Goal: Task Accomplishment & Management: Manage account settings

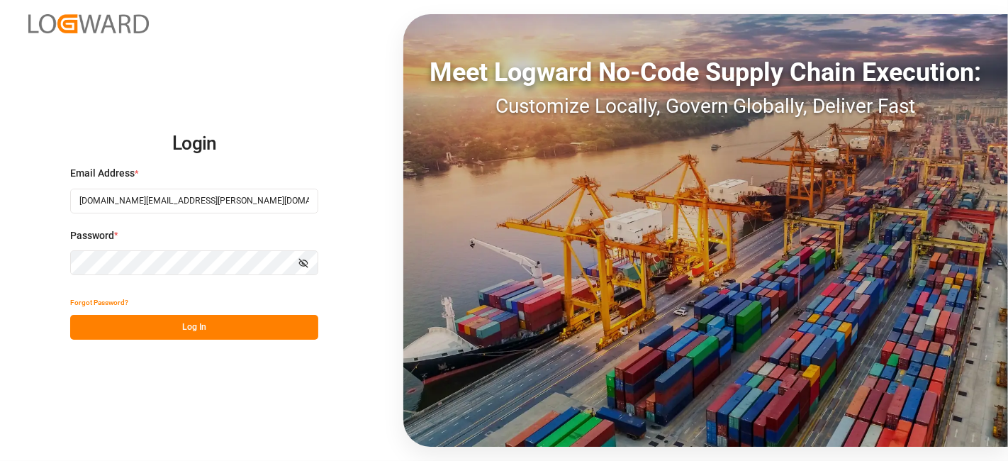
click at [144, 323] on button "Log In" at bounding box center [194, 327] width 248 height 25
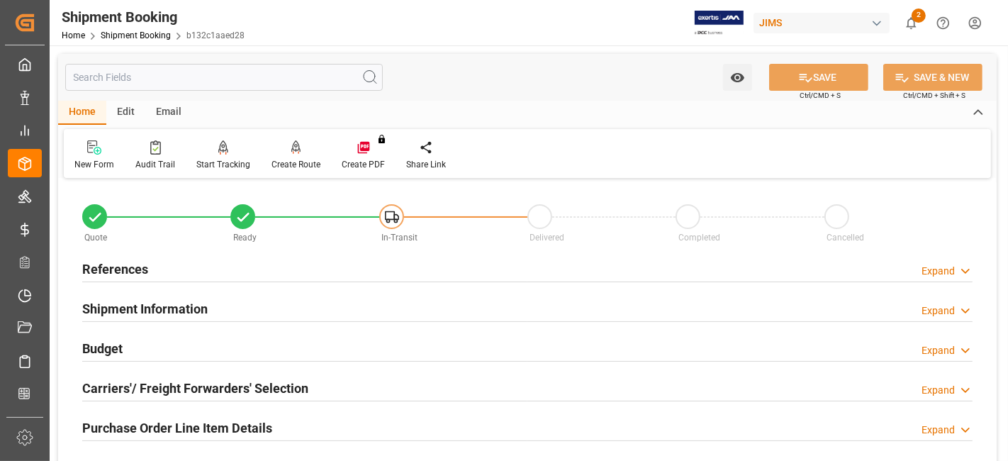
click at [114, 260] on h2 "References" at bounding box center [115, 268] width 66 height 19
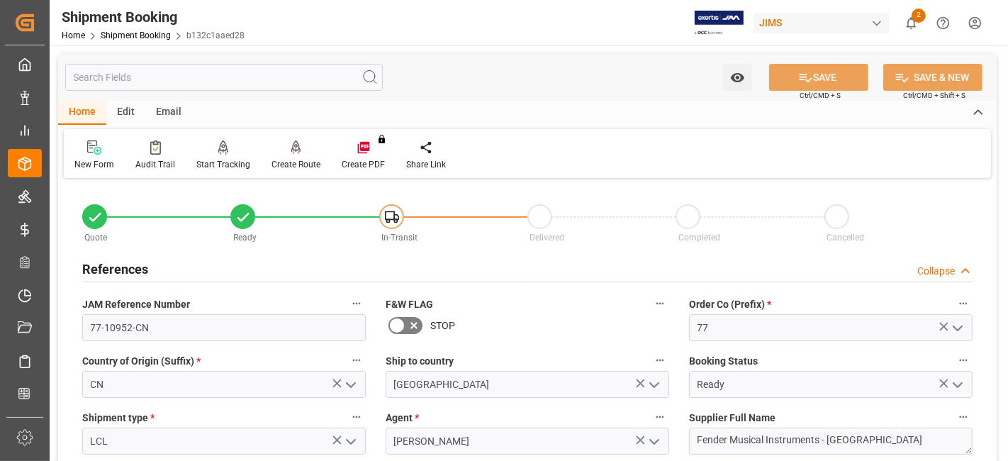
click at [118, 260] on h2 "References" at bounding box center [115, 268] width 66 height 19
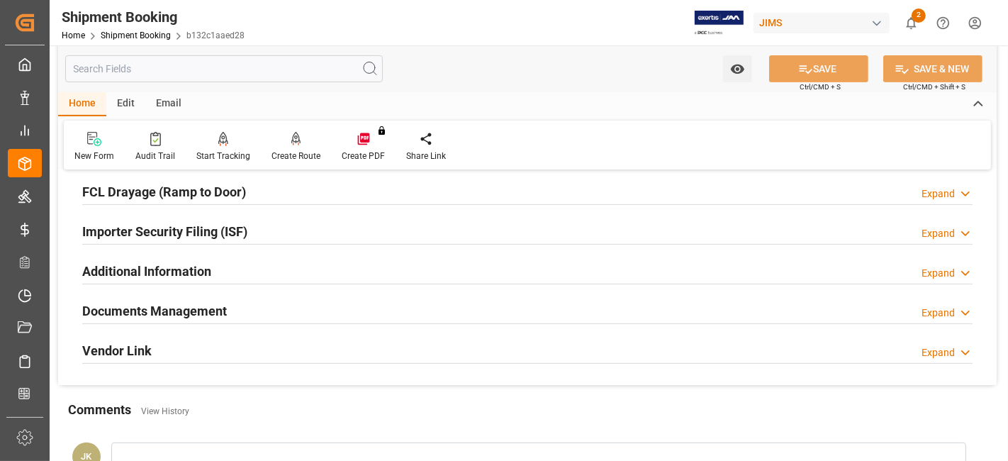
scroll to position [472, 0]
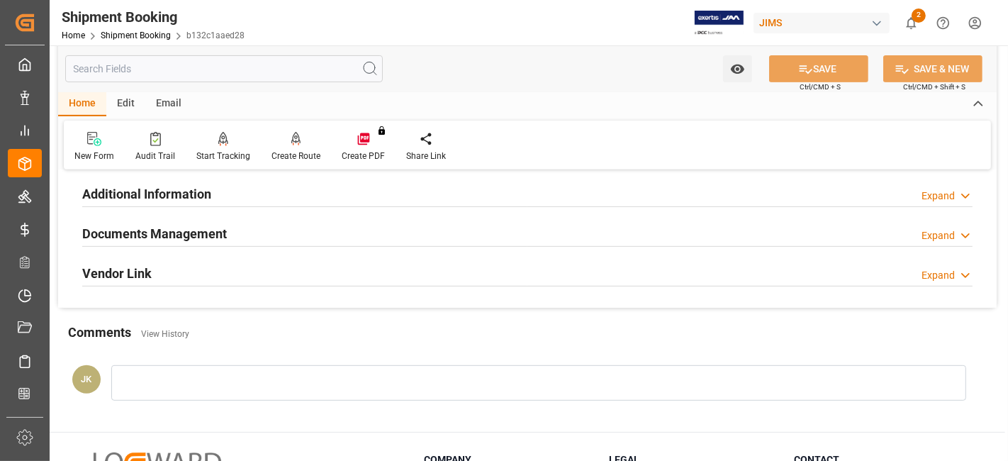
click at [168, 234] on h2 "Documents Management" at bounding box center [154, 233] width 145 height 19
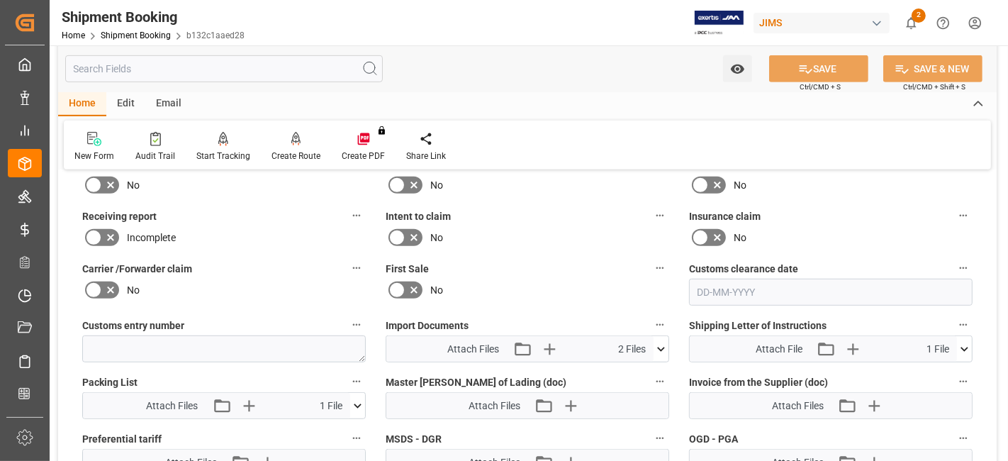
scroll to position [551, 0]
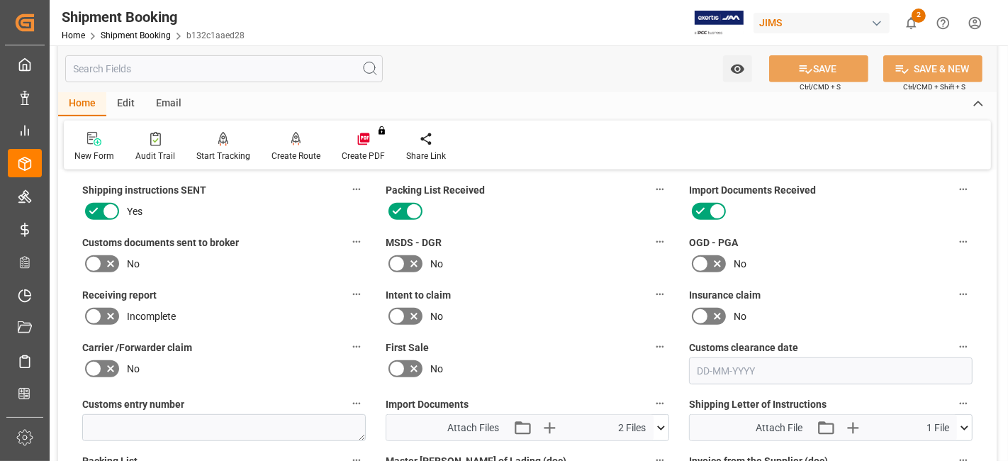
click at [97, 262] on icon at bounding box center [93, 263] width 17 height 17
click at [0, 0] on input "checkbox" at bounding box center [0, 0] width 0 height 0
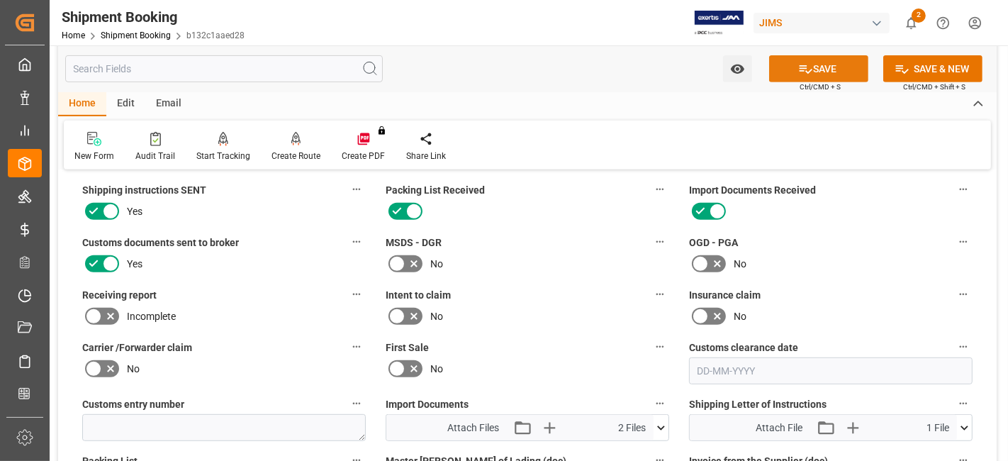
click at [792, 64] on button "SAVE" at bounding box center [818, 68] width 99 height 27
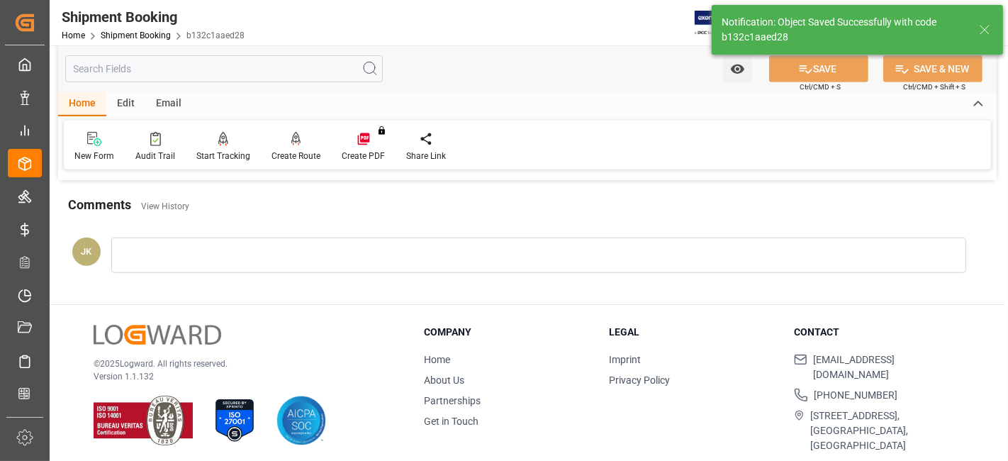
scroll to position [442, 0]
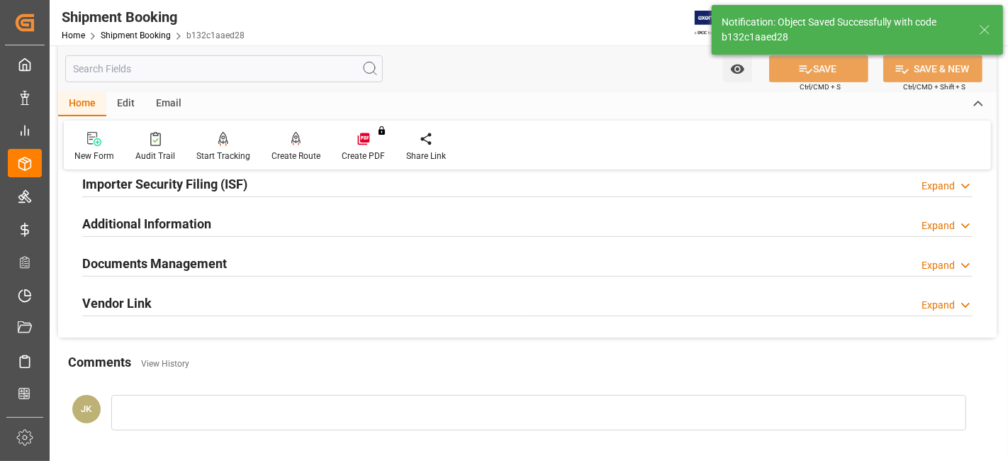
click at [339, 269] on div "Documents Management Expand" at bounding box center [527, 262] width 890 height 27
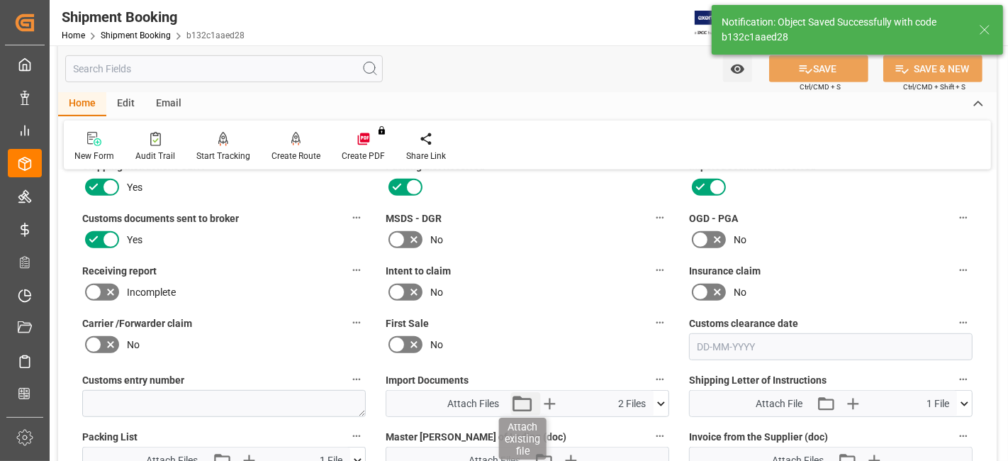
scroll to position [600, 0]
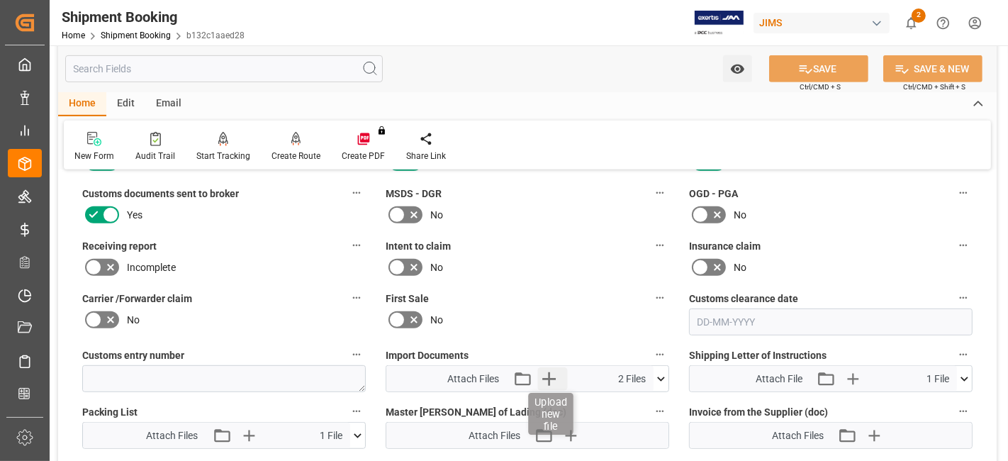
click at [554, 372] on icon "button" at bounding box center [548, 378] width 13 height 13
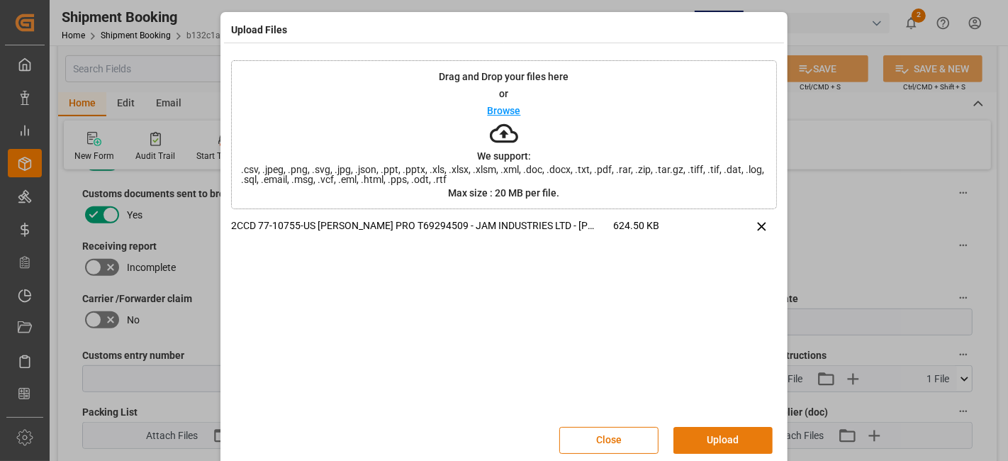
click at [721, 432] on button "Upload" at bounding box center [722, 440] width 99 height 27
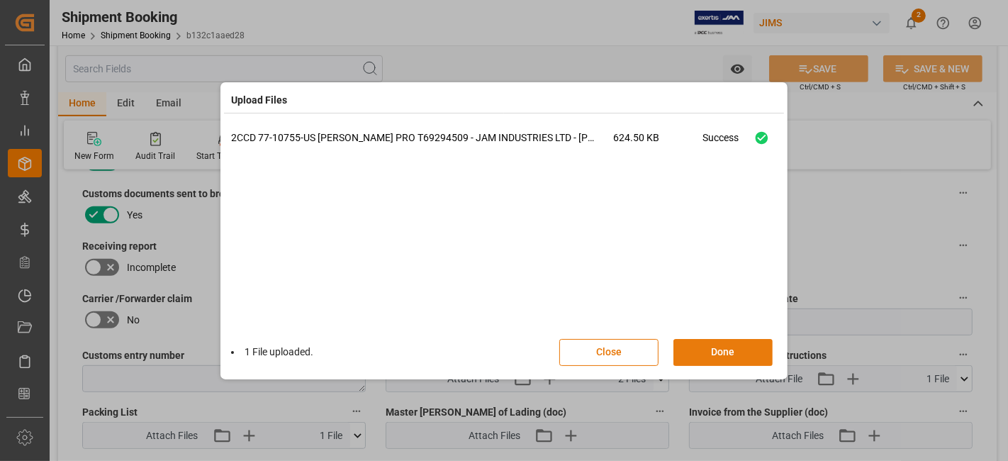
click at [709, 357] on button "Done" at bounding box center [722, 352] width 99 height 27
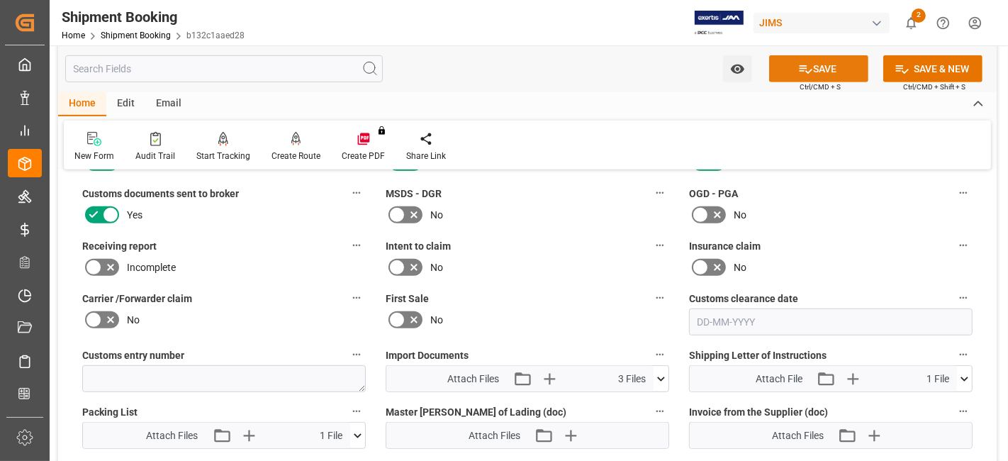
click at [802, 74] on icon at bounding box center [805, 69] width 15 height 15
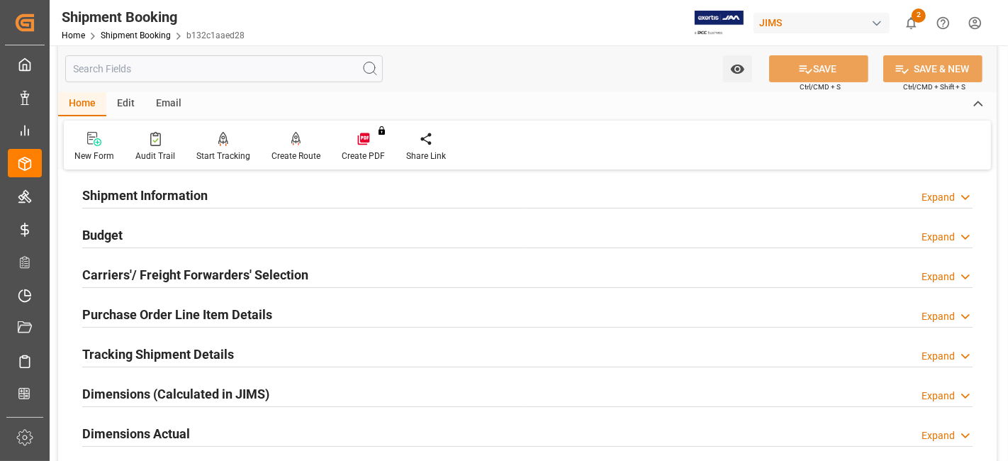
scroll to position [48, 0]
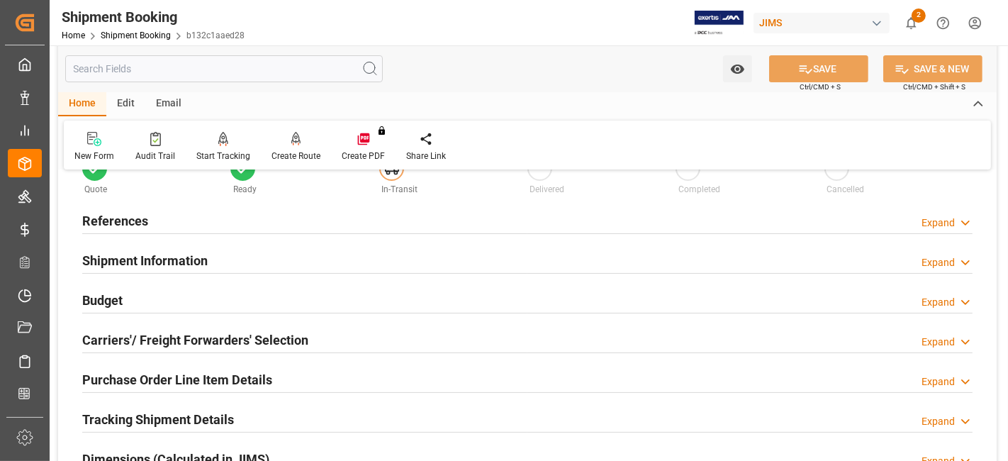
click at [119, 219] on h2 "References" at bounding box center [115, 220] width 66 height 19
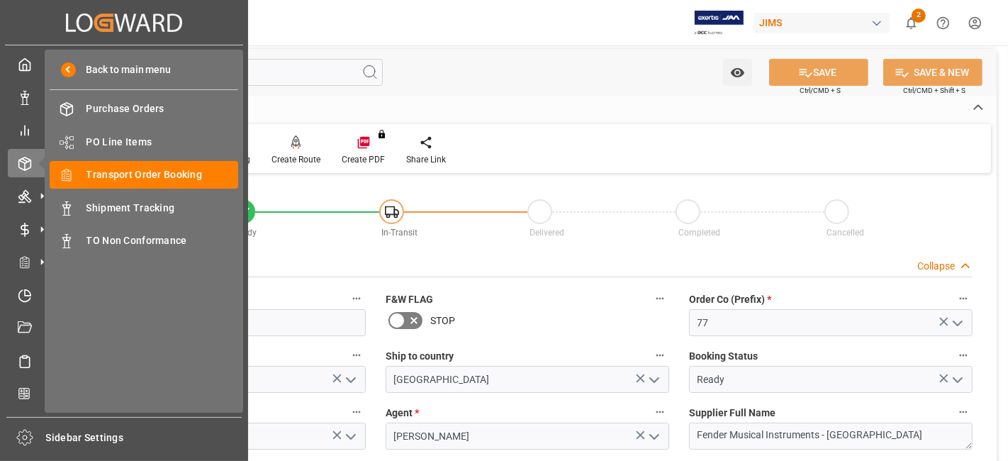
scroll to position [0, 0]
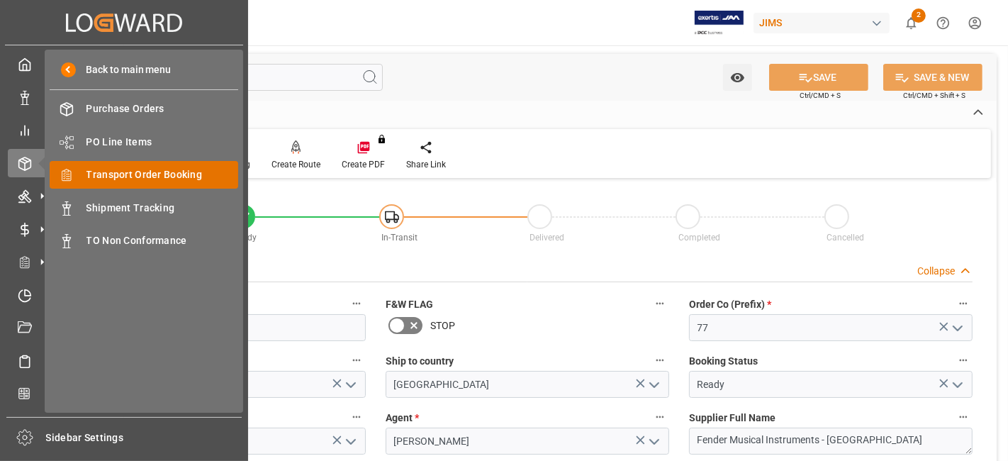
click at [156, 173] on span "Transport Order Booking" at bounding box center [162, 174] width 152 height 15
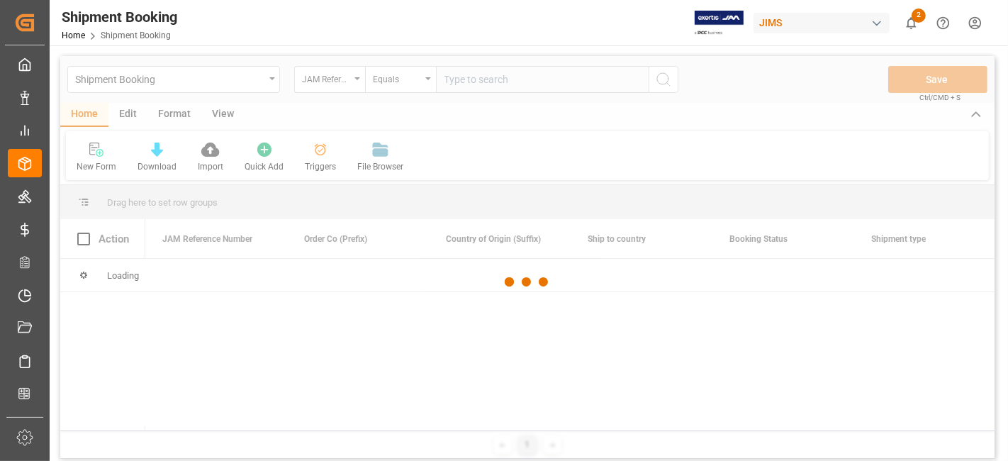
click at [463, 81] on div at bounding box center [527, 282] width 934 height 452
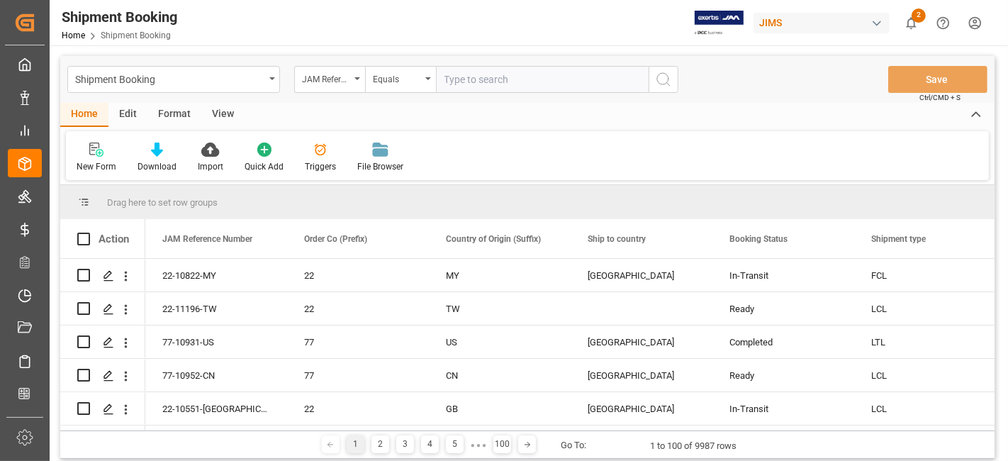
click at [466, 81] on input "text" at bounding box center [542, 79] width 213 height 27
paste input "77-10755-US"
type input "77-10755-US"
click at [662, 81] on icon "search button" at bounding box center [663, 79] width 17 height 17
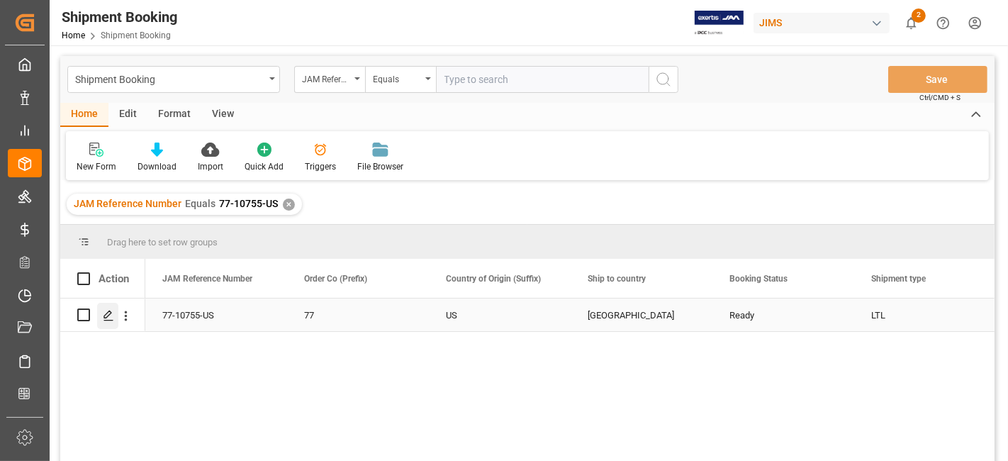
click at [109, 318] on icon "Press SPACE to select this row." at bounding box center [108, 315] width 11 height 11
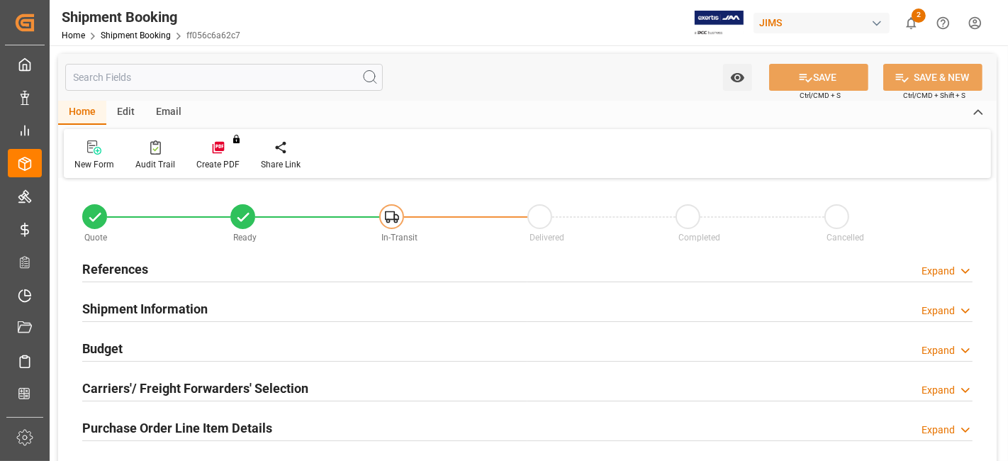
type input "0"
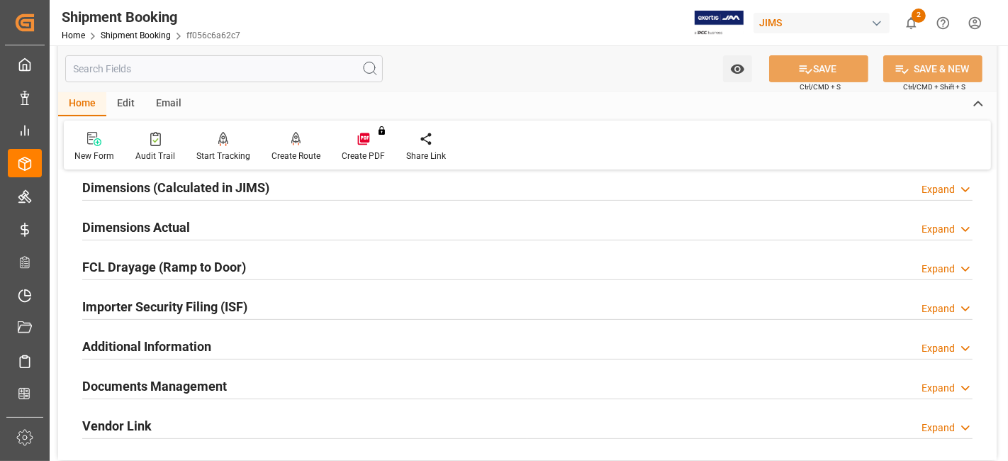
scroll to position [393, 0]
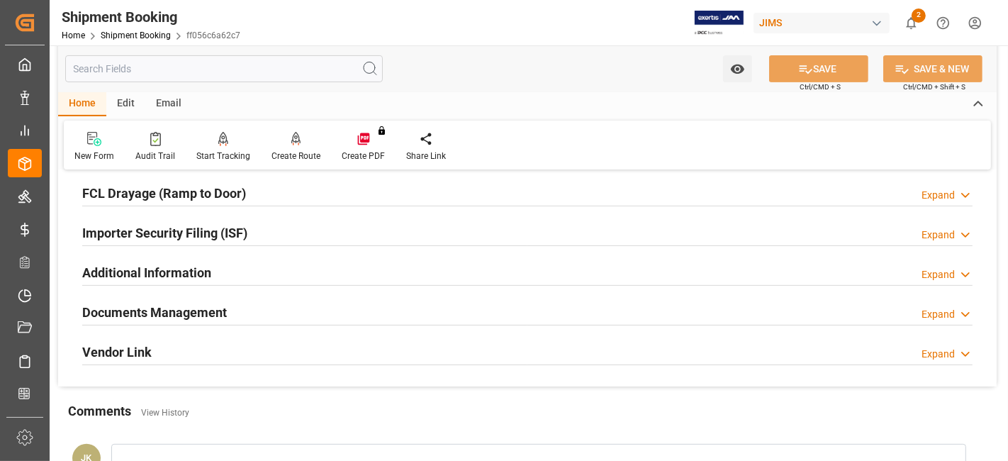
click at [118, 311] on h2 "Documents Management" at bounding box center [154, 312] width 145 height 19
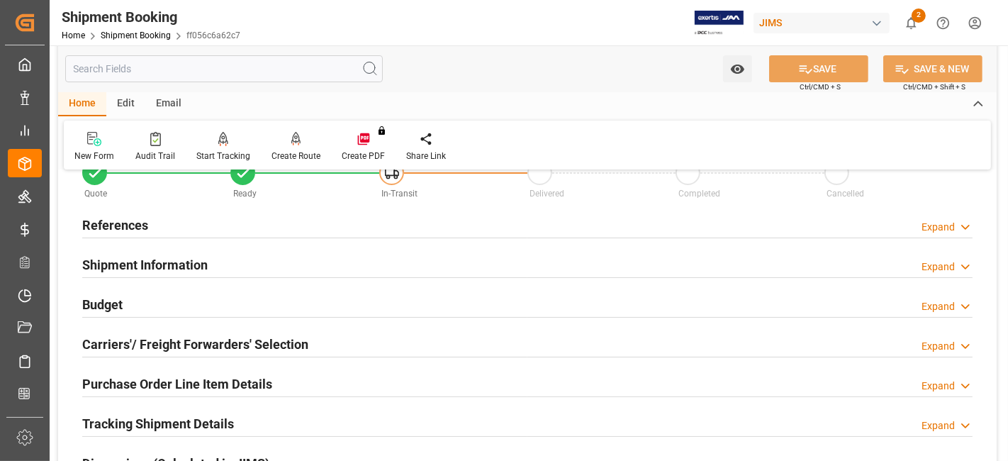
scroll to position [0, 0]
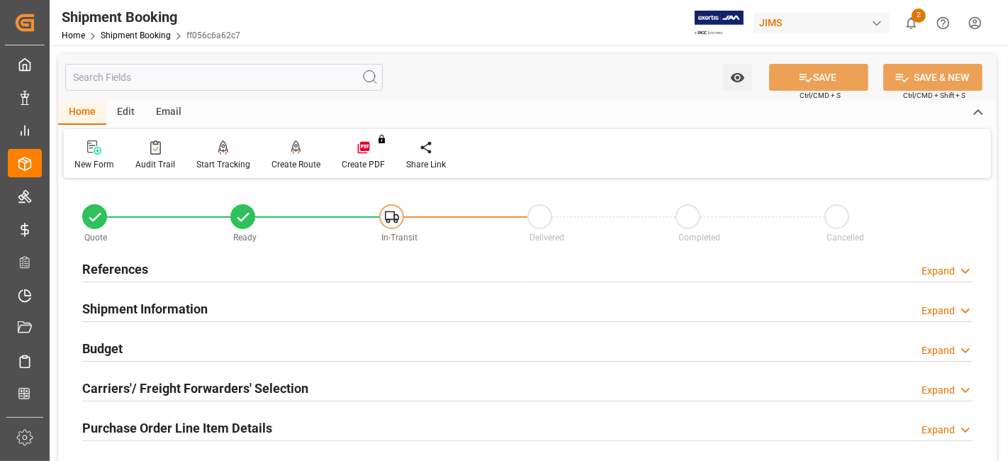
click at [131, 262] on h2 "References" at bounding box center [115, 268] width 66 height 19
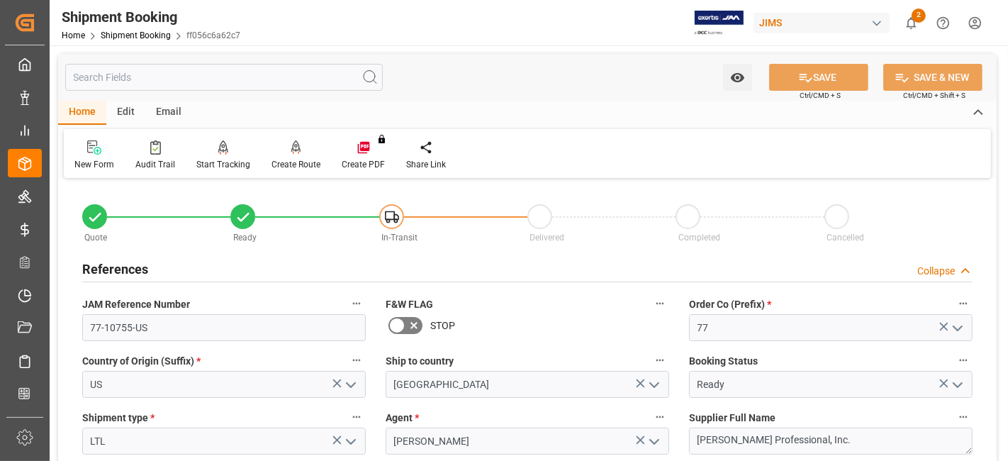
click at [131, 262] on h2 "References" at bounding box center [115, 268] width 66 height 19
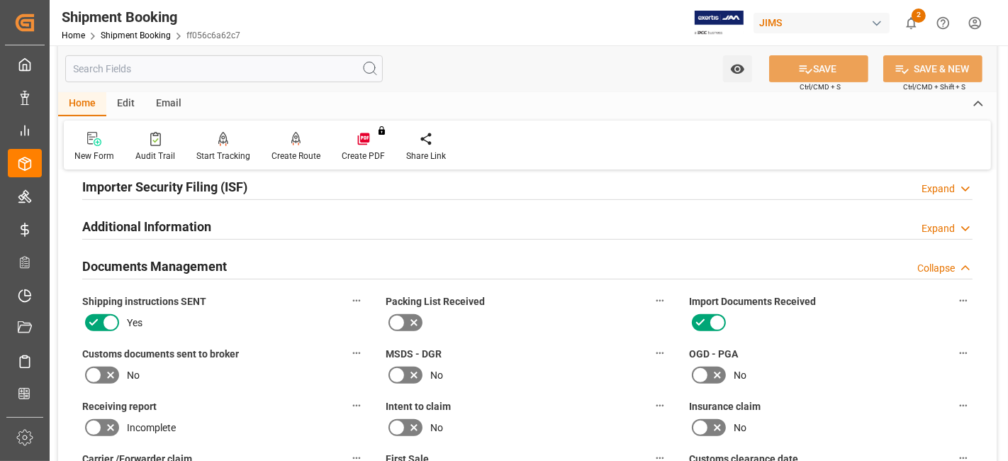
scroll to position [551, 0]
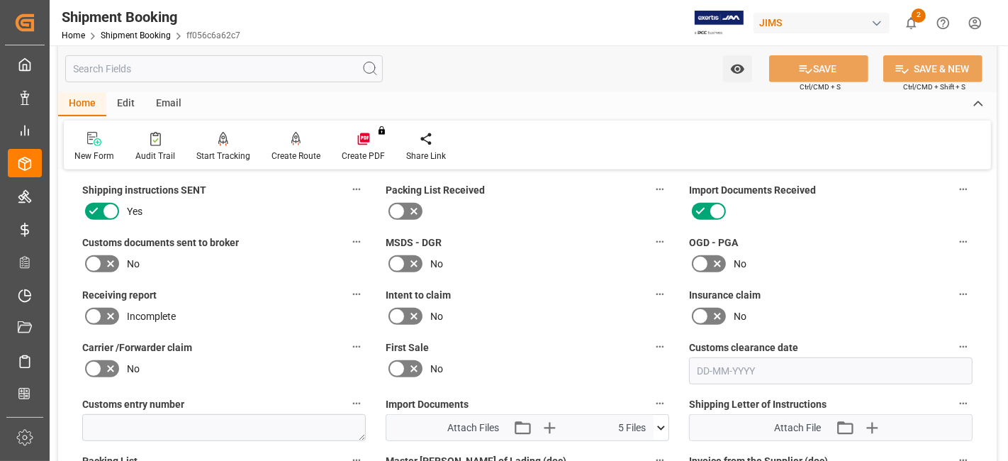
click at [113, 263] on icon at bounding box center [110, 263] width 17 height 17
click at [0, 0] on input "checkbox" at bounding box center [0, 0] width 0 height 0
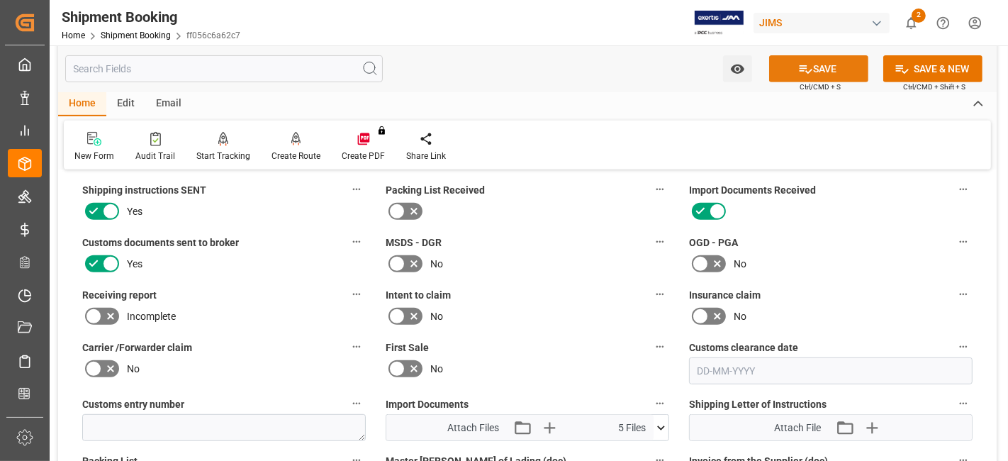
click at [791, 75] on button "SAVE" at bounding box center [818, 68] width 99 height 27
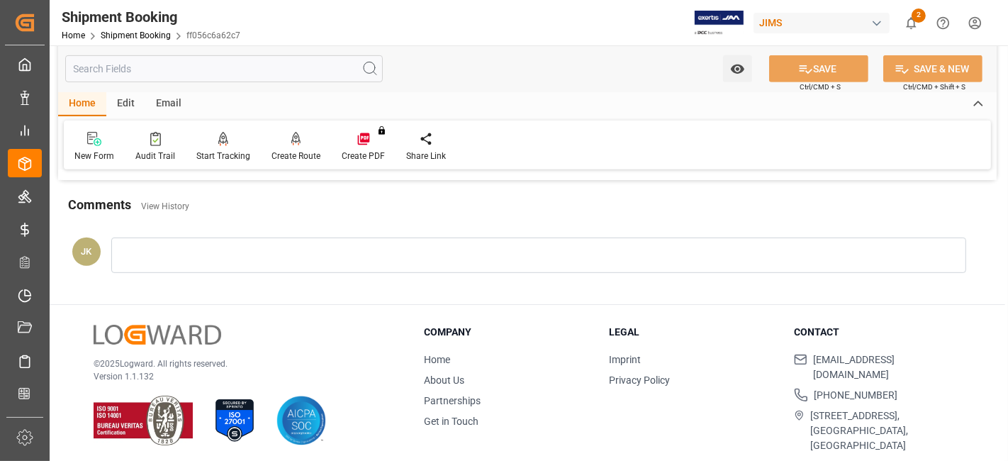
scroll to position [442, 0]
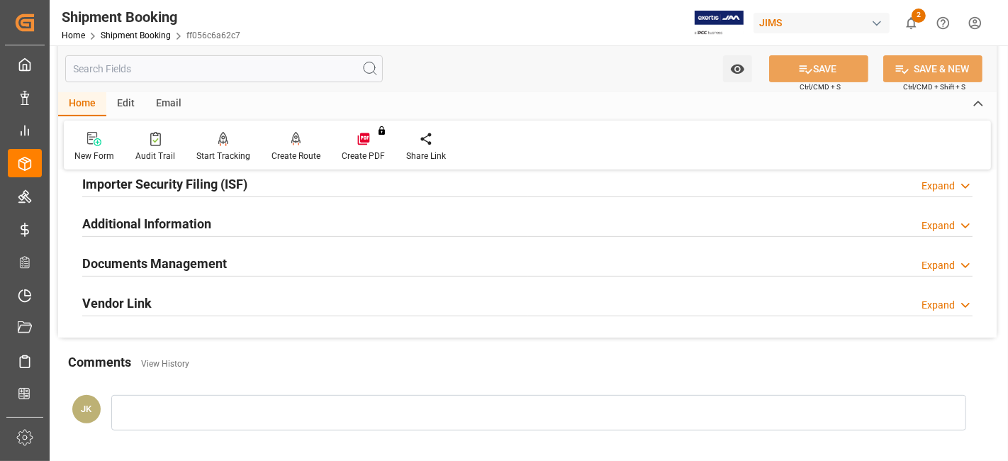
click at [213, 267] on h2 "Documents Management" at bounding box center [154, 263] width 145 height 19
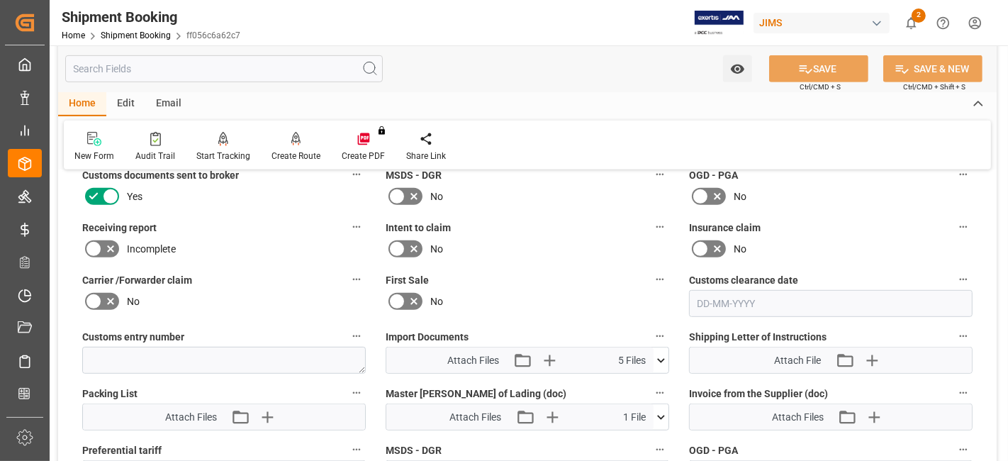
scroll to position [757, 0]
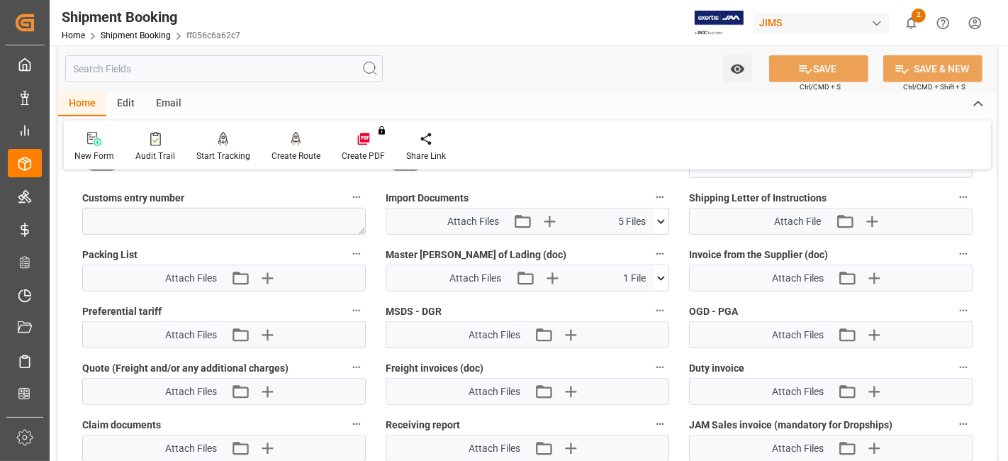
click at [666, 223] on button at bounding box center [660, 221] width 15 height 26
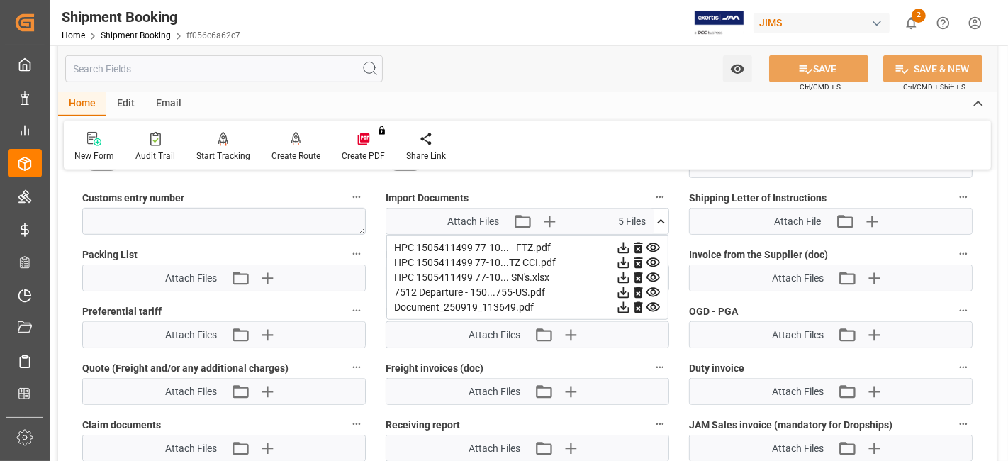
click at [662, 215] on icon at bounding box center [660, 221] width 15 height 15
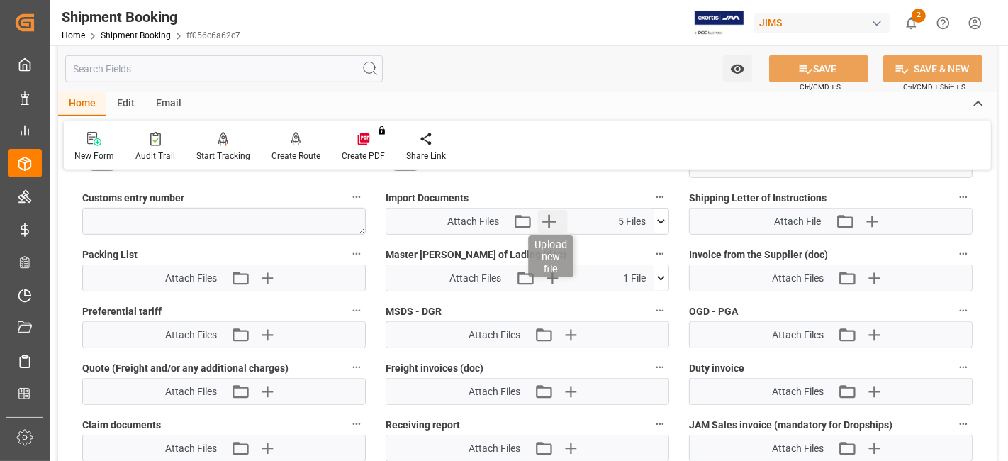
click at [549, 215] on icon "button" at bounding box center [548, 221] width 13 height 13
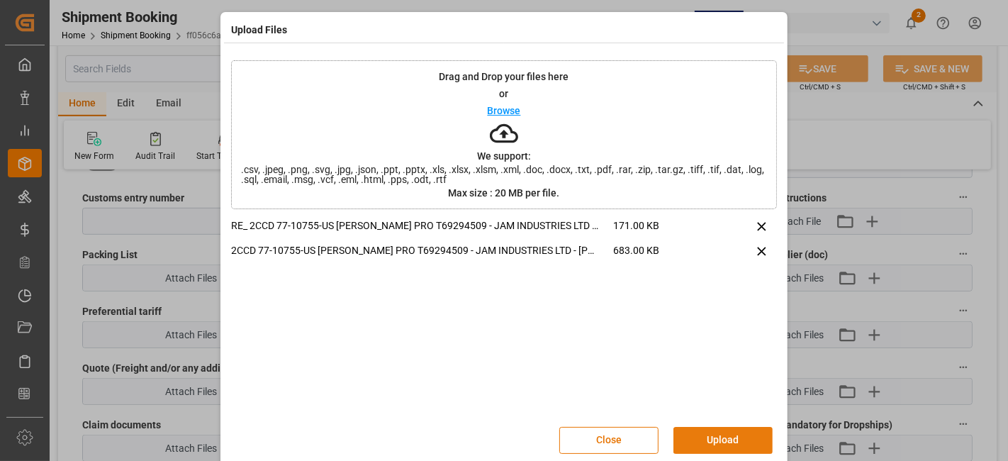
click at [728, 441] on button "Upload" at bounding box center [722, 440] width 99 height 27
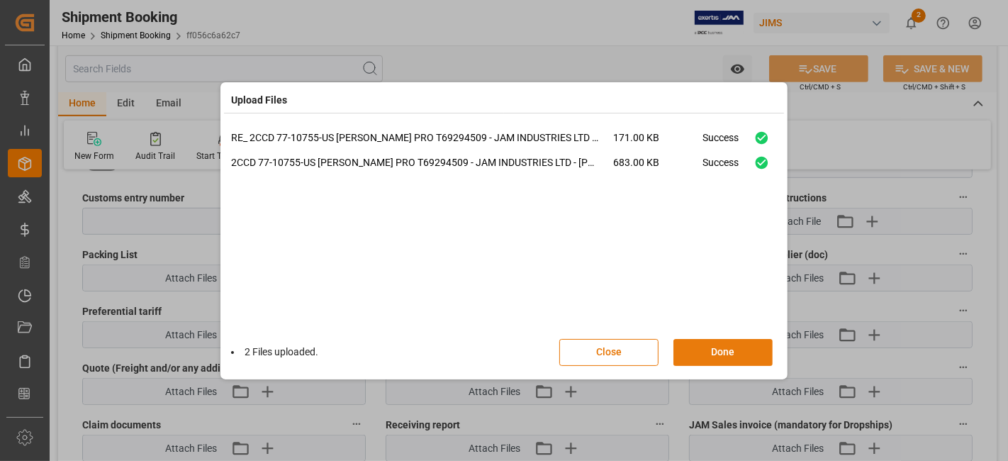
click at [711, 349] on button "Done" at bounding box center [722, 352] width 99 height 27
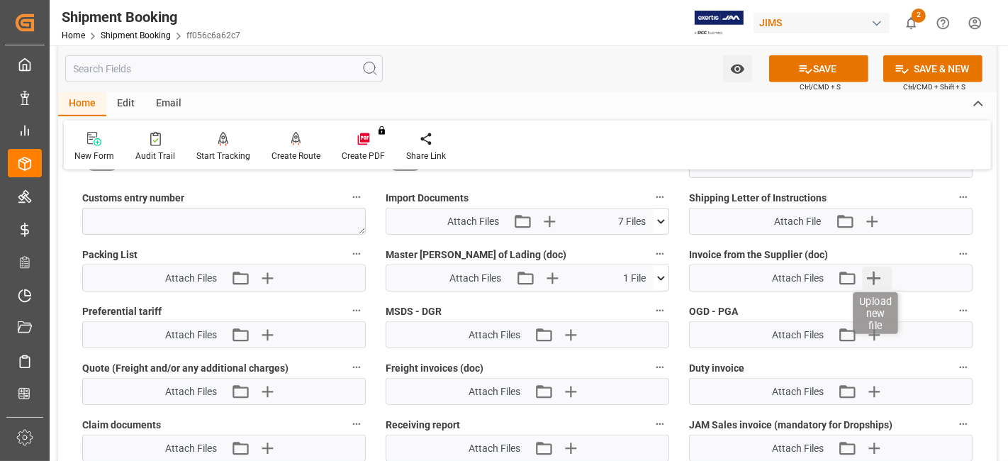
click at [877, 269] on icon "button" at bounding box center [874, 277] width 23 height 23
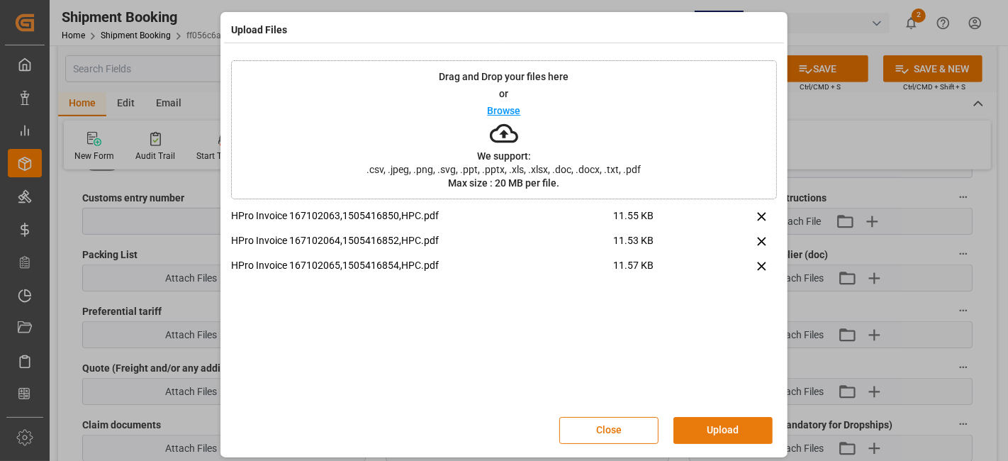
click at [709, 426] on button "Upload" at bounding box center [722, 430] width 99 height 27
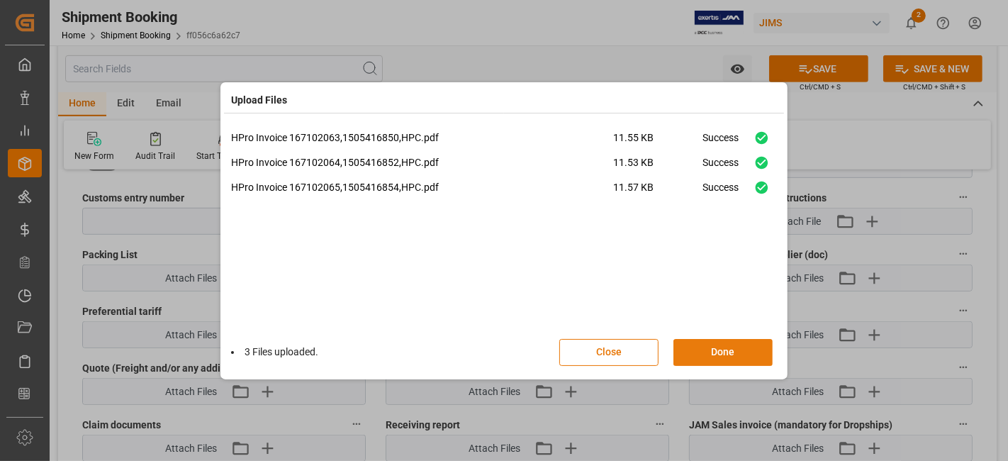
click at [707, 354] on button "Done" at bounding box center [722, 352] width 99 height 27
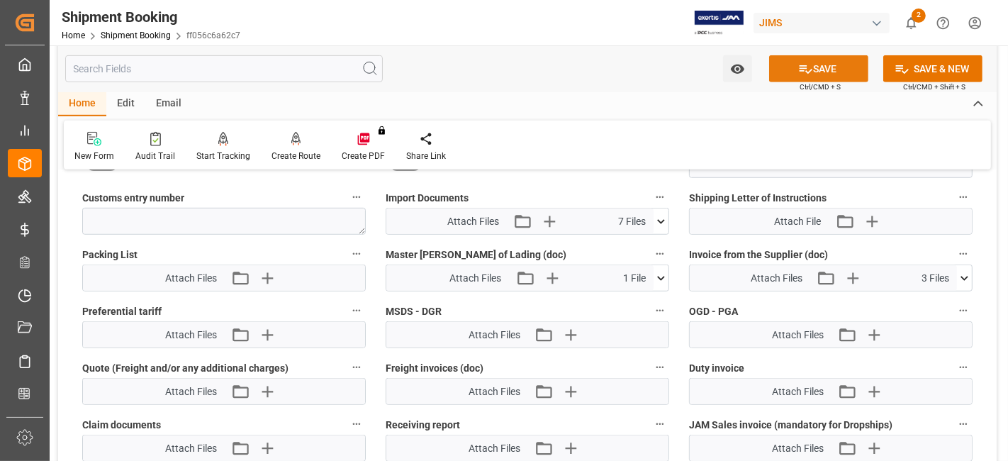
click at [788, 73] on button "SAVE" at bounding box center [818, 68] width 99 height 27
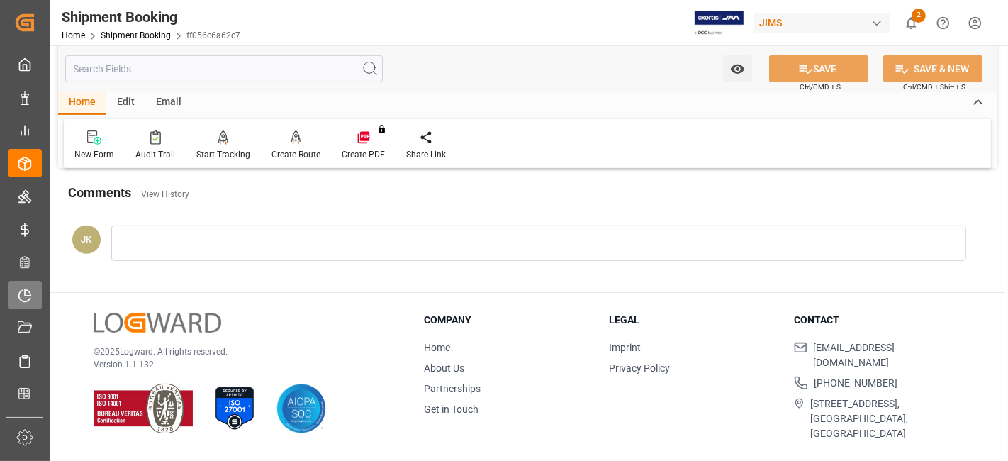
scroll to position [600, 0]
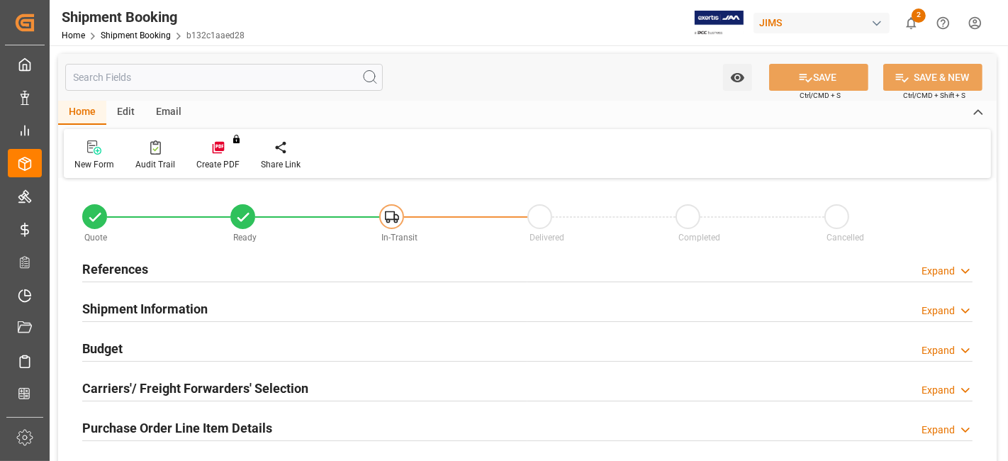
type input "0"
type input "[DATE]"
click at [230, 274] on div "References Expand" at bounding box center [527, 267] width 890 height 27
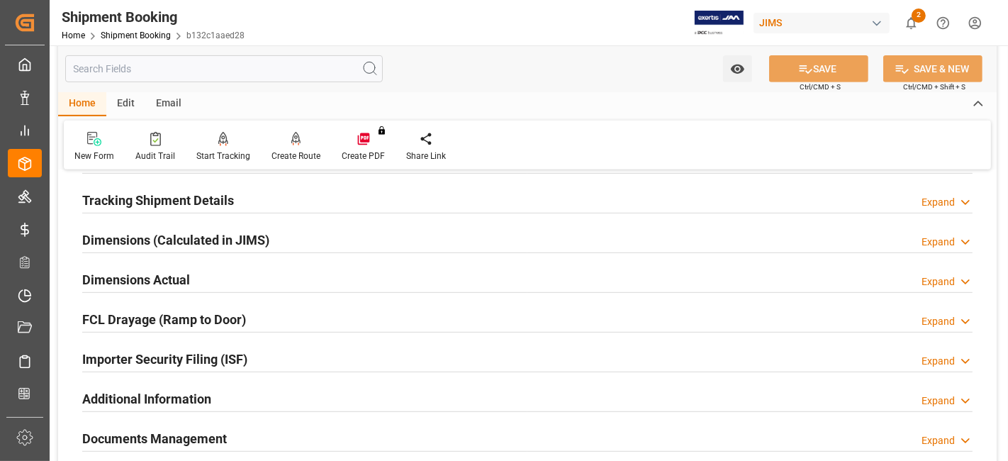
scroll to position [709, 0]
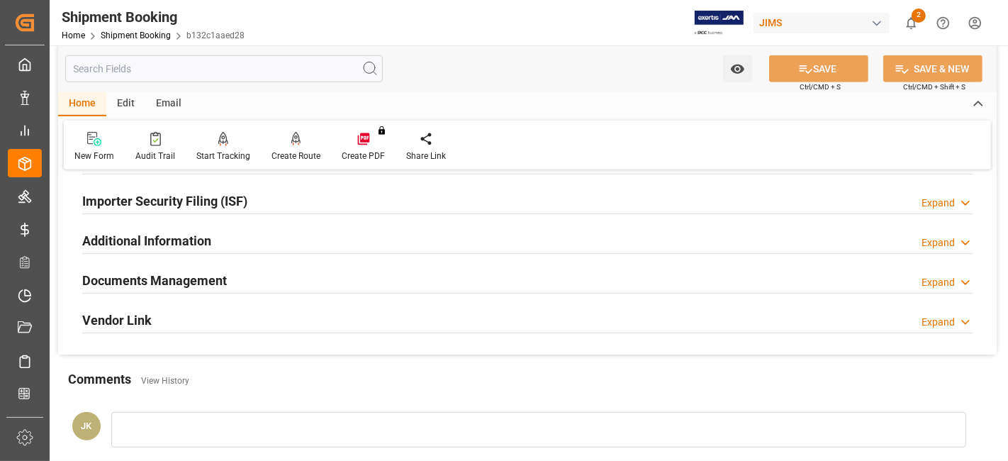
click at [230, 278] on div "Documents Management Expand" at bounding box center [527, 279] width 890 height 27
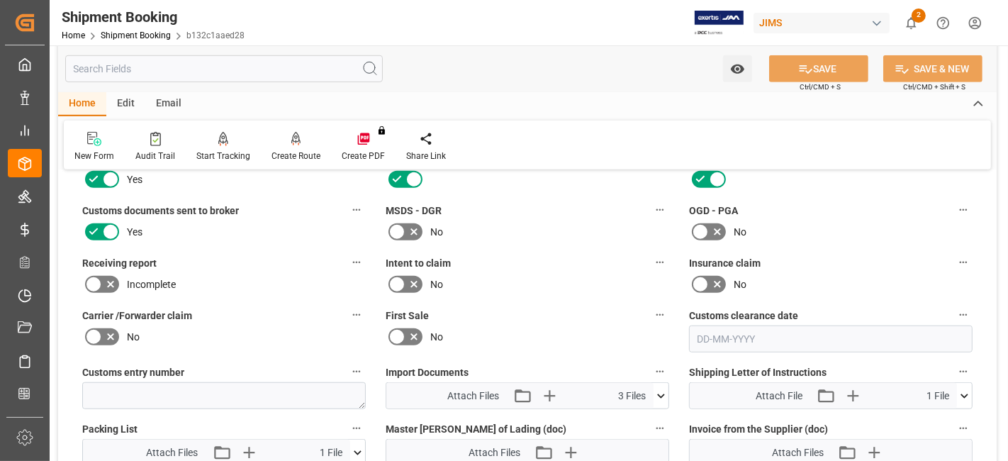
scroll to position [945, 0]
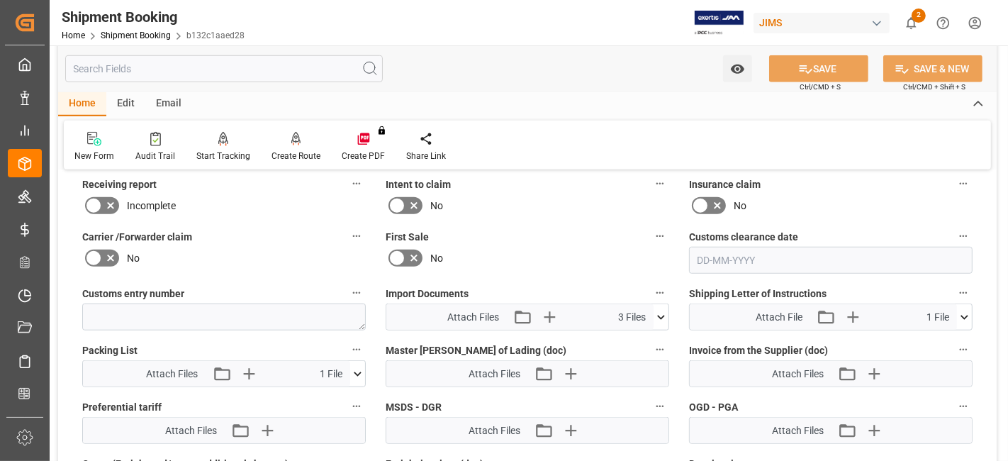
click at [656, 310] on icon at bounding box center [660, 317] width 15 height 15
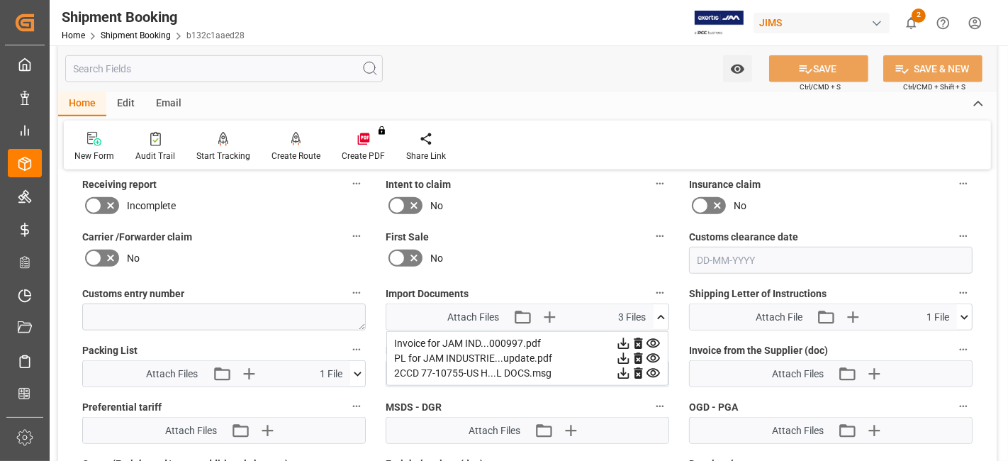
click at [640, 368] on icon at bounding box center [638, 373] width 9 height 11
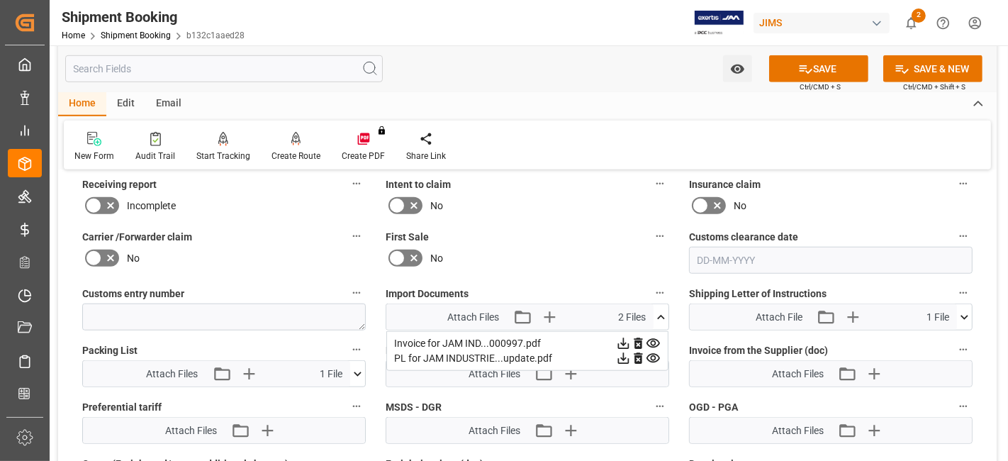
click at [638, 354] on icon at bounding box center [638, 358] width 15 height 15
click at [812, 75] on button "SAVE" at bounding box center [818, 68] width 99 height 27
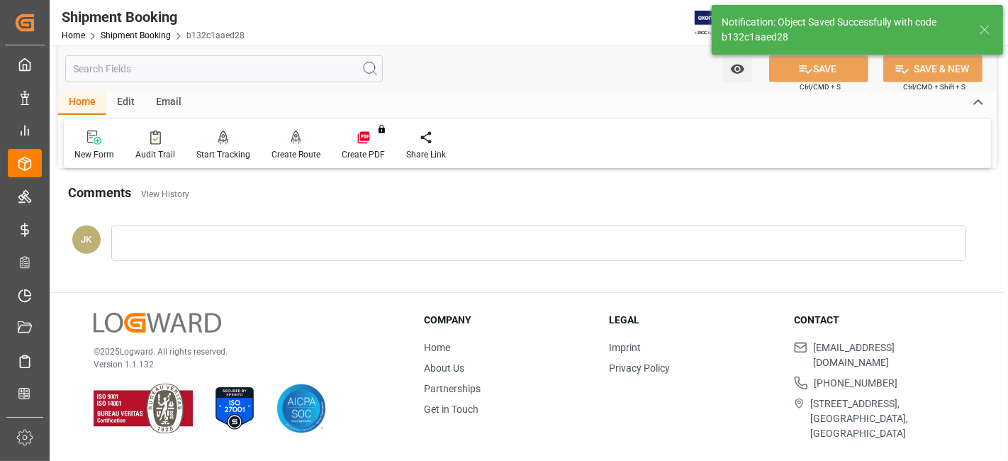
scroll to position [425, 0]
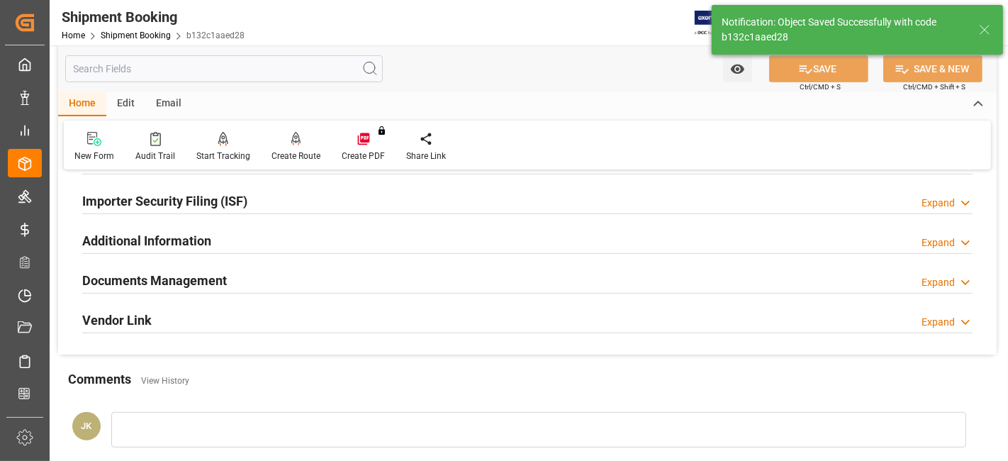
click at [154, 275] on h2 "Documents Management" at bounding box center [154, 280] width 145 height 19
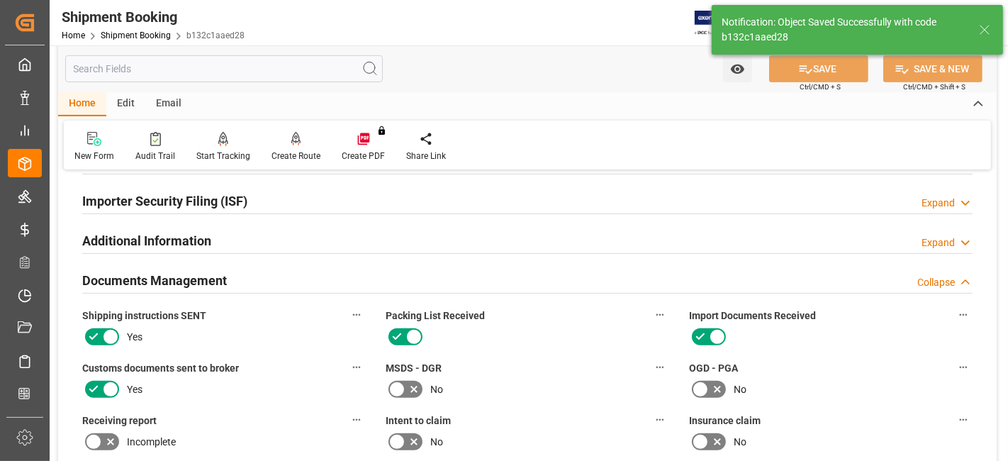
click at [91, 386] on icon at bounding box center [93, 389] width 9 height 6
click at [0, 0] on input "checkbox" at bounding box center [0, 0] width 0 height 0
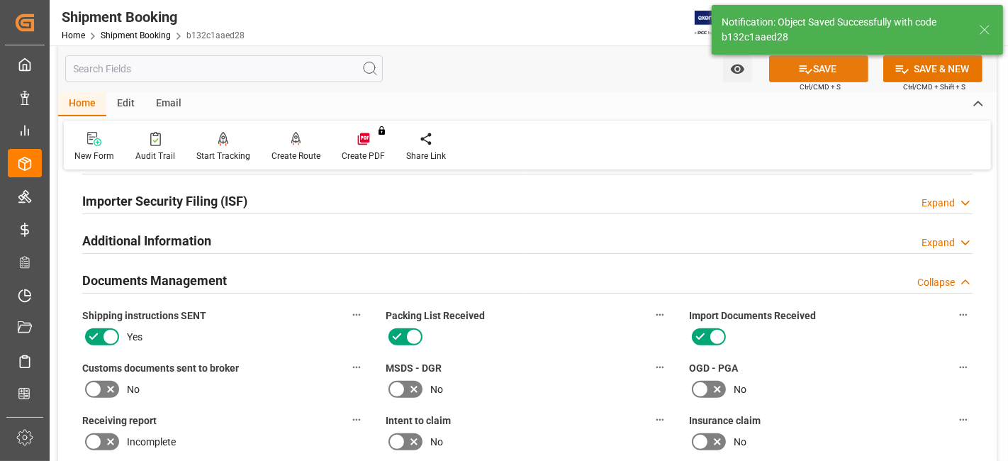
click at [807, 72] on icon at bounding box center [805, 69] width 15 height 15
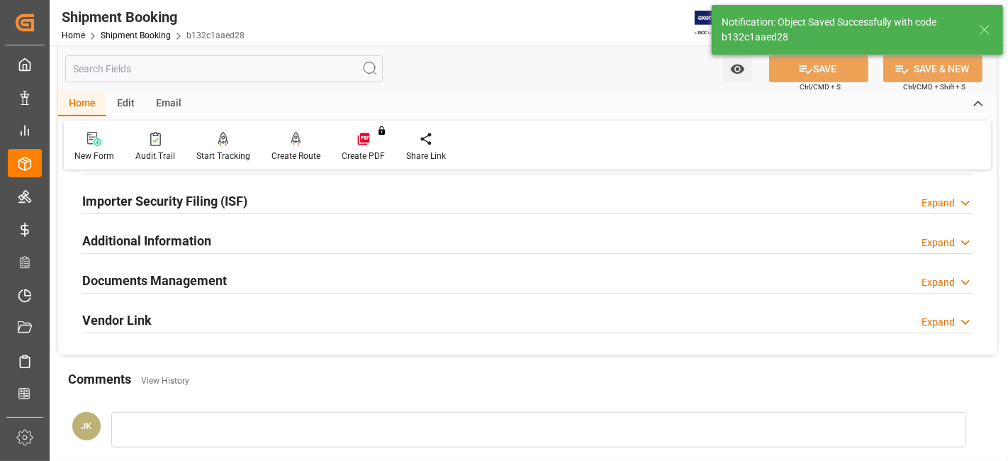
click at [149, 275] on h2 "Documents Management" at bounding box center [154, 280] width 145 height 19
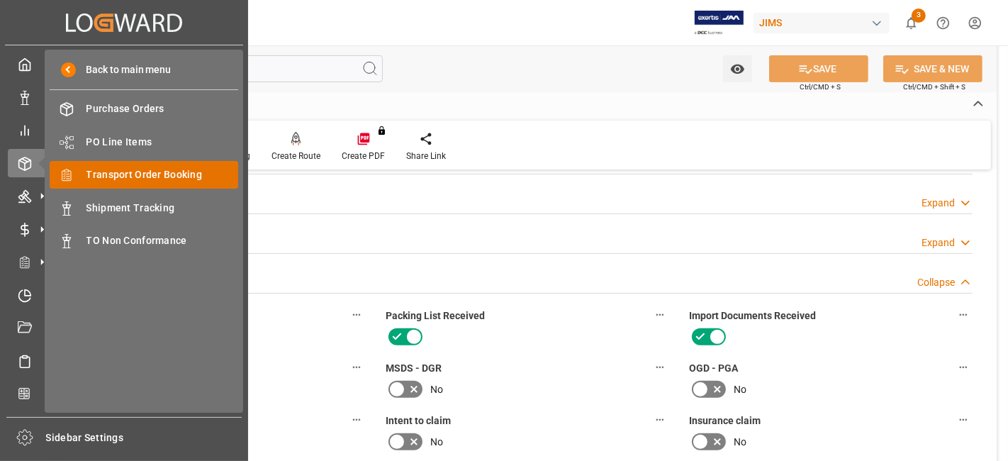
click at [187, 166] on div "Transport Order Booking Transport Order Booking" at bounding box center [144, 175] width 189 height 28
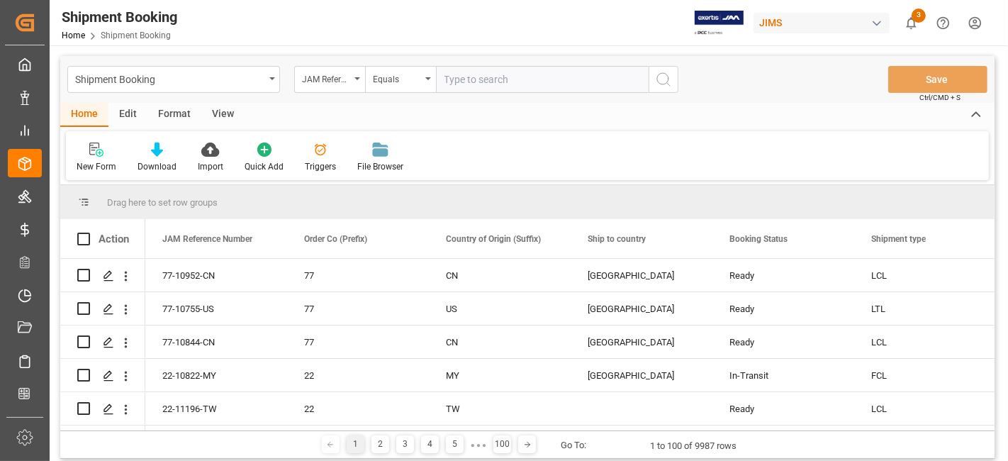
click at [472, 79] on input "text" at bounding box center [542, 79] width 213 height 27
type input "77-10738-CN"
click at [666, 82] on circle "search button" at bounding box center [662, 78] width 11 height 11
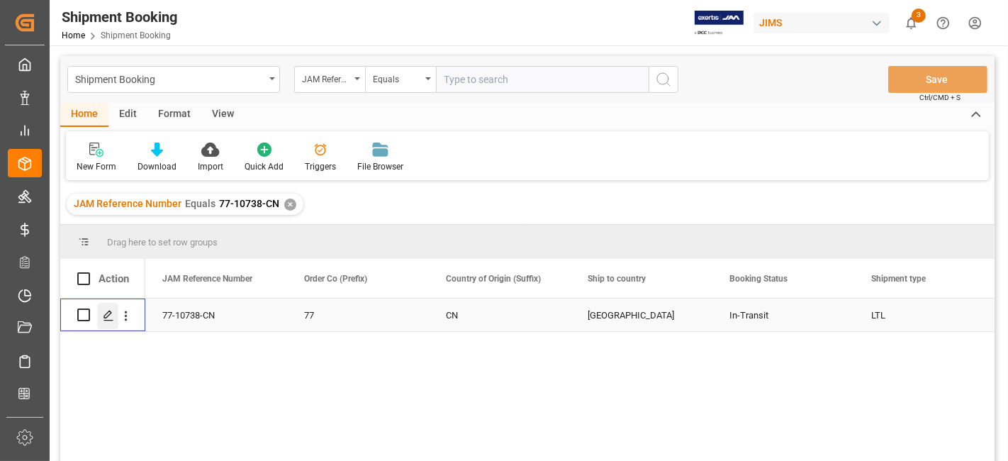
click at [105, 318] on icon "Press SPACE to select this row." at bounding box center [108, 315] width 11 height 11
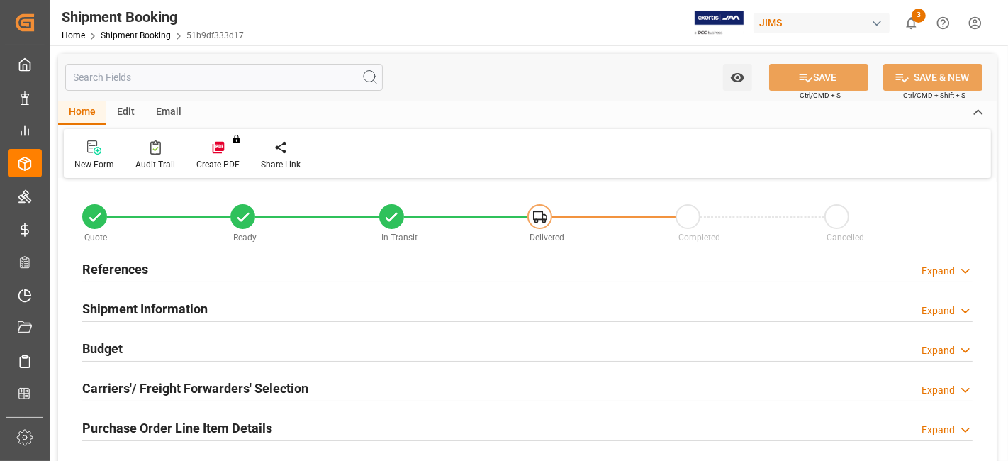
type input "0"
type input "101"
type input "[DATE]"
click at [151, 270] on div "References Expand" at bounding box center [527, 267] width 890 height 27
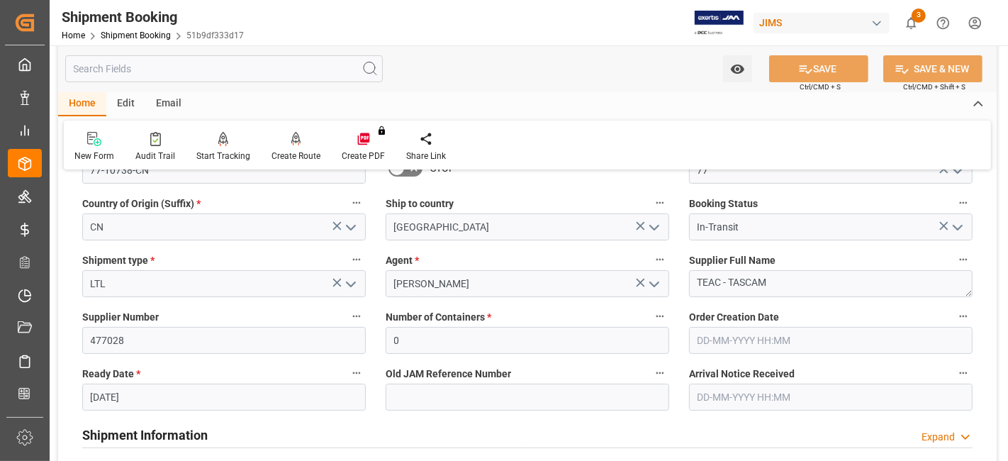
scroll to position [236, 0]
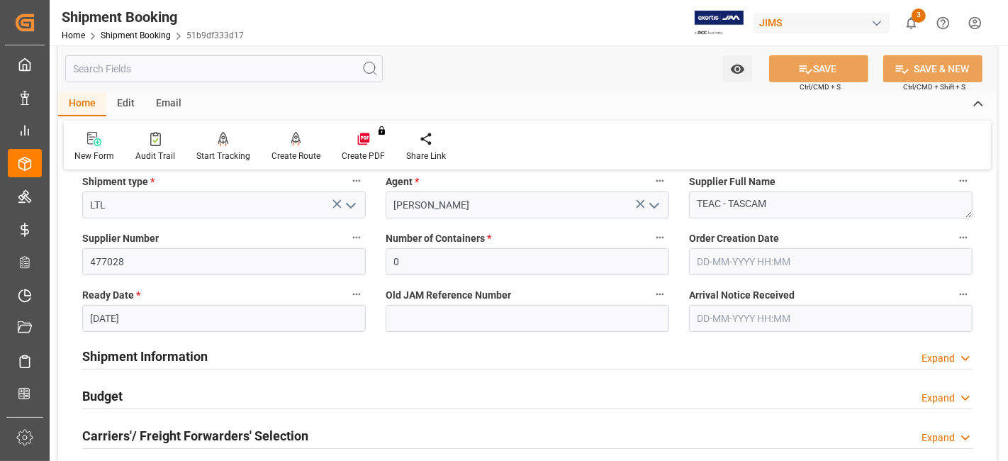
click at [170, 351] on h2 "Shipment Information" at bounding box center [144, 356] width 125 height 19
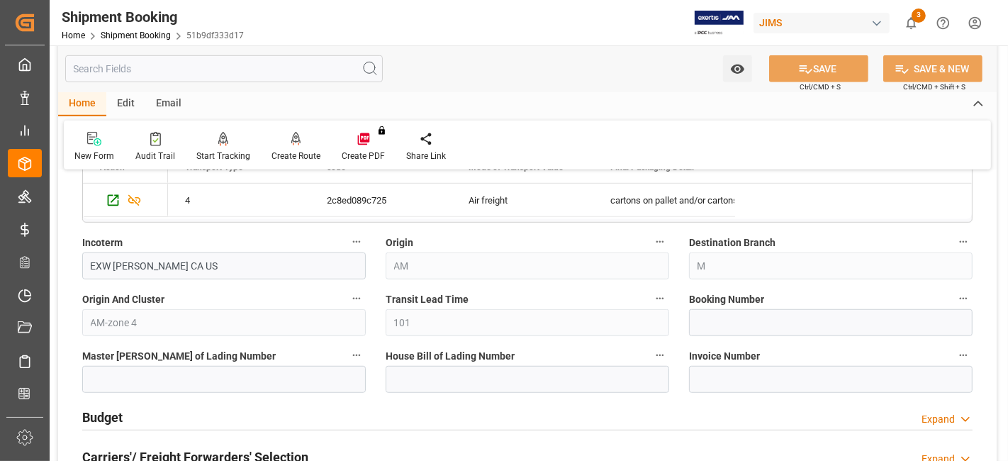
scroll to position [866, 0]
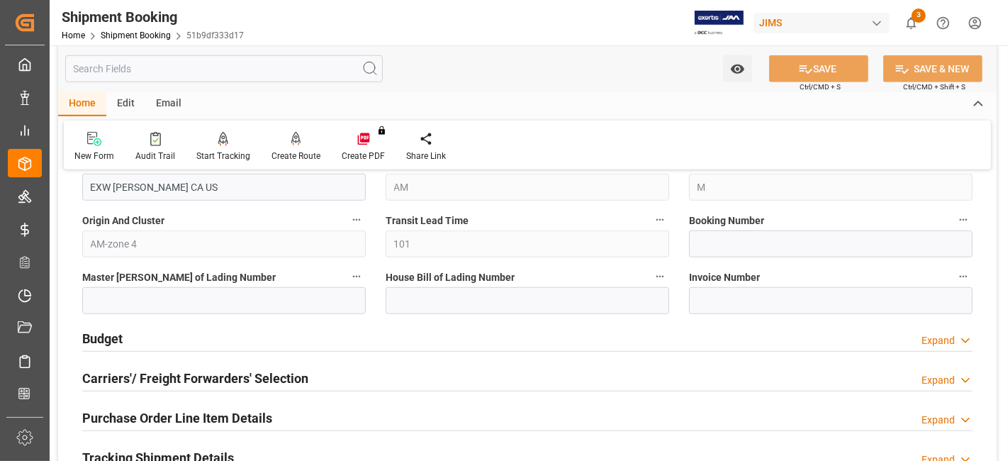
click at [172, 342] on div "Budget Expand" at bounding box center [527, 337] width 890 height 27
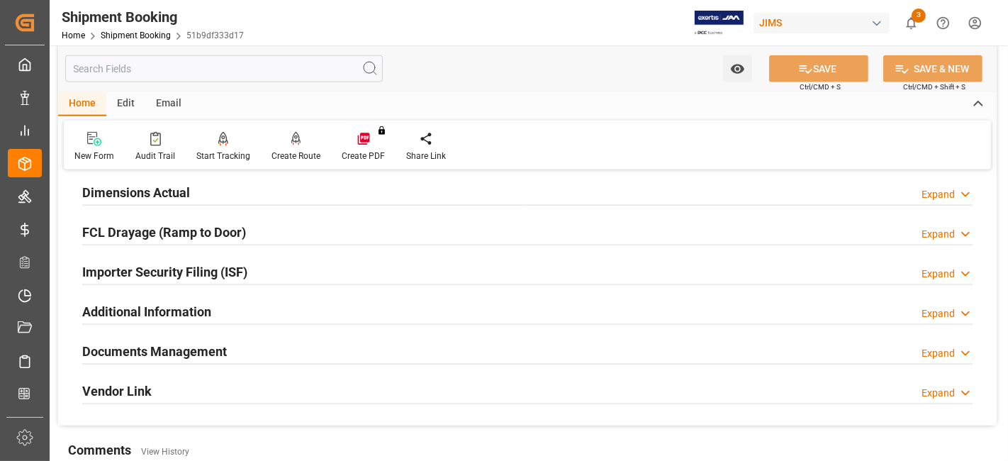
scroll to position [1575, 0]
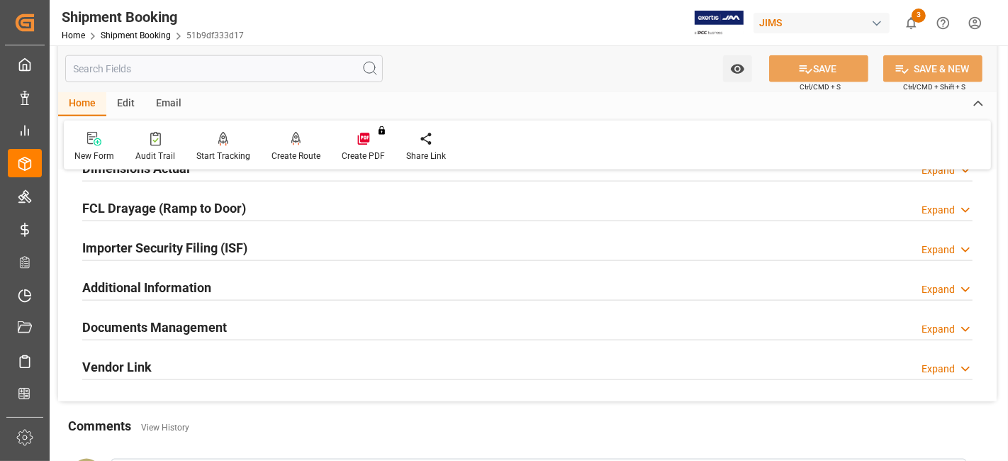
click at [172, 329] on h2 "Documents Management" at bounding box center [154, 327] width 145 height 19
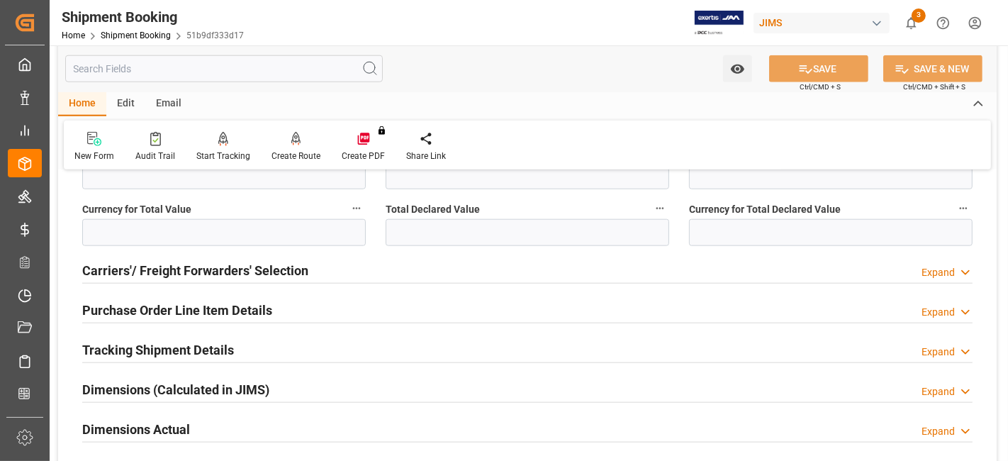
scroll to position [1338, 0]
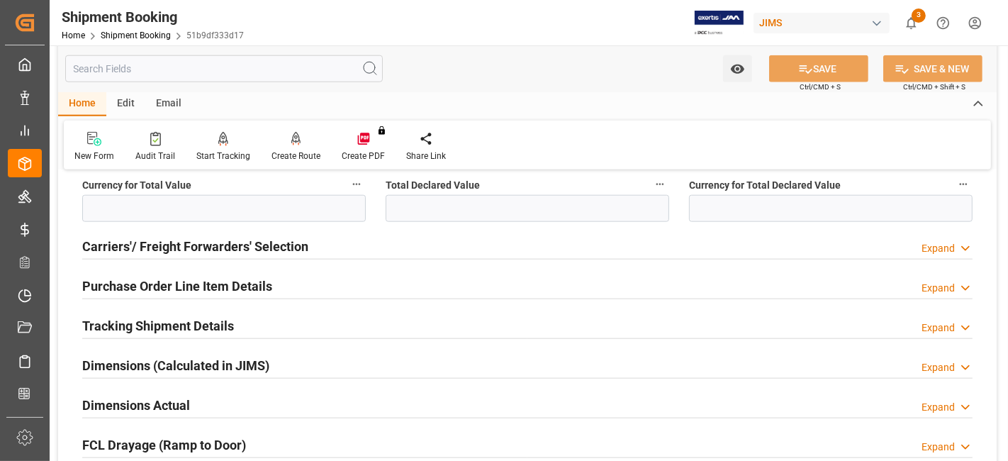
click at [157, 319] on h2 "Tracking Shipment Details" at bounding box center [158, 325] width 152 height 19
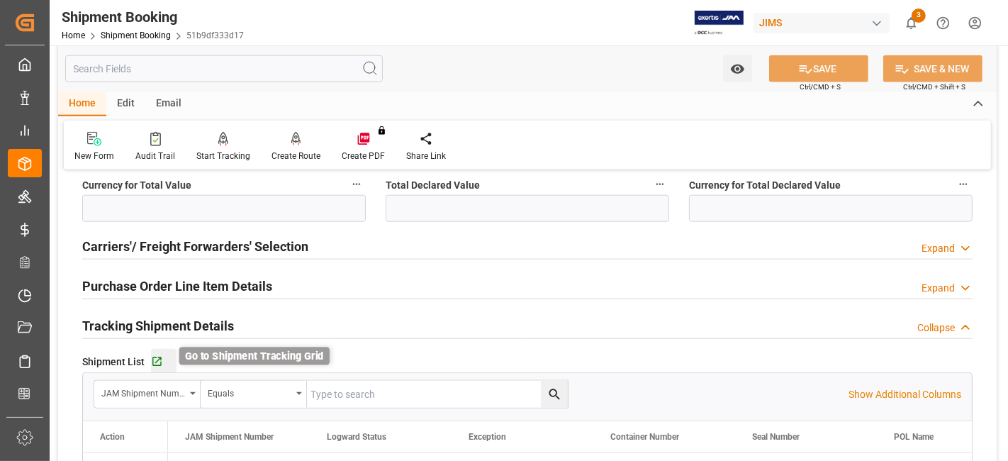
click at [159, 357] on icon "button" at bounding box center [156, 361] width 9 height 9
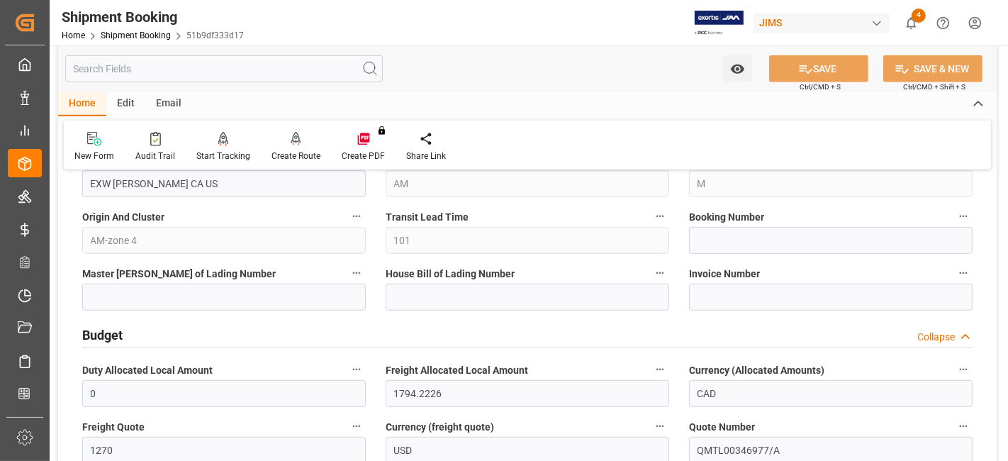
scroll to position [866, 0]
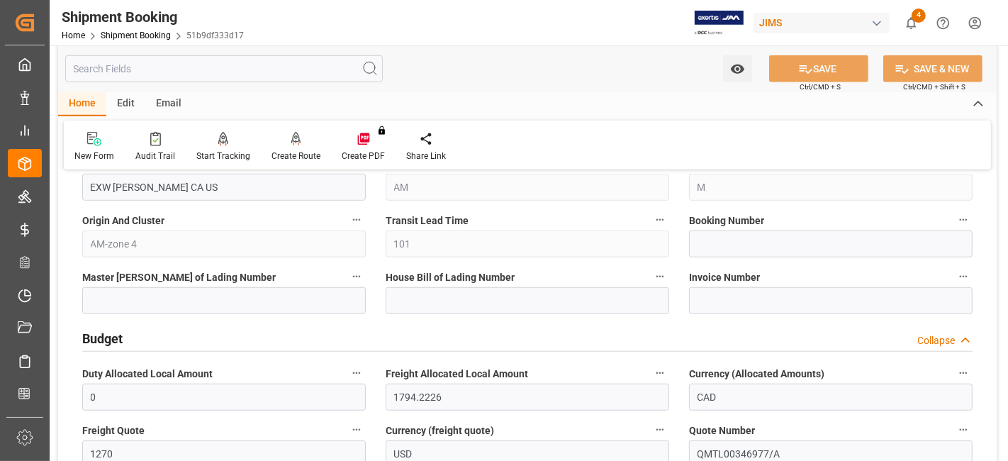
click at [133, 345] on div "Budget Collapse" at bounding box center [527, 337] width 890 height 27
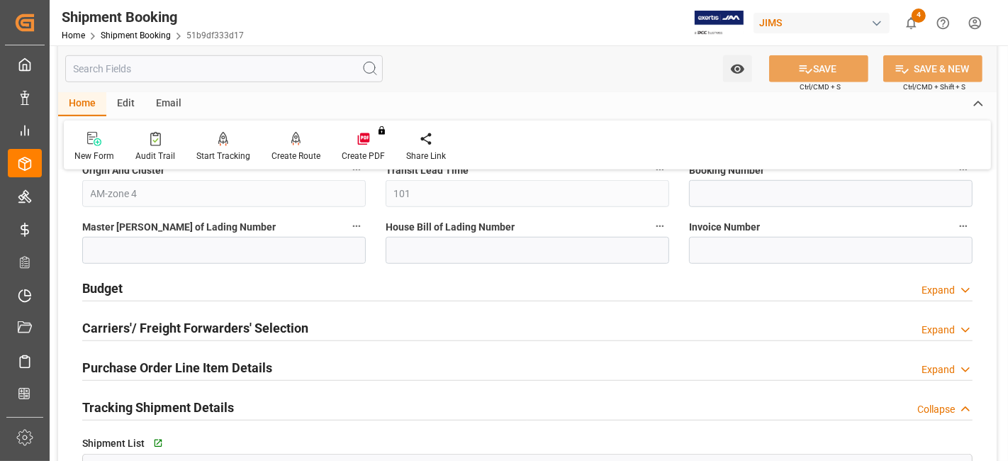
scroll to position [1023, 0]
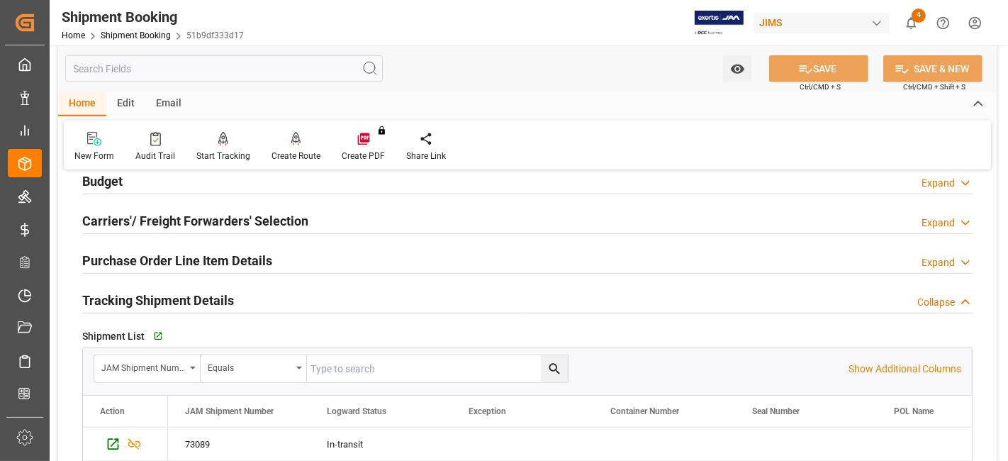
click at [166, 211] on h2 "Carriers'/ Freight Forwarders' Selection" at bounding box center [195, 220] width 226 height 19
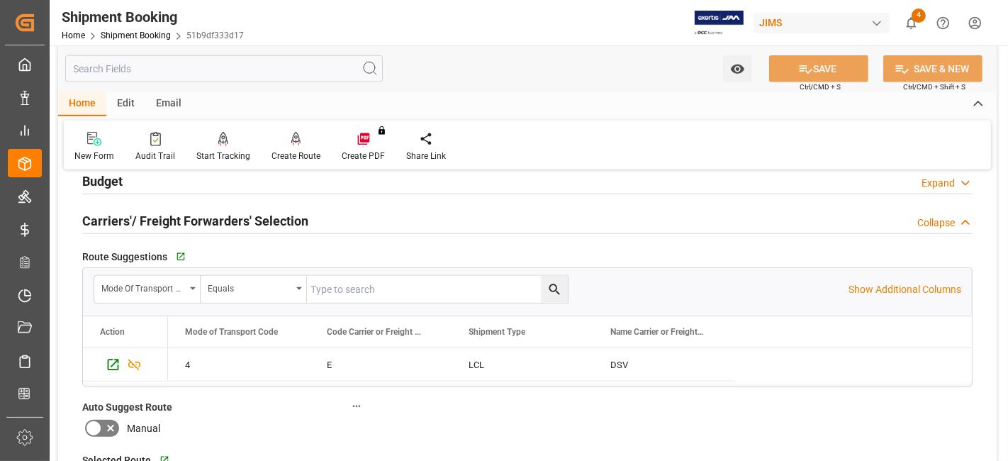
click at [167, 211] on h2 "Carriers'/ Freight Forwarders' Selection" at bounding box center [195, 220] width 226 height 19
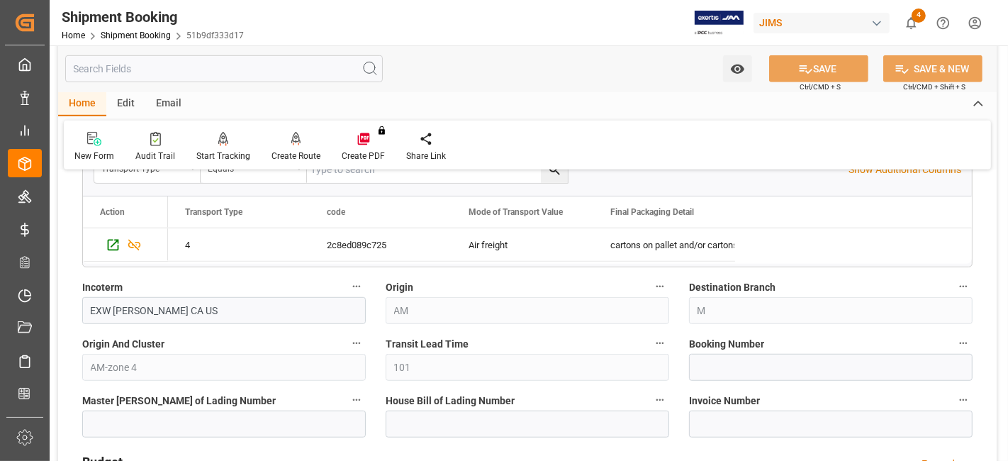
scroll to position [787, 0]
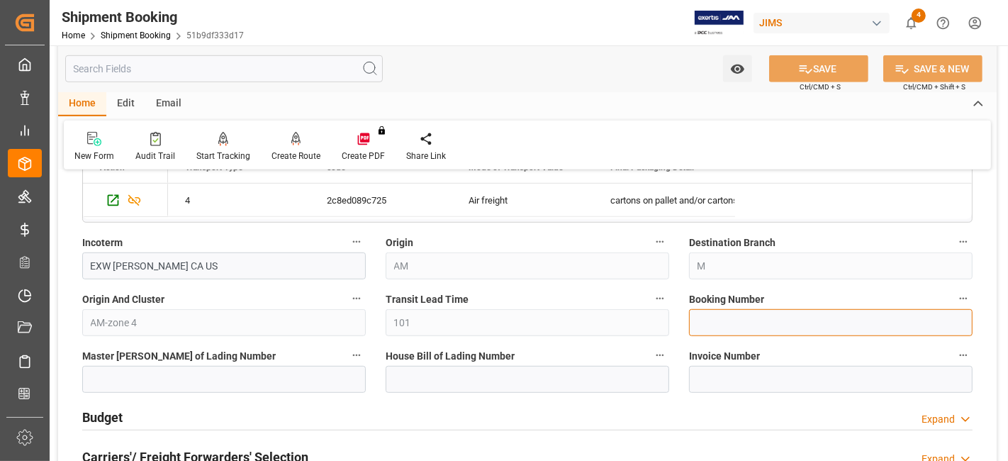
click at [753, 315] on input at bounding box center [831, 322] width 284 height 27
paste input "HKG1357079"
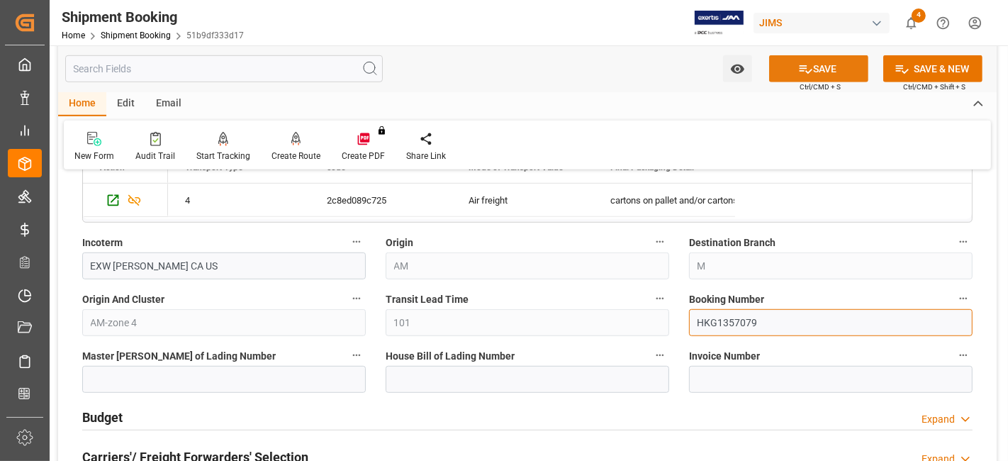
type input "HKG1357079"
click at [816, 65] on button "SAVE" at bounding box center [818, 68] width 99 height 27
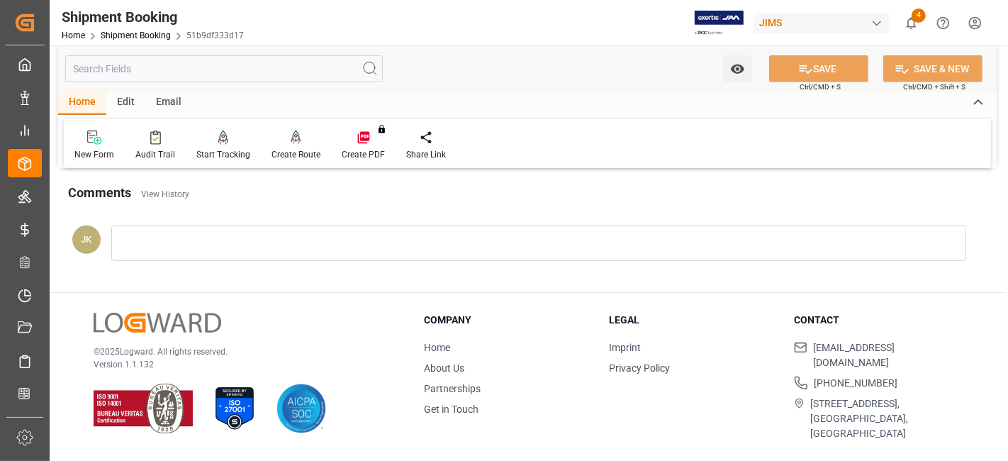
scroll to position [0, 0]
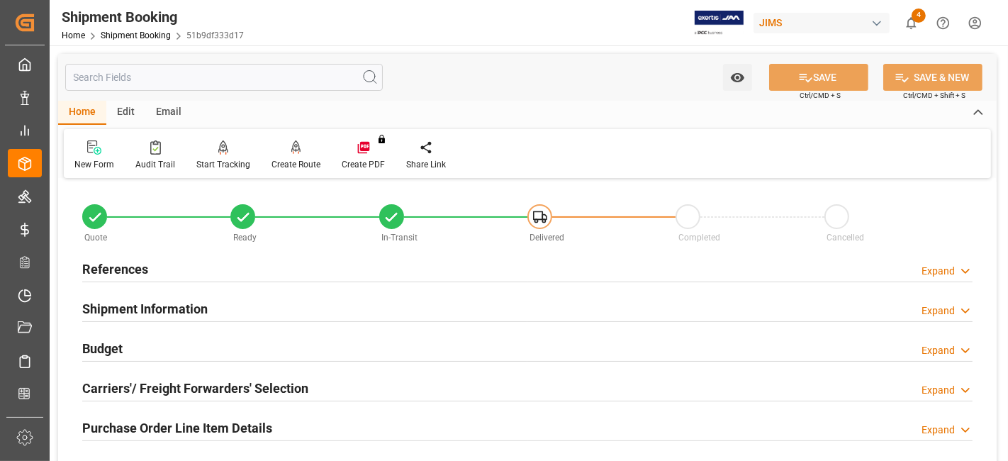
click at [915, 22] on icon "show 4 new notifications" at bounding box center [911, 23] width 15 height 15
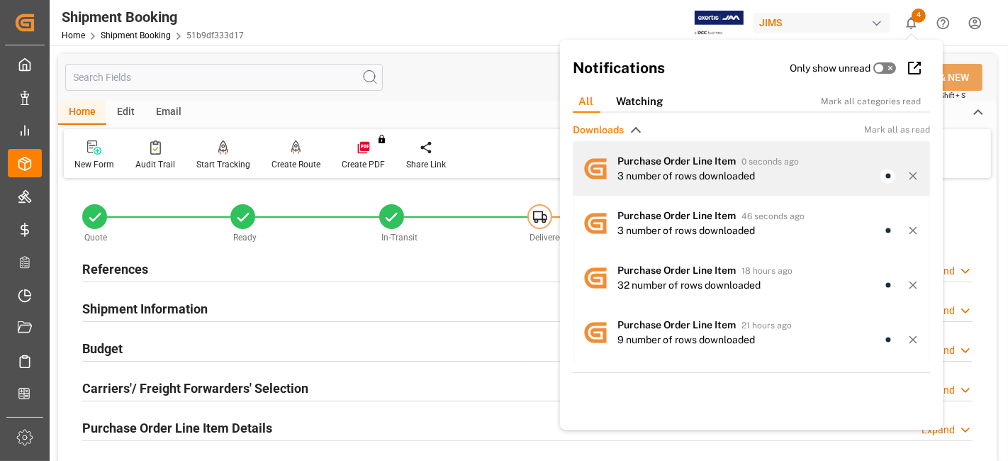
click at [698, 158] on span "Purchase Order Line Item" at bounding box center [676, 160] width 118 height 11
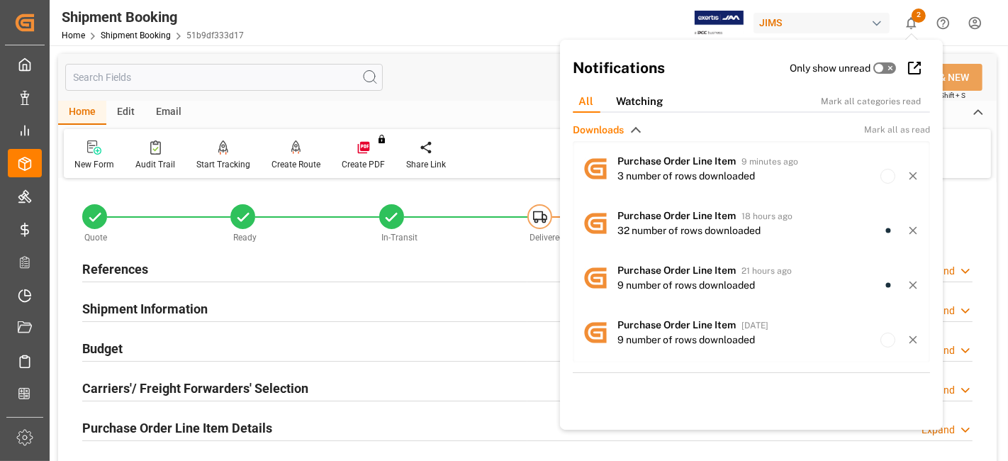
click at [445, 23] on div "Shipment Booking Home Shipment Booking 51b9df333d17 JIMS 2 Notifications Only s…" at bounding box center [524, 22] width 968 height 45
click at [117, 266] on h2 "References" at bounding box center [115, 268] width 66 height 19
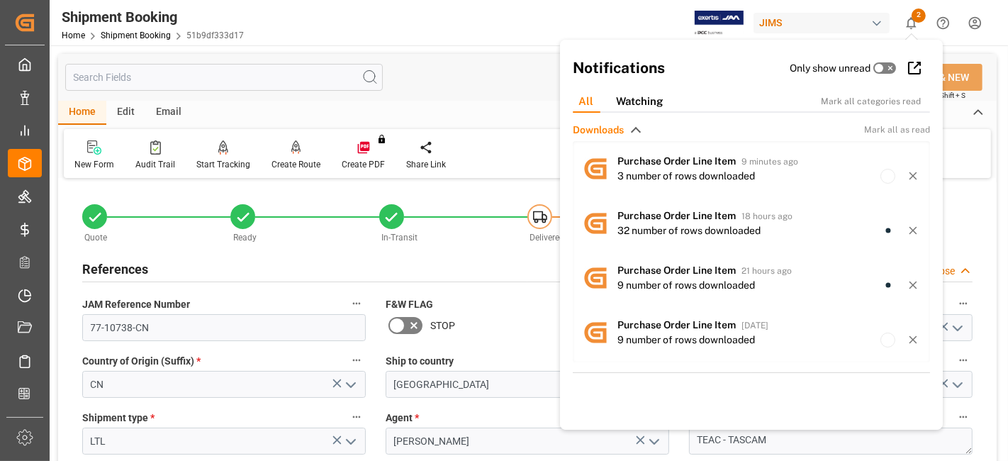
click at [116, 266] on h2 "References" at bounding box center [115, 268] width 66 height 19
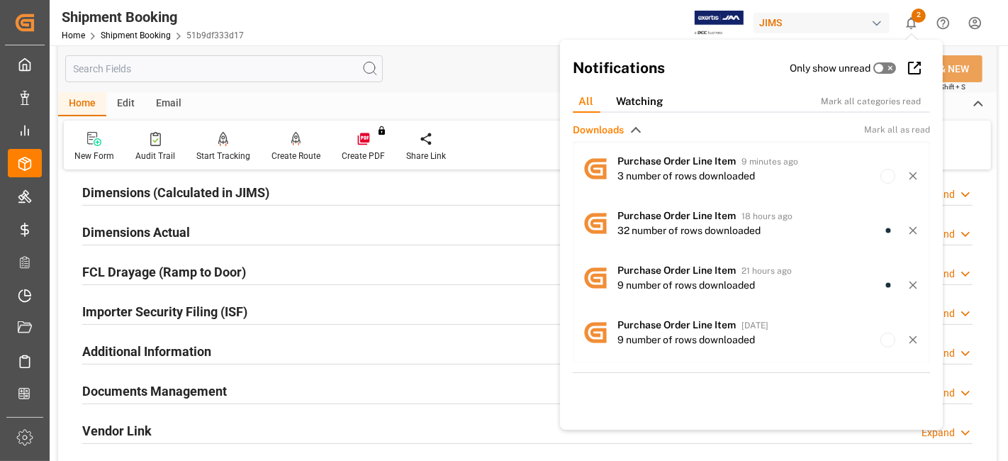
scroll to position [393, 0]
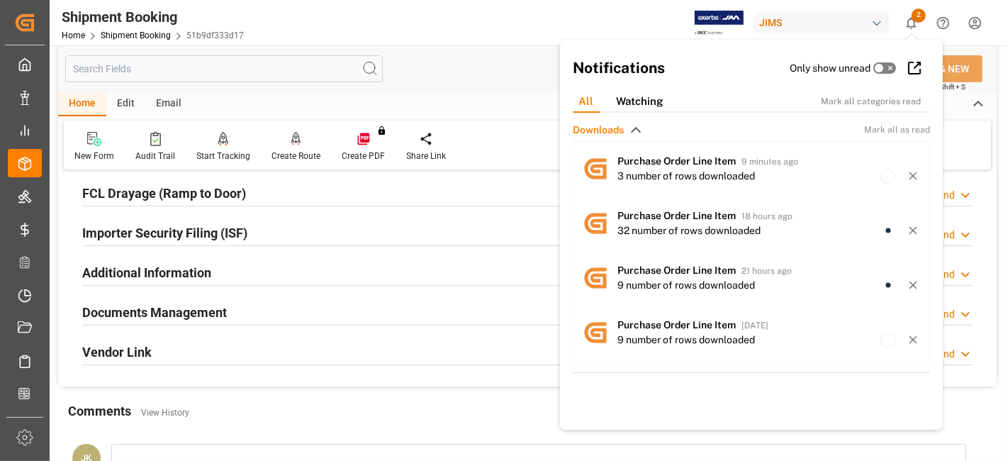
click at [155, 315] on h2 "Documents Management" at bounding box center [154, 312] width 145 height 19
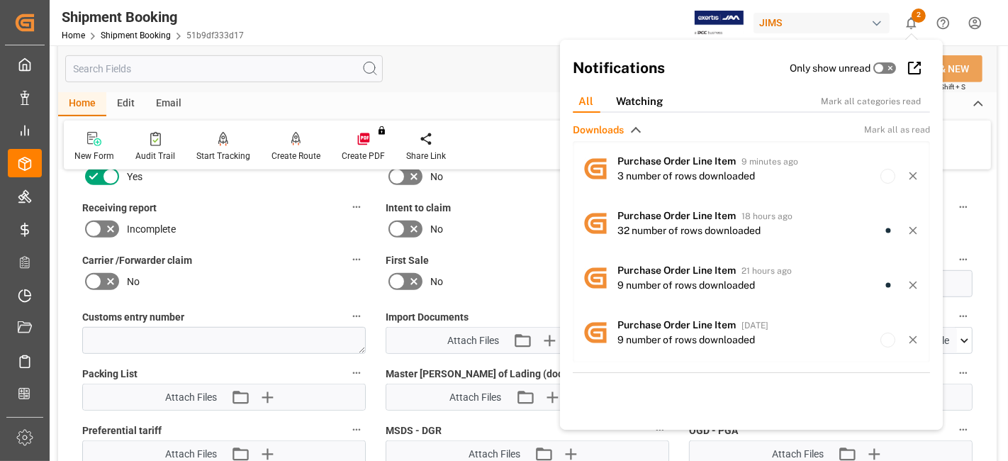
scroll to position [787, 0]
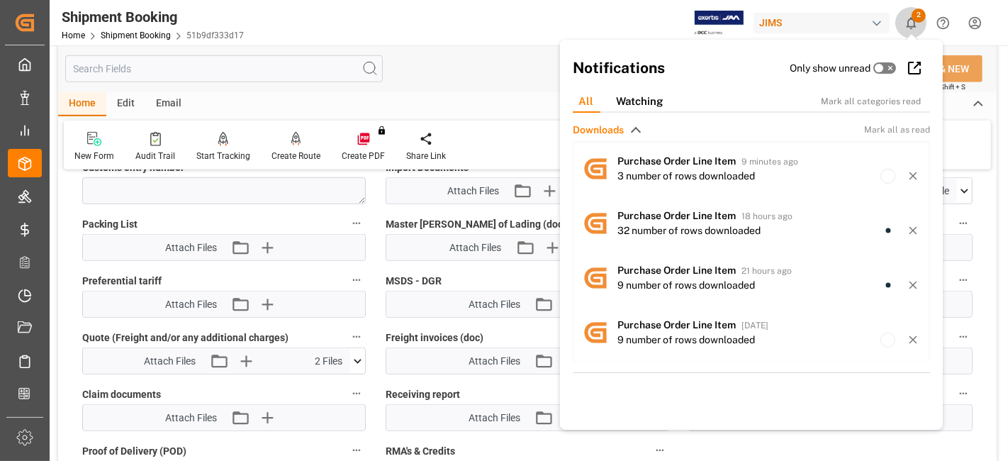
click at [911, 21] on icon "show 2 new notifications" at bounding box center [911, 23] width 15 height 15
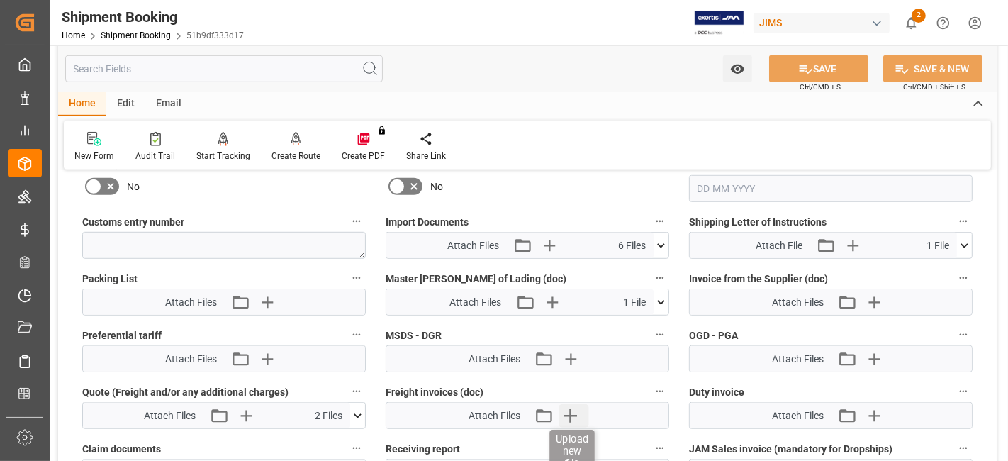
scroll to position [709, 0]
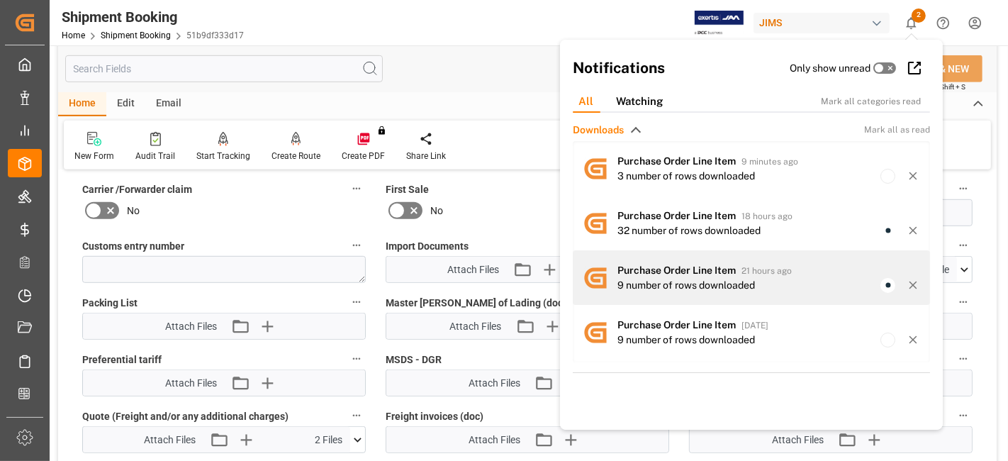
click at [658, 259] on div "Shipment Booking Home Shipment Booking 51b9df333d17 JIMS 2 Notifications Only s…" at bounding box center [527, 230] width 955 height 461
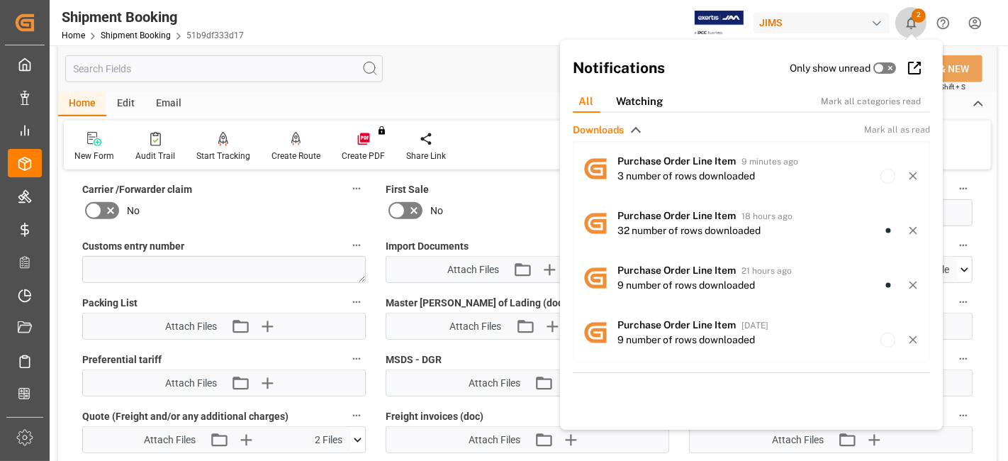
click at [909, 23] on icon "show 2 new notifications" at bounding box center [911, 23] width 15 height 15
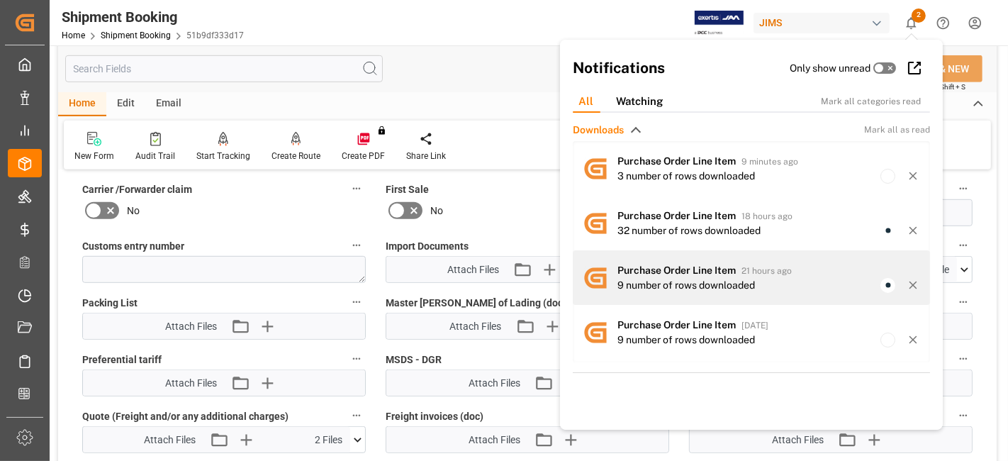
click at [662, 257] on div "Shipment Booking Home Shipment Booking 51b9df333d17 JIMS 2 Notifications Only s…" at bounding box center [527, 230] width 955 height 461
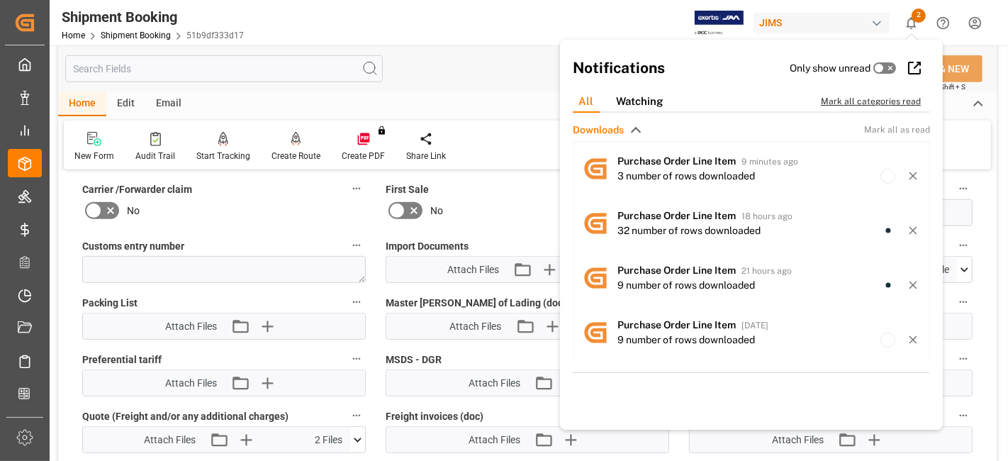
click at [880, 96] on div "Mark all categories read" at bounding box center [878, 101] width 115 height 13
click at [473, 84] on div "Watch Option SAVE Ctrl/CMD + S SAVE & NEW Ctrl/CMD + Shift + S" at bounding box center [527, 68] width 938 height 47
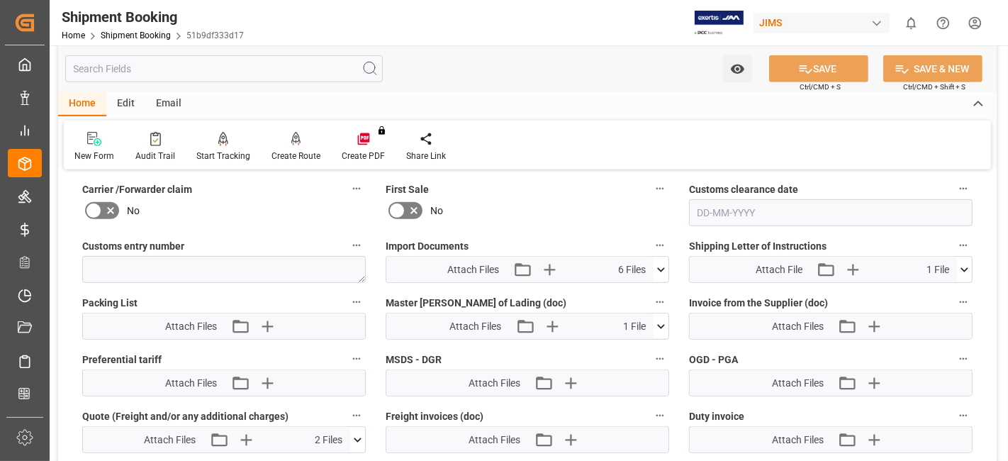
click at [657, 266] on icon at bounding box center [660, 269] width 15 height 15
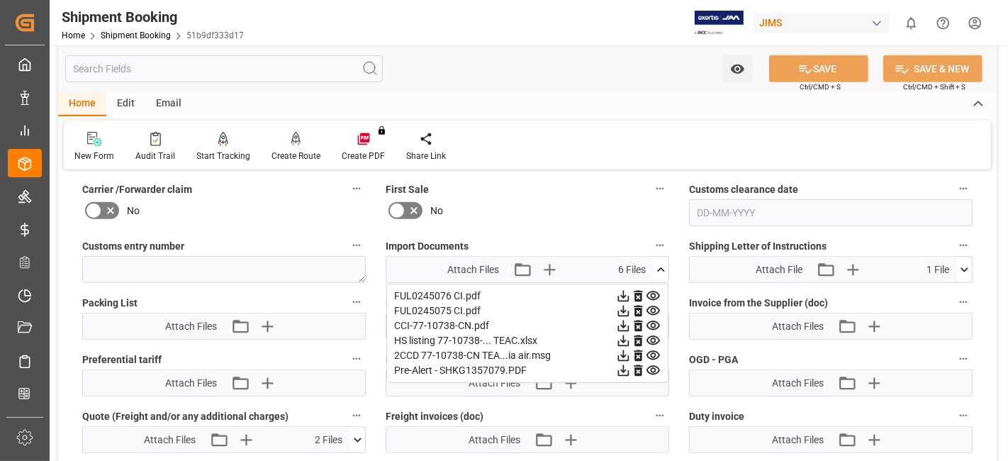
click at [660, 267] on icon at bounding box center [661, 269] width 8 height 4
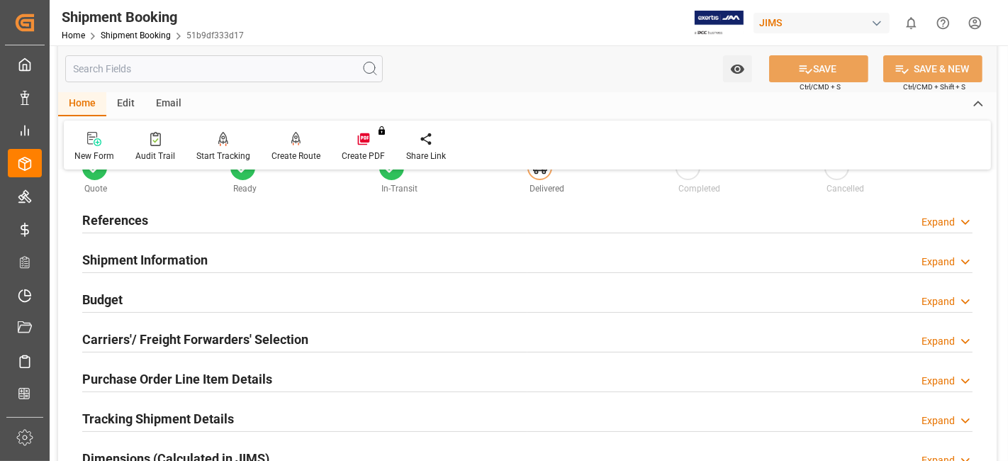
scroll to position [0, 0]
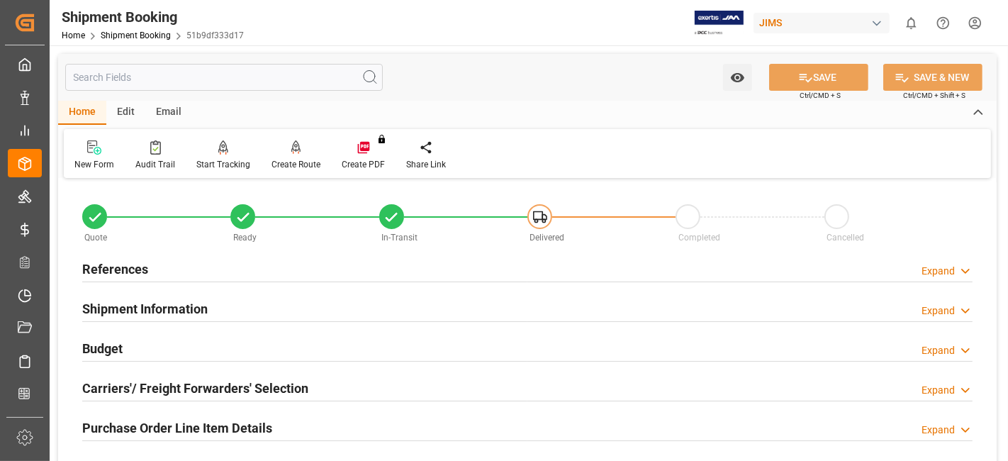
click at [116, 268] on h2 "References" at bounding box center [115, 268] width 66 height 19
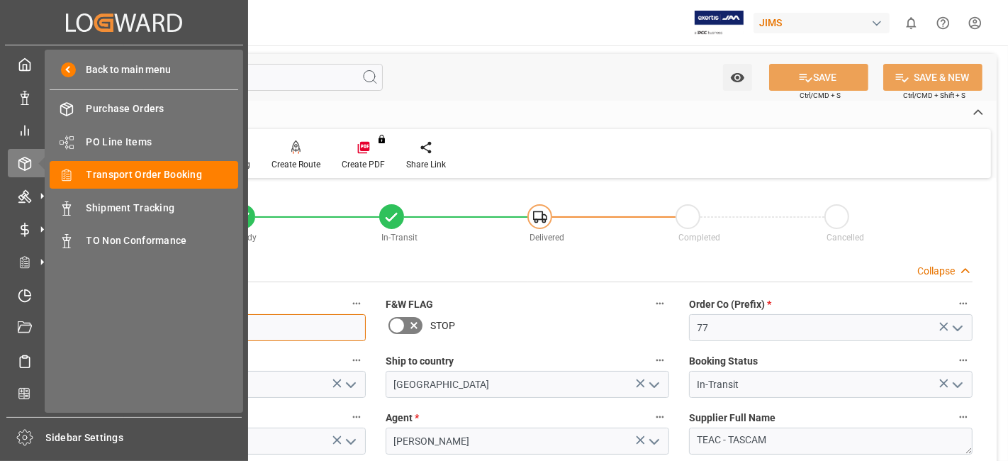
drag, startPoint x: 155, startPoint y: 325, endPoint x: 0, endPoint y: 318, distance: 155.4
click at [5, 321] on div "Created by potrace 1.15, written by Peter Selinger 2001-2017 Created by potrace…" at bounding box center [504, 230] width 1008 height 461
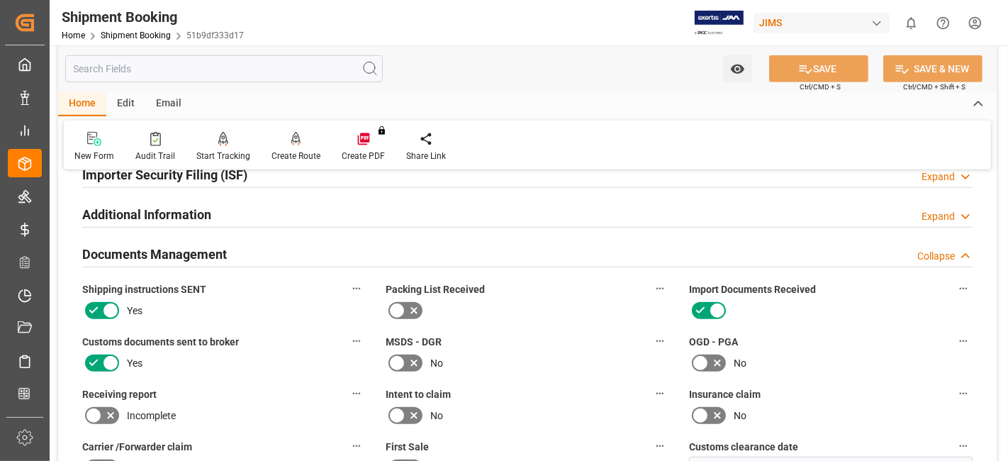
scroll to position [709, 0]
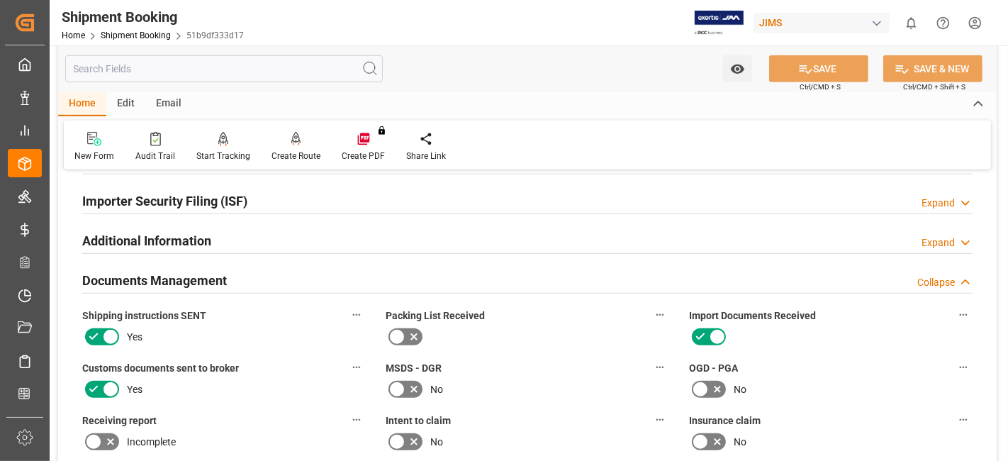
drag, startPoint x: 198, startPoint y: 276, endPoint x: 318, endPoint y: 277, distance: 119.1
click at [198, 276] on h2 "Documents Management" at bounding box center [154, 280] width 145 height 19
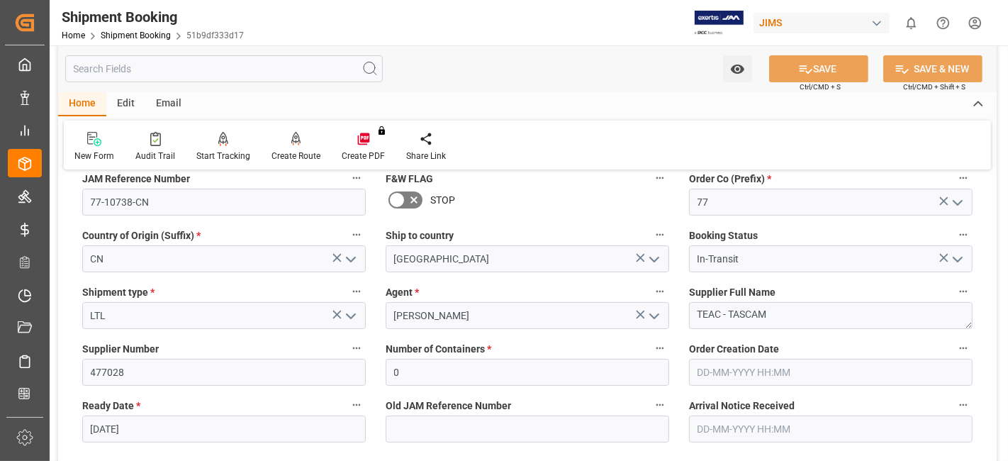
scroll to position [0, 0]
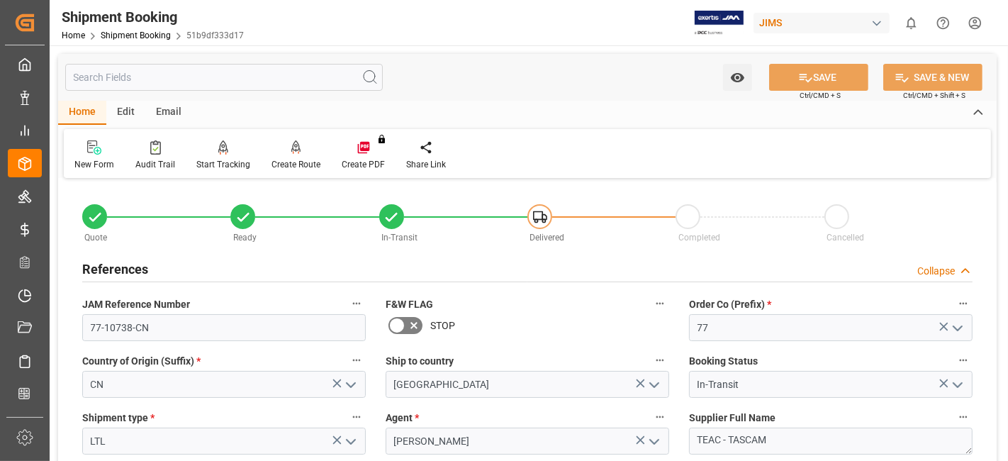
click at [131, 266] on h2 "References" at bounding box center [115, 268] width 66 height 19
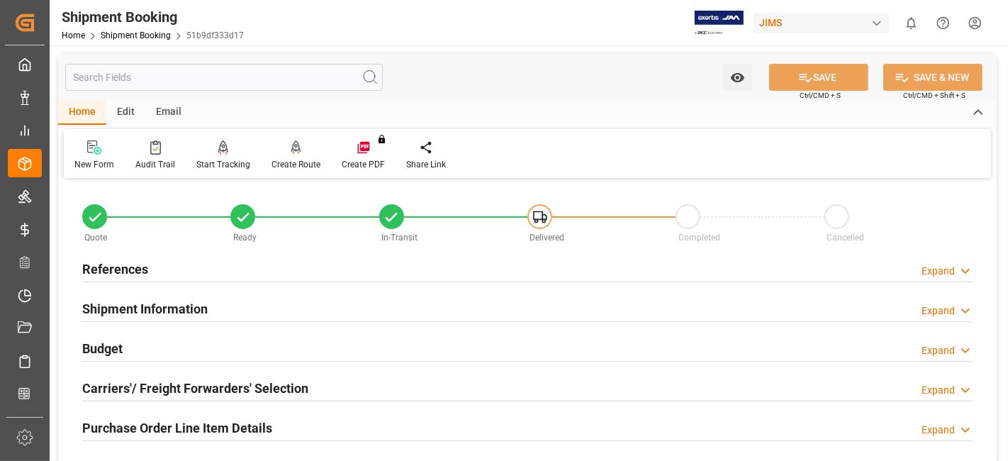
click at [138, 265] on h2 "References" at bounding box center [115, 268] width 66 height 19
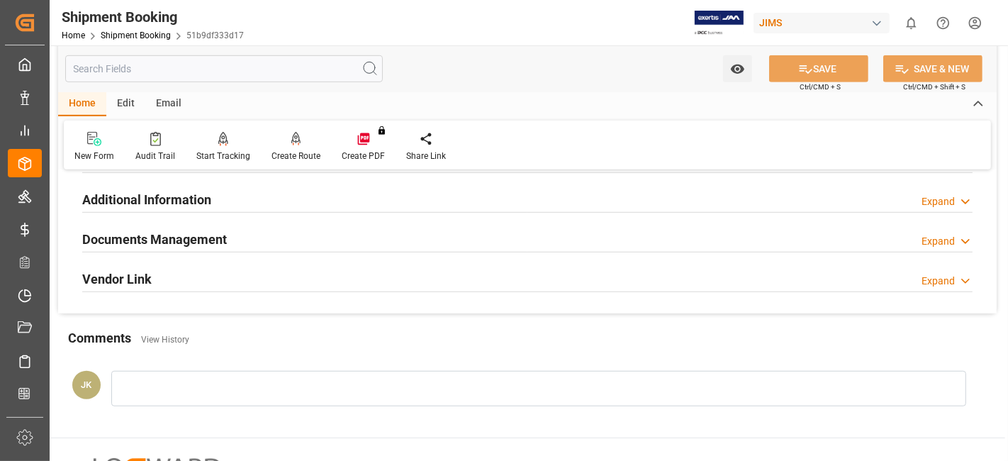
scroll to position [787, 0]
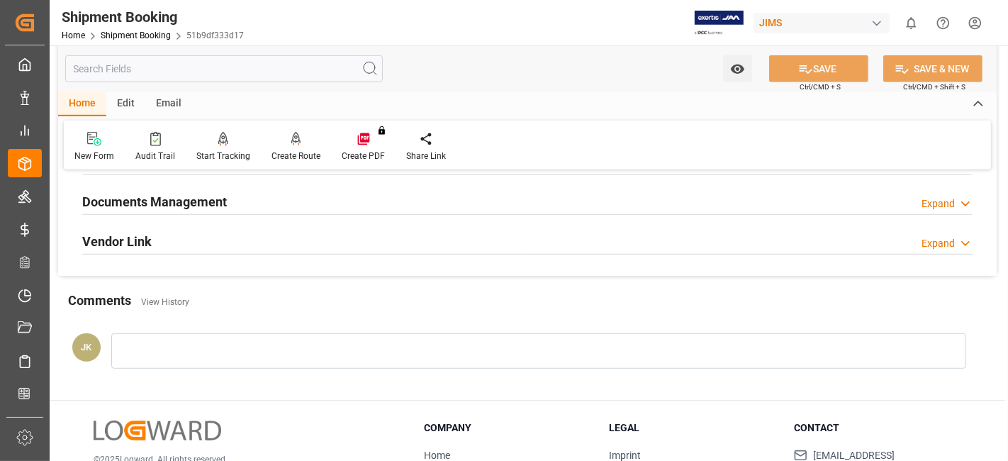
click at [192, 199] on h2 "Documents Management" at bounding box center [154, 201] width 145 height 19
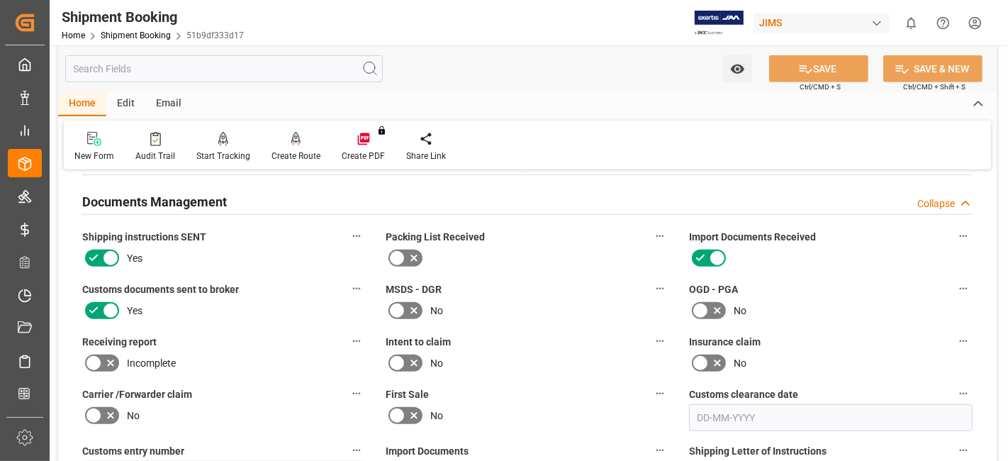
click at [192, 199] on h2 "Documents Management" at bounding box center [154, 201] width 145 height 19
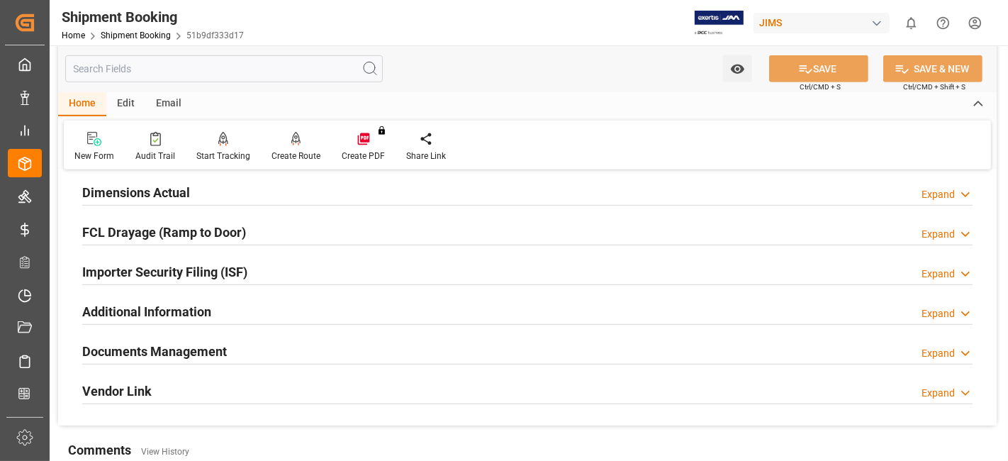
scroll to position [551, 0]
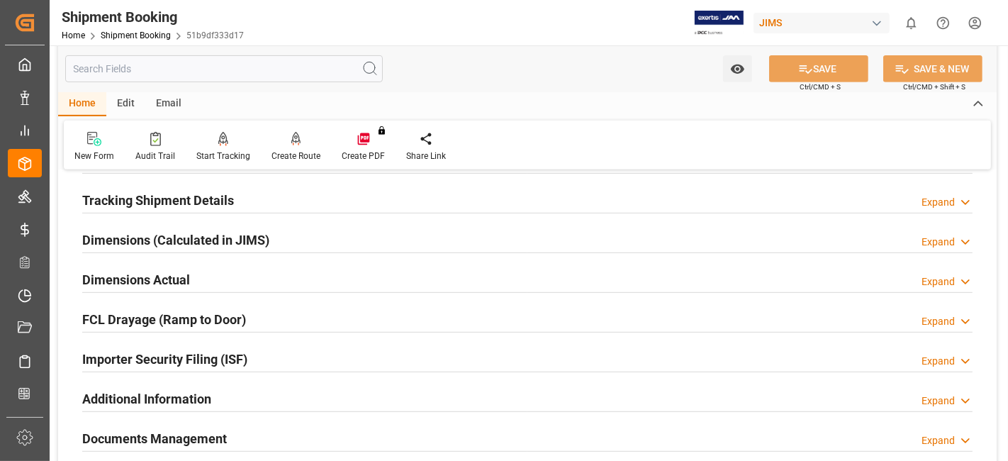
click at [170, 270] on h2 "Dimensions Actual" at bounding box center [136, 279] width 108 height 19
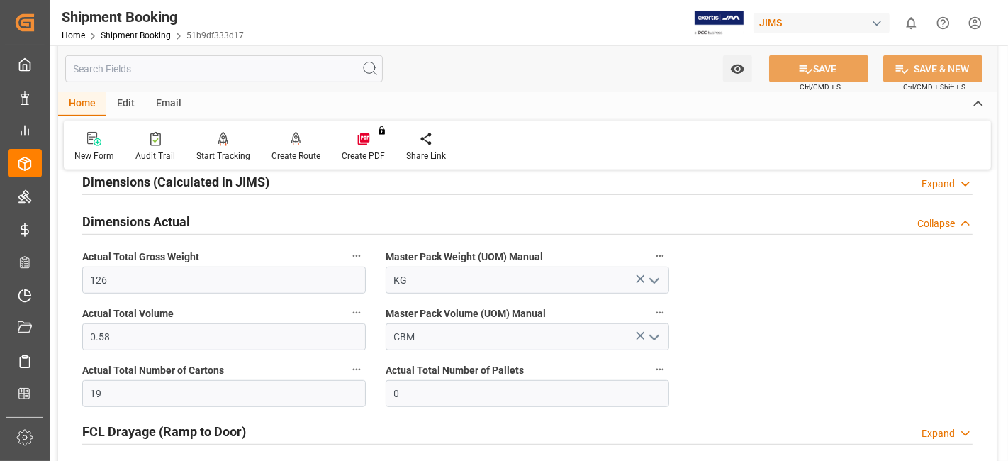
scroll to position [629, 0]
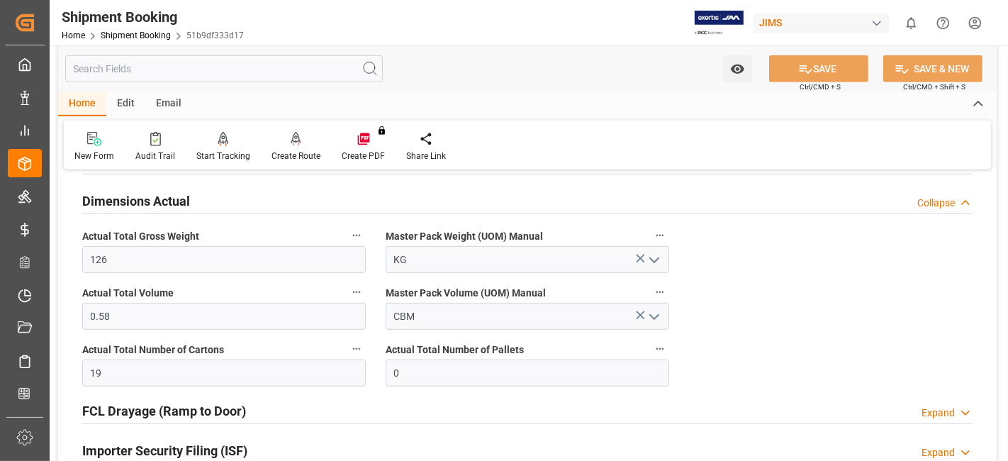
click at [792, 347] on div "Quote Ready In-Transit Delivered Completed Cancelled References Collapse JAM Re…" at bounding box center [527, 78] width 938 height 1051
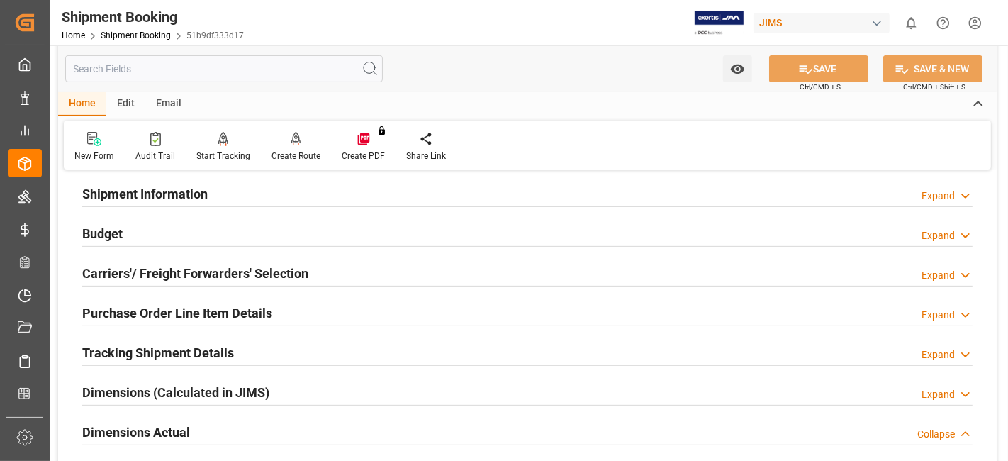
scroll to position [393, 0]
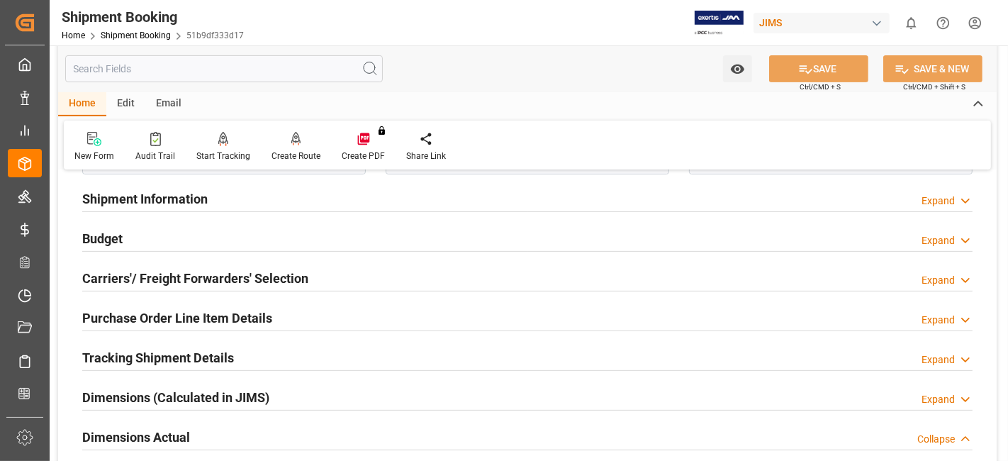
click at [121, 435] on h2 "Dimensions Actual" at bounding box center [136, 436] width 108 height 19
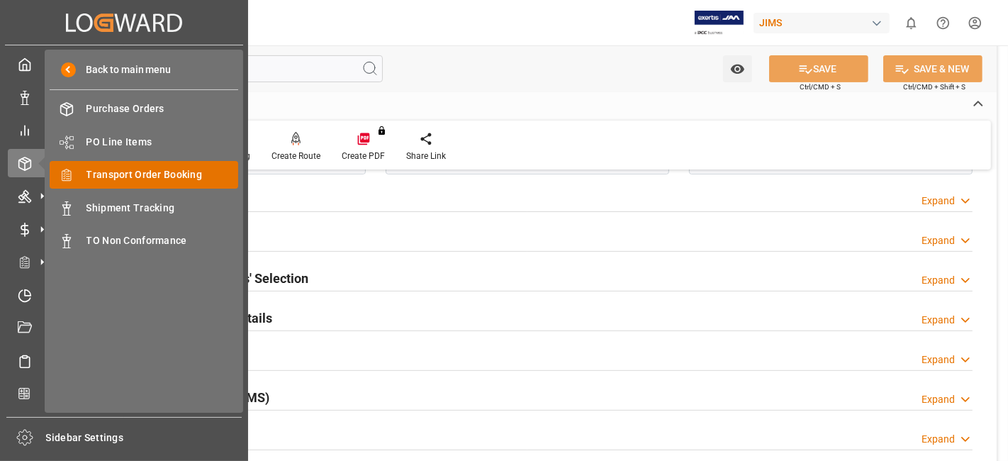
click at [186, 177] on span "Transport Order Booking" at bounding box center [162, 174] width 152 height 15
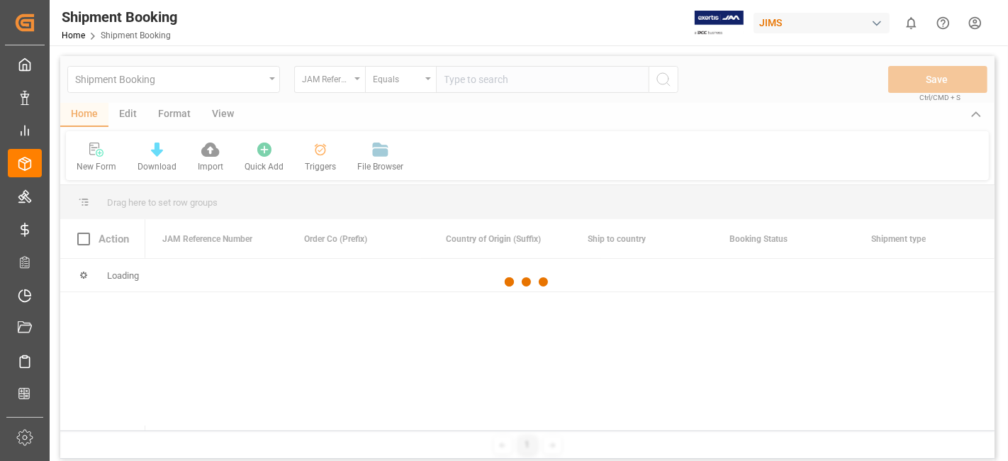
click at [464, 79] on div at bounding box center [527, 282] width 934 height 452
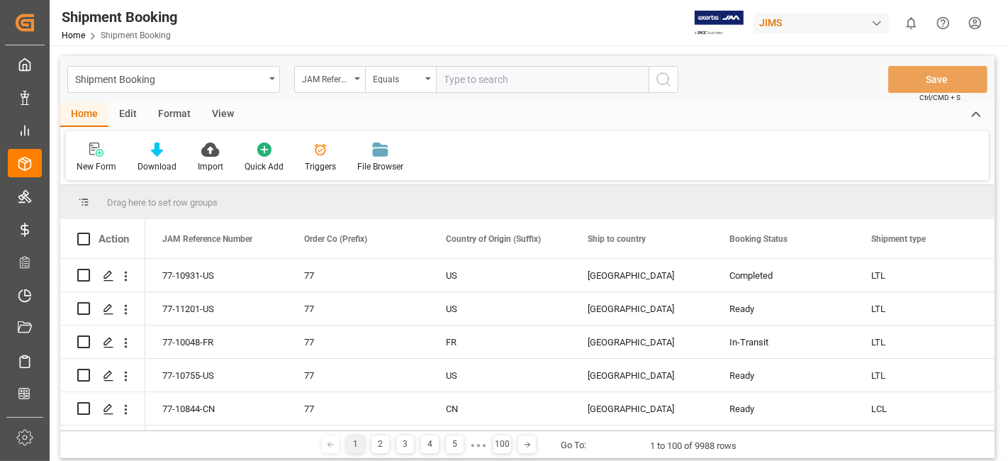
click at [478, 82] on input "text" at bounding box center [542, 79] width 213 height 27
paste input "77-10755-US"
type input "77-10755-US"
click at [662, 82] on icon "search button" at bounding box center [663, 79] width 17 height 17
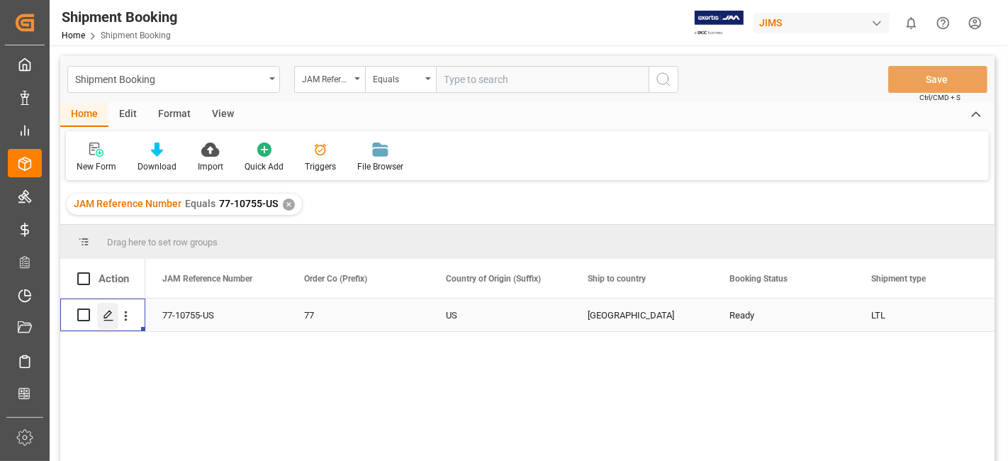
click at [101, 318] on div "Press SPACE to select this row." at bounding box center [107, 316] width 21 height 26
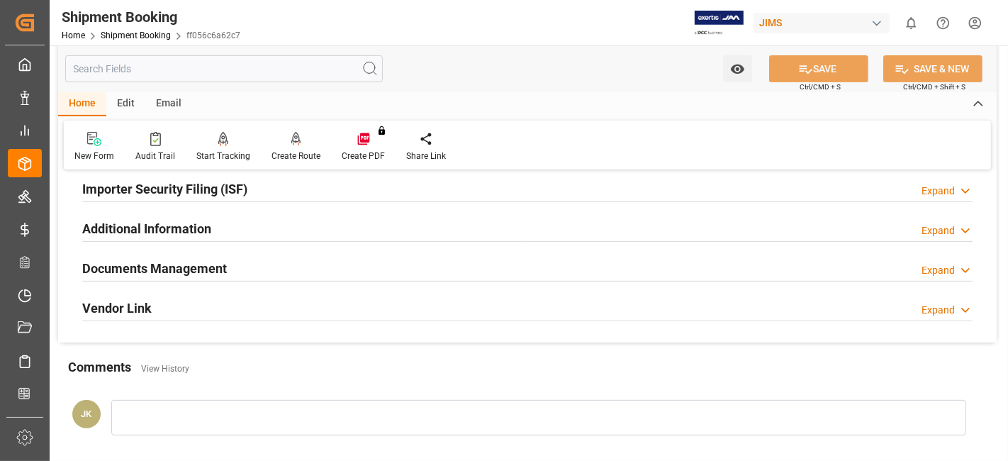
scroll to position [472, 0]
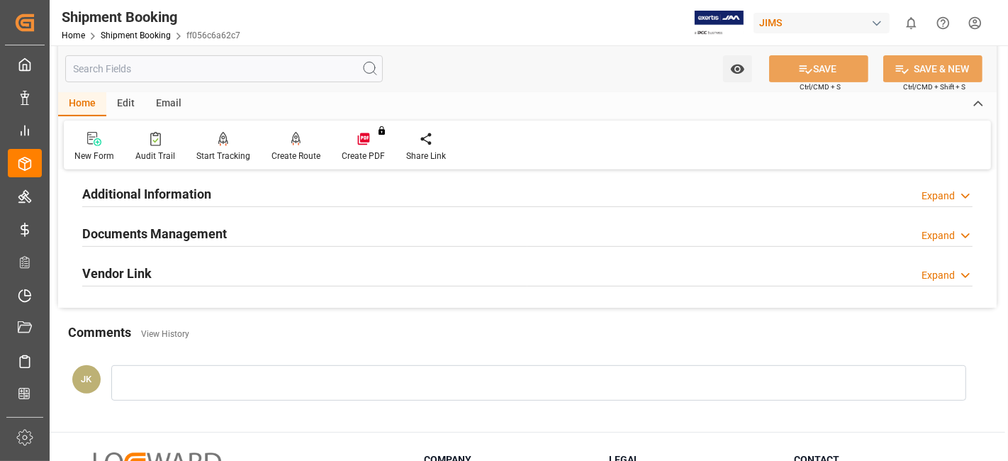
click at [145, 224] on h2 "Documents Management" at bounding box center [154, 233] width 145 height 19
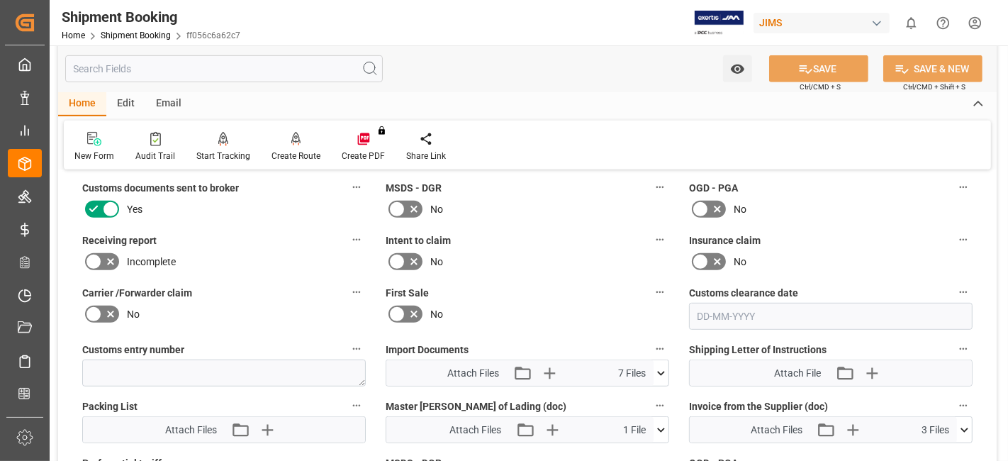
scroll to position [629, 0]
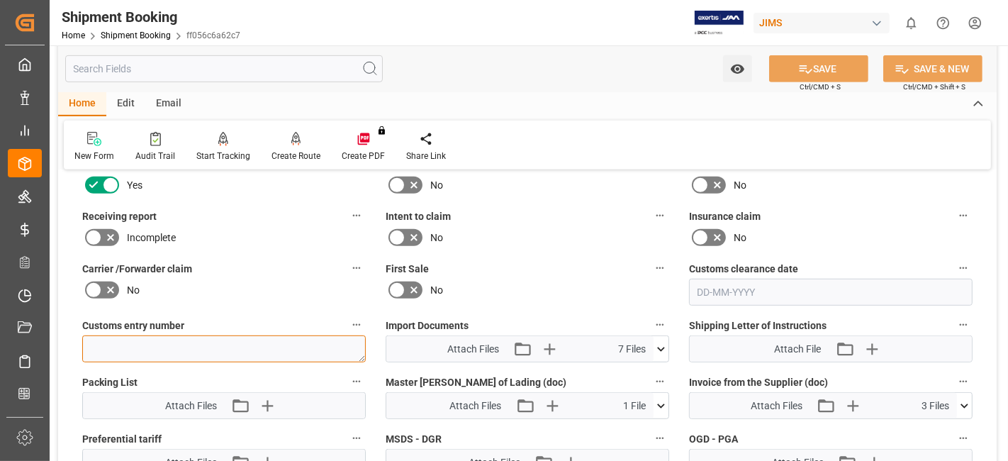
click at [202, 342] on textarea at bounding box center [224, 348] width 284 height 27
paste textarea "13391-69294509-7"
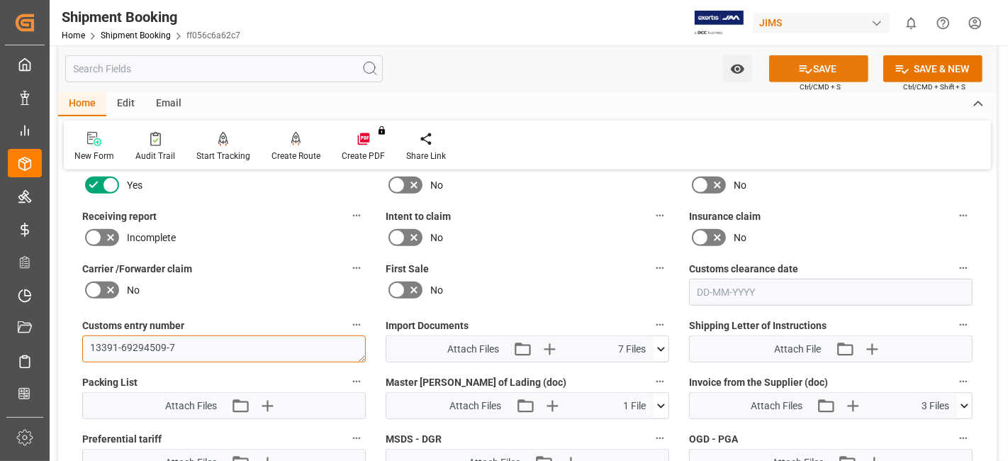
type textarea "13391-69294509-7"
click at [815, 72] on button "SAVE" at bounding box center [818, 68] width 99 height 27
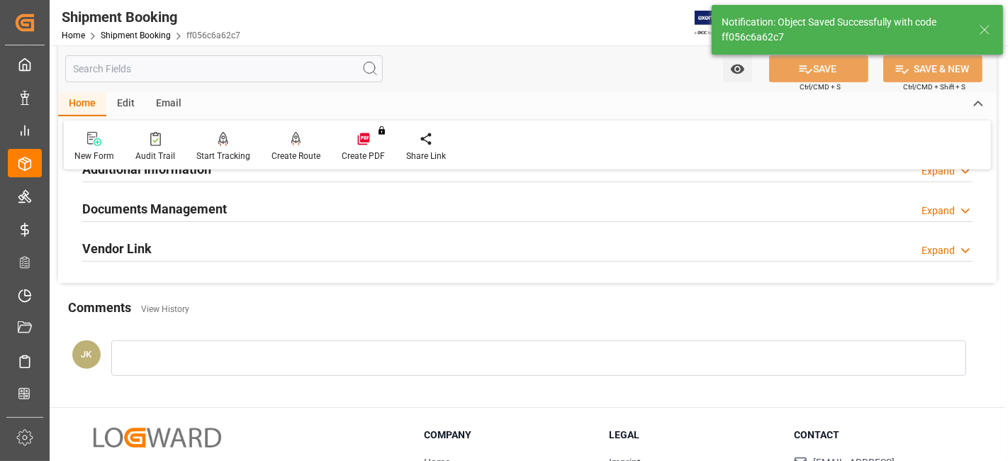
scroll to position [472, 0]
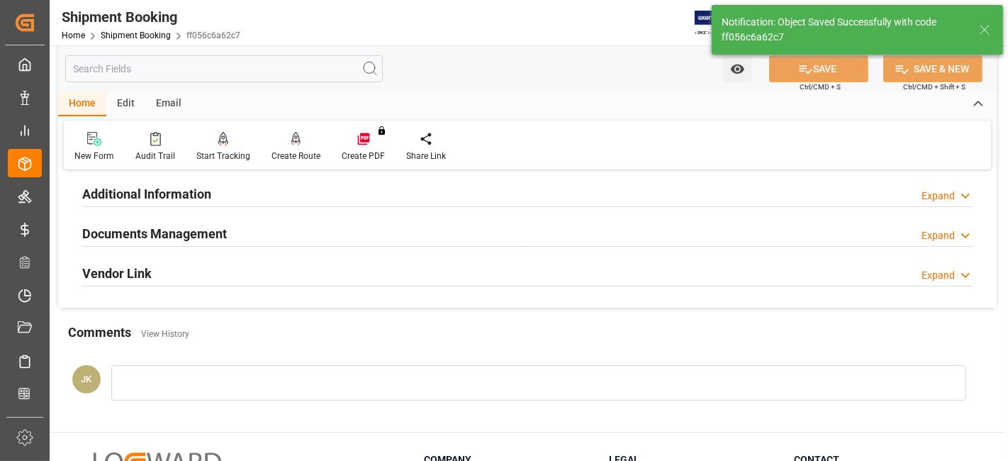
click at [198, 234] on h2 "Documents Management" at bounding box center [154, 233] width 145 height 19
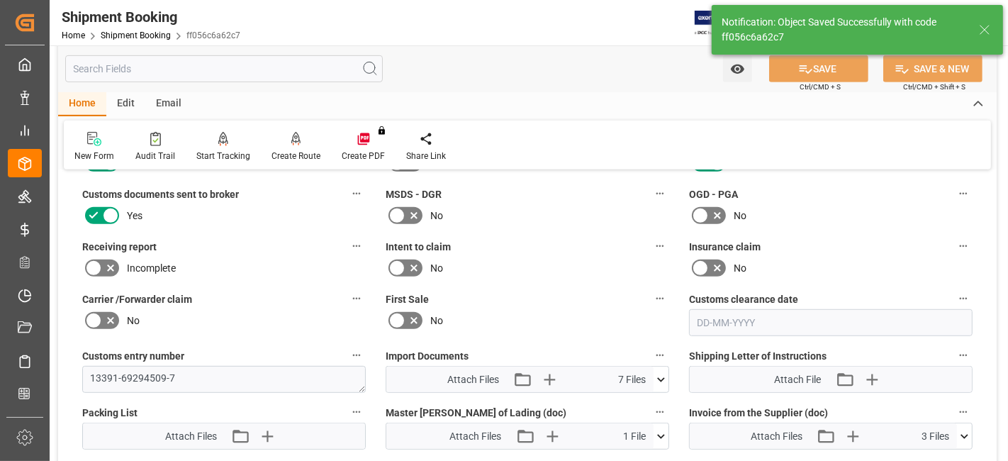
scroll to position [709, 0]
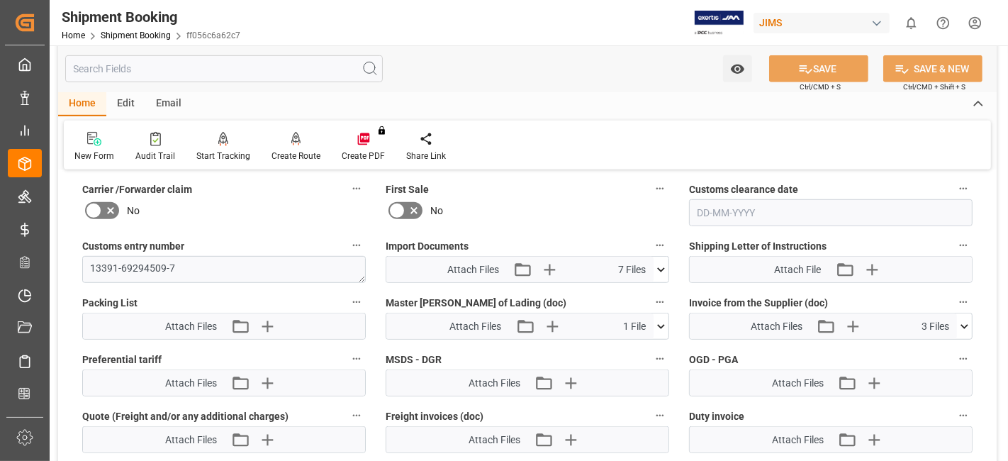
click at [662, 267] on icon at bounding box center [661, 269] width 8 height 4
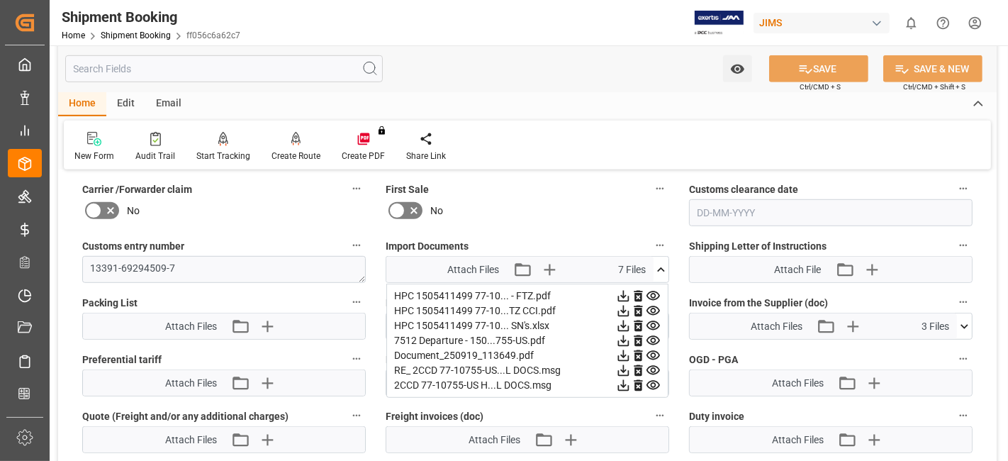
click at [661, 267] on icon at bounding box center [660, 269] width 15 height 15
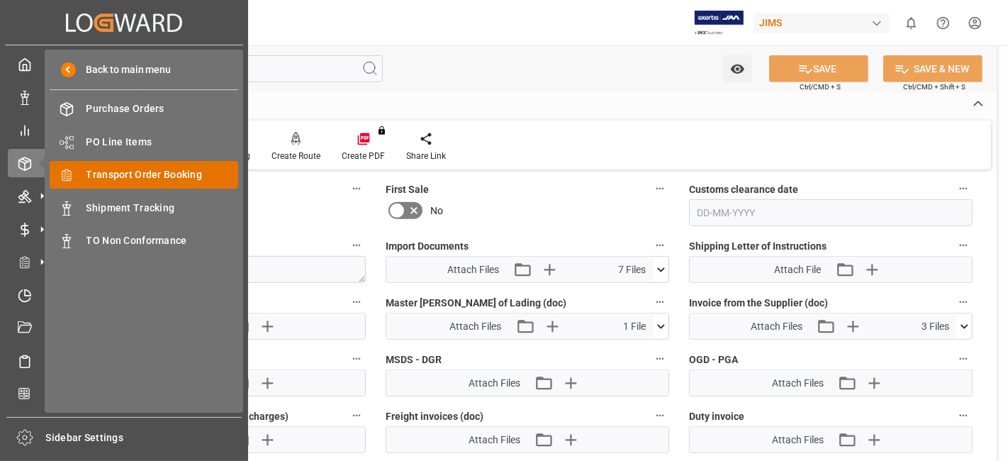
click at [184, 174] on span "Transport Order Booking" at bounding box center [162, 174] width 152 height 15
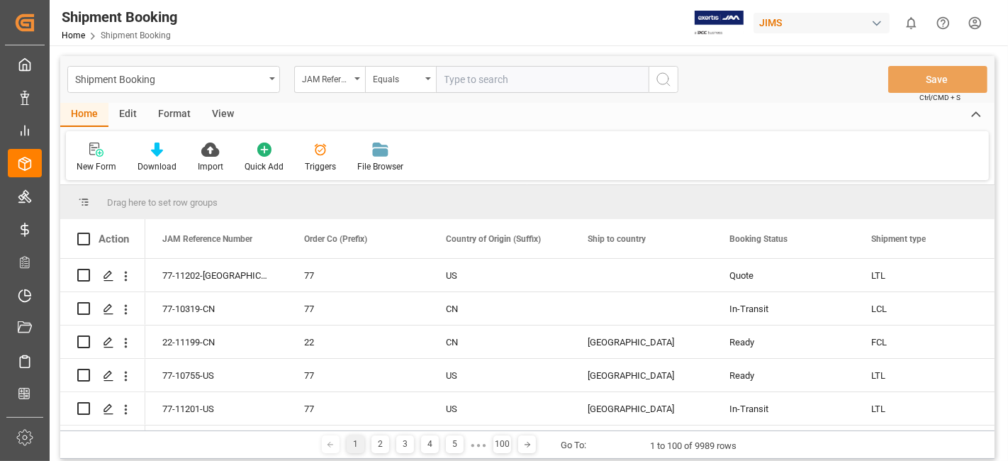
click at [474, 82] on input "text" at bounding box center [542, 79] width 213 height 27
type input "77-10842-CN"
click at [666, 86] on icon "search button" at bounding box center [663, 79] width 17 height 17
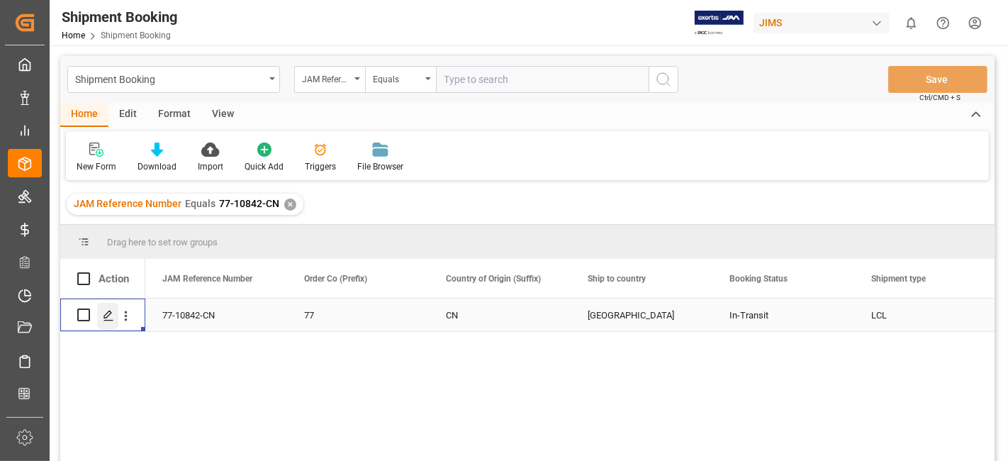
click at [109, 317] on icon "Press SPACE to select this row." at bounding box center [108, 315] width 11 height 11
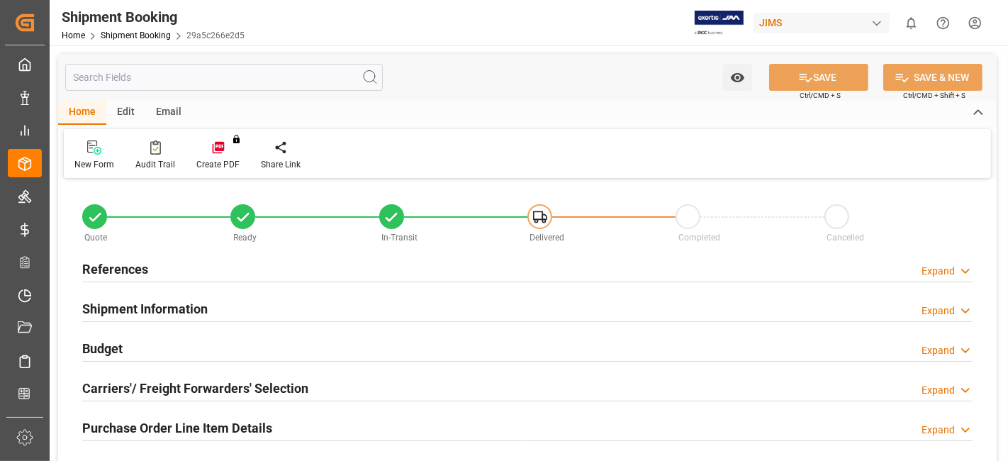
type input "52"
click at [176, 310] on h2 "Shipment Information" at bounding box center [144, 308] width 125 height 19
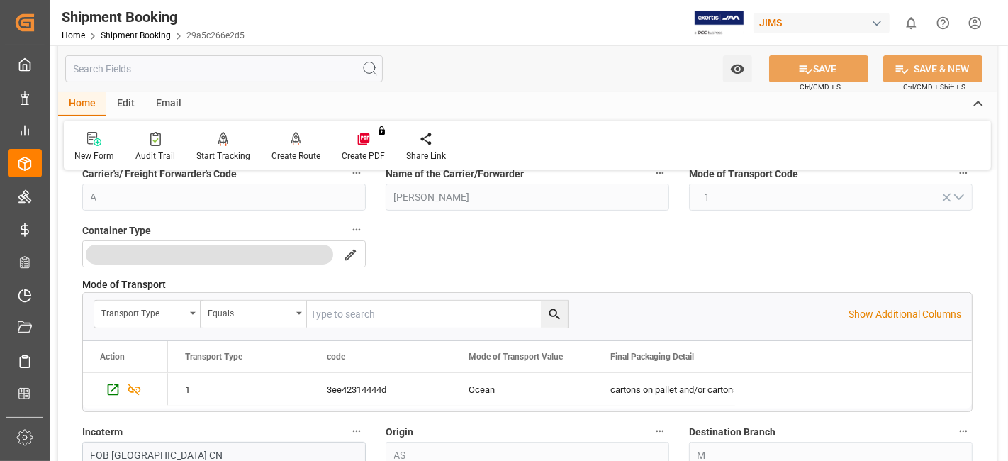
scroll to position [472, 0]
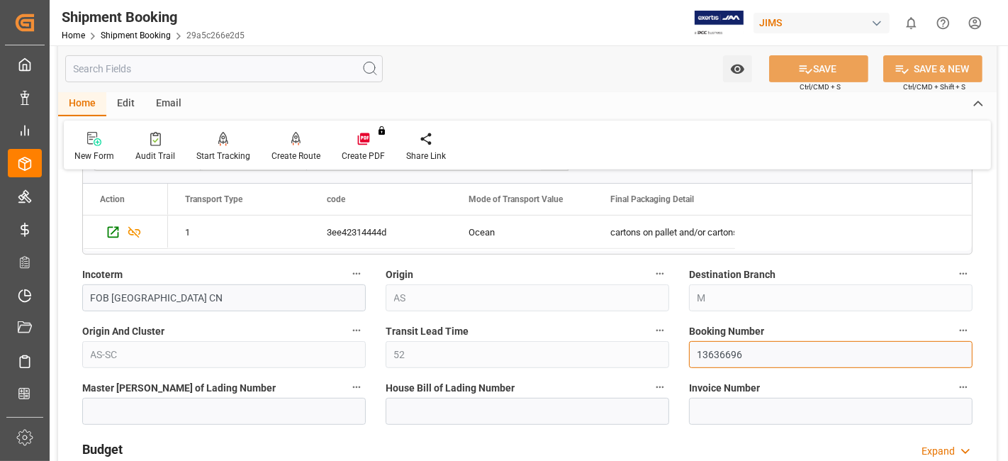
click at [714, 345] on input "13636696" at bounding box center [831, 354] width 284 height 27
click at [714, 344] on input "13636696" at bounding box center [831, 354] width 284 height 27
click at [703, 353] on input "13636696" at bounding box center [831, 354] width 284 height 27
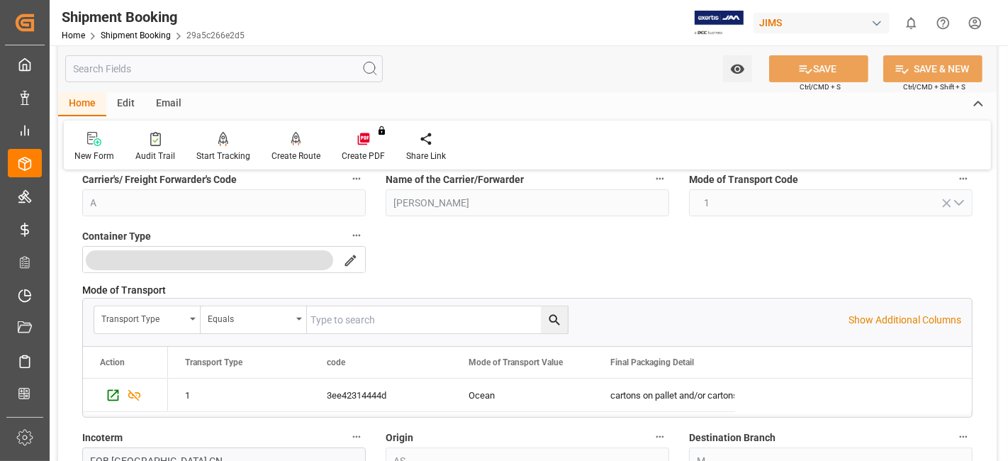
scroll to position [315, 0]
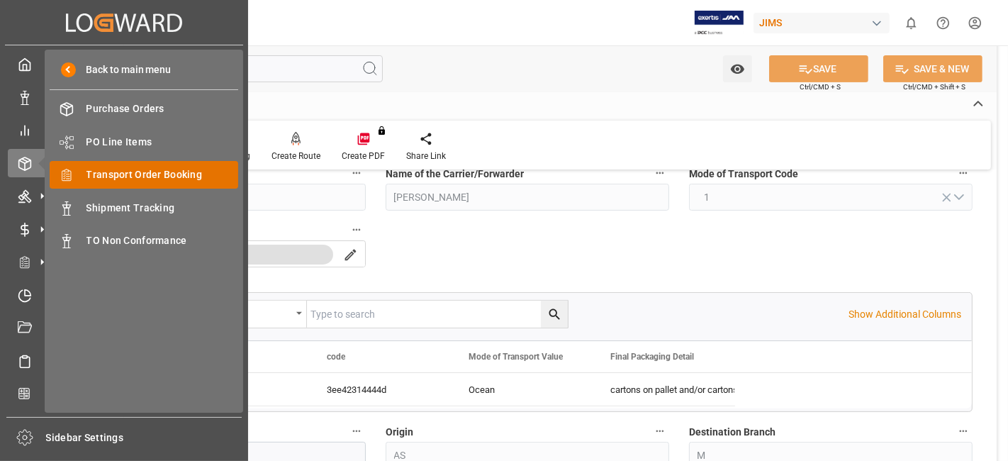
click at [168, 174] on span "Transport Order Booking" at bounding box center [162, 174] width 152 height 15
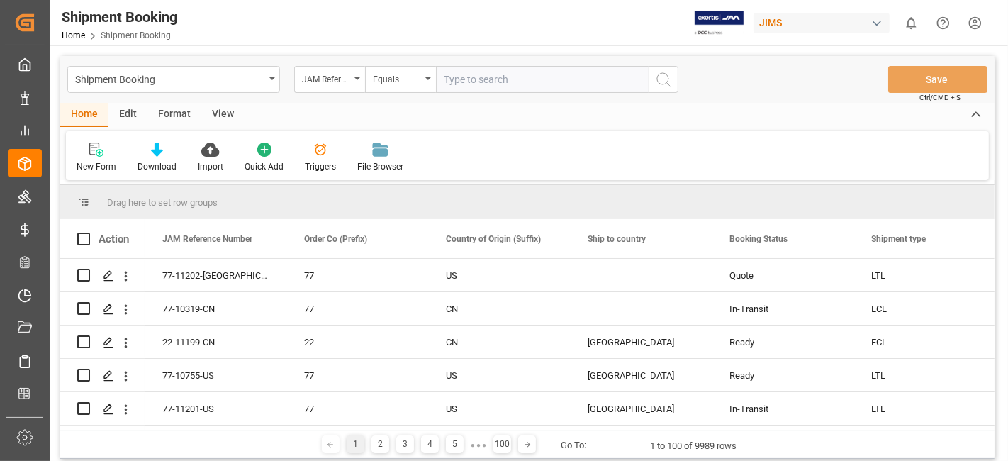
click at [473, 79] on input "text" at bounding box center [542, 79] width 213 height 27
type input "77-10842-CN"
click at [666, 76] on icon "search button" at bounding box center [663, 79] width 17 height 17
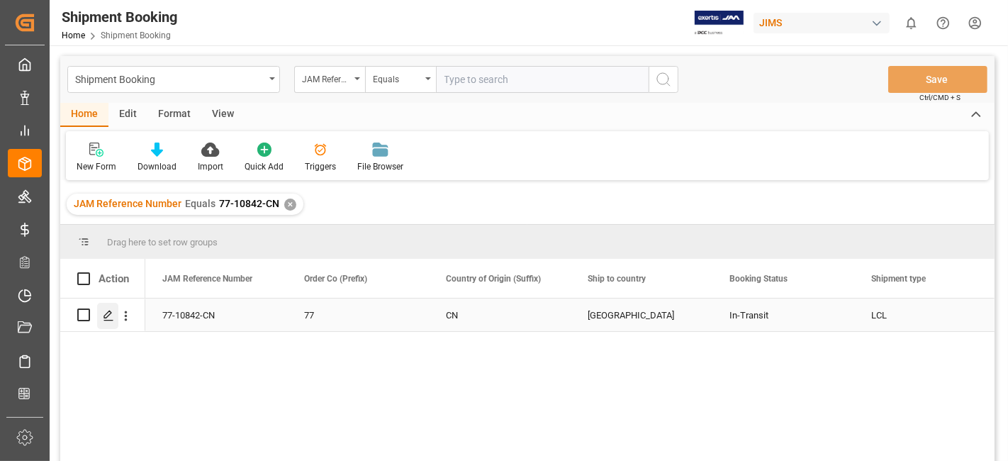
click at [108, 311] on icon "Press SPACE to select this row." at bounding box center [108, 315] width 11 height 11
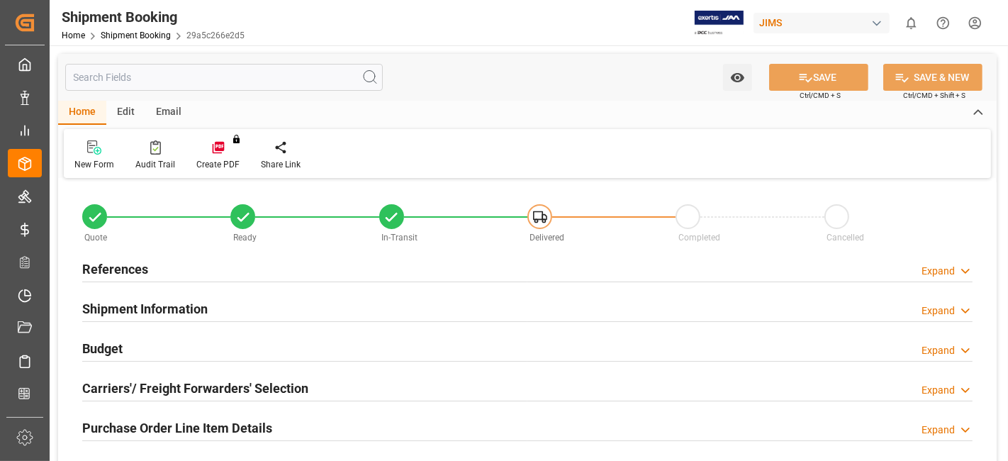
type input "4003"
type input "25.681"
type input "222"
type input "0"
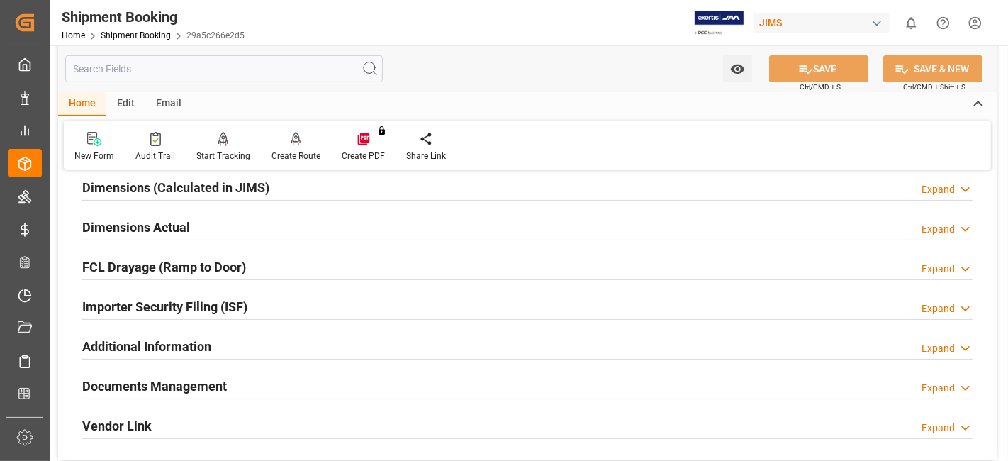
scroll to position [315, 0]
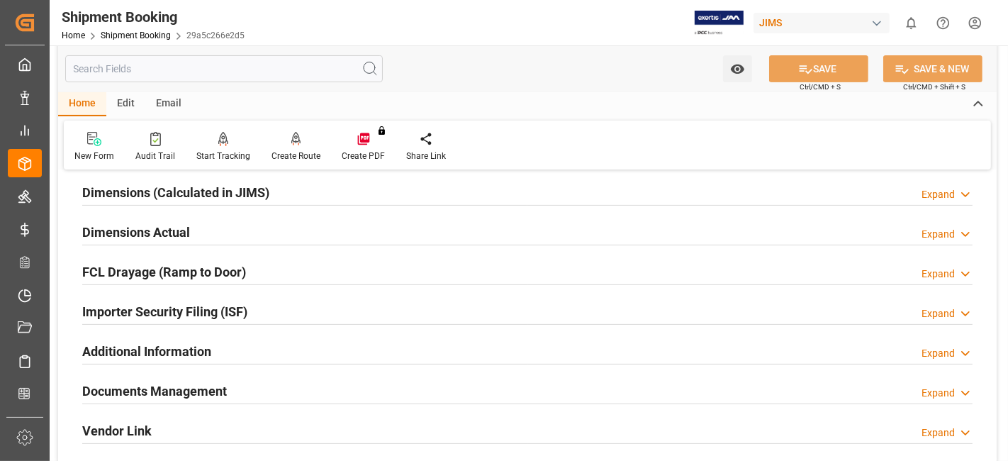
click at [173, 238] on h2 "Dimensions Actual" at bounding box center [136, 232] width 108 height 19
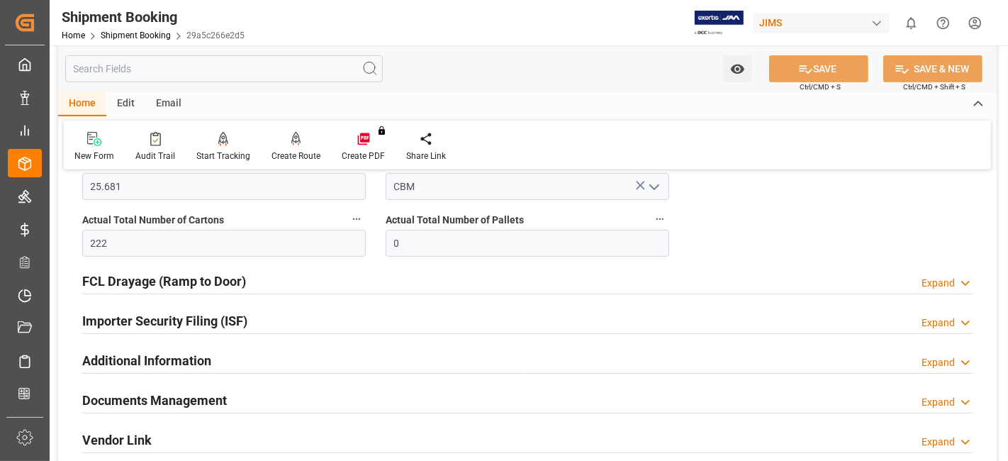
scroll to position [551, 0]
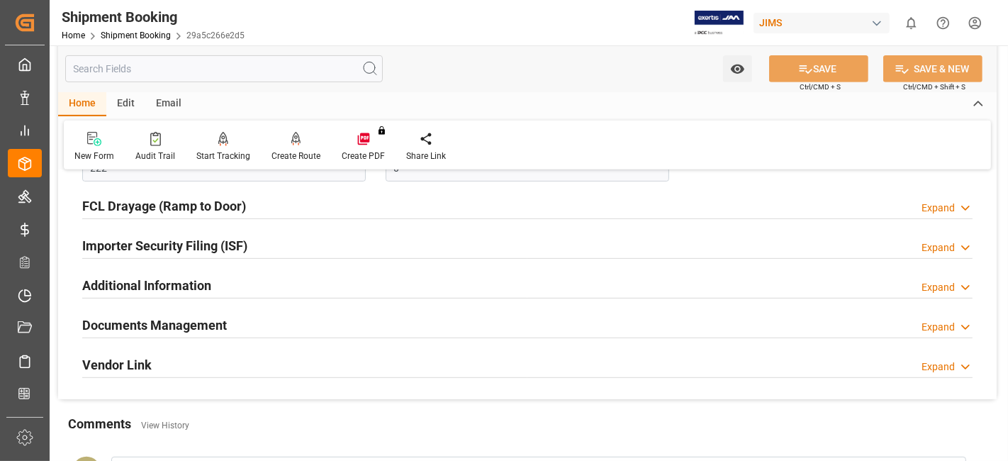
click at [182, 322] on h2 "Documents Management" at bounding box center [154, 324] width 145 height 19
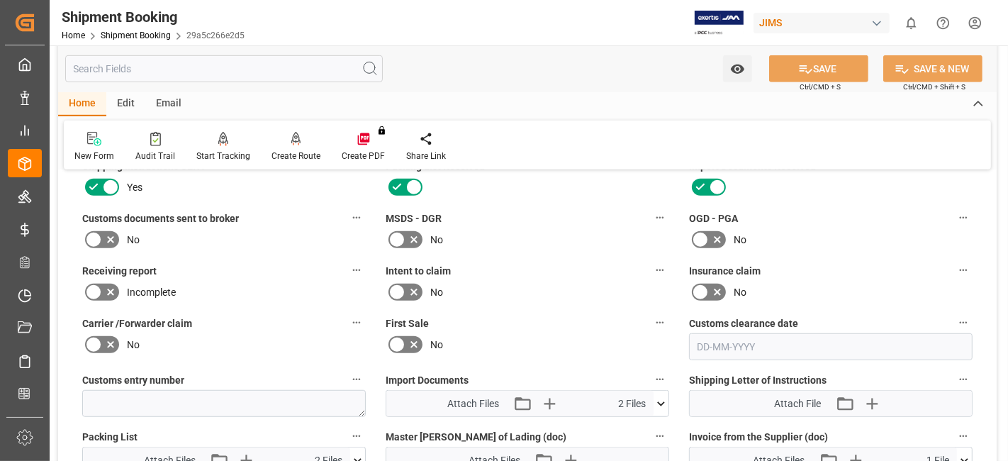
scroll to position [787, 0]
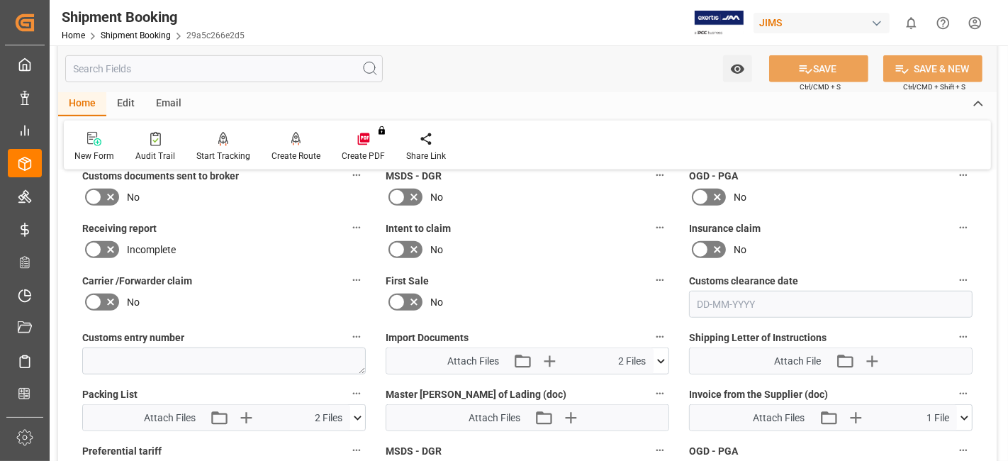
click at [656, 358] on icon at bounding box center [660, 361] width 15 height 15
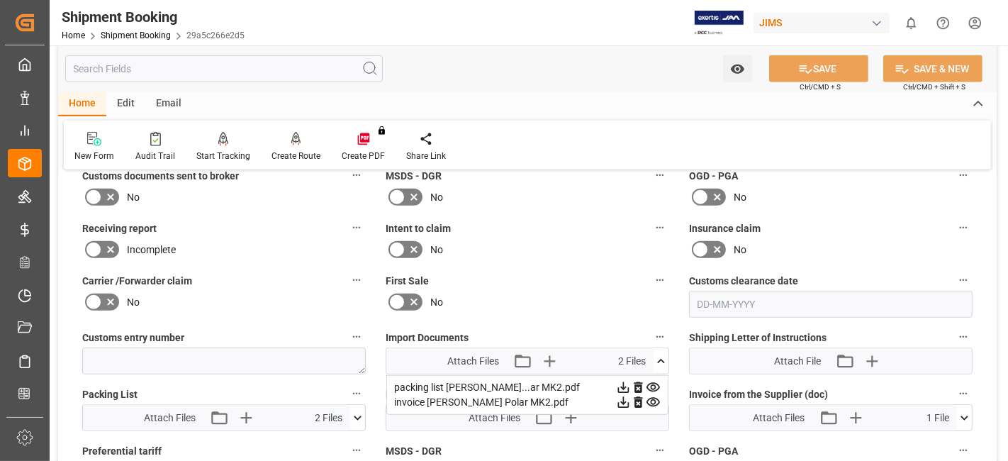
click at [553, 258] on div "Intent to claim No" at bounding box center [527, 239] width 303 height 52
click at [241, 249] on div "Incomplete" at bounding box center [224, 249] width 284 height 23
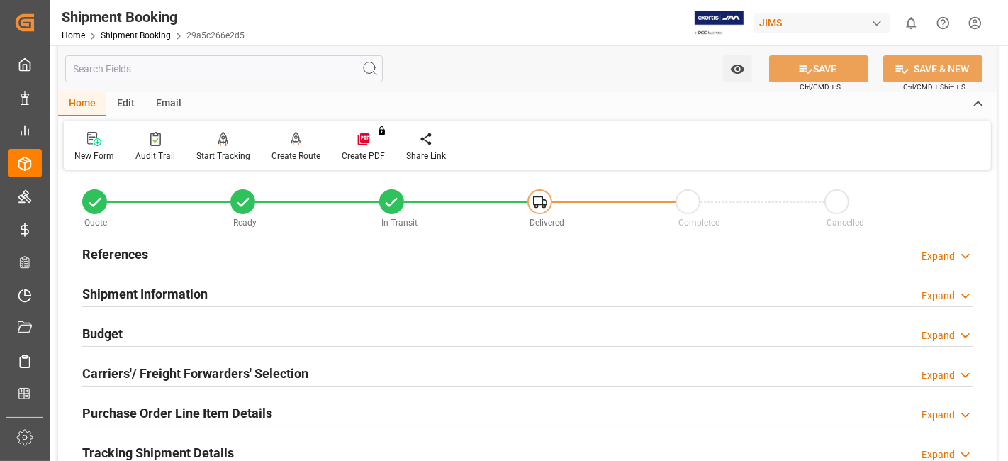
scroll to position [0, 0]
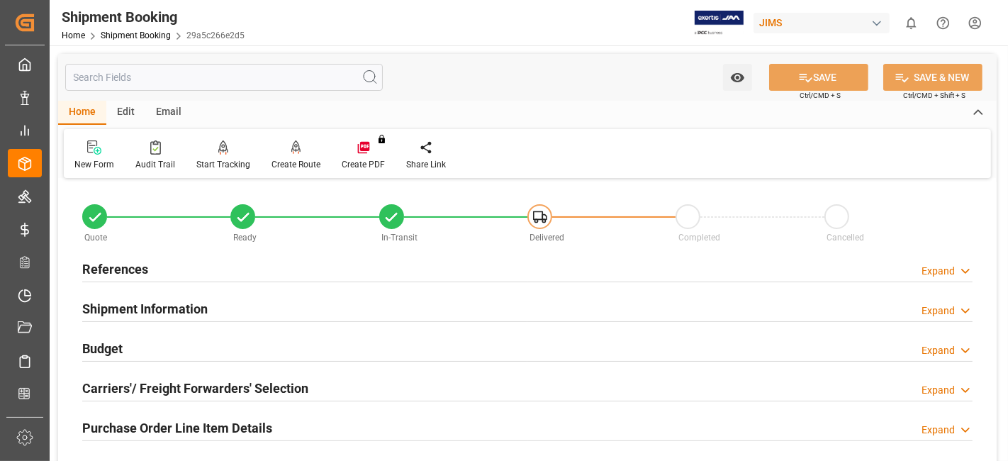
click at [152, 267] on div "References Expand" at bounding box center [527, 267] width 890 height 27
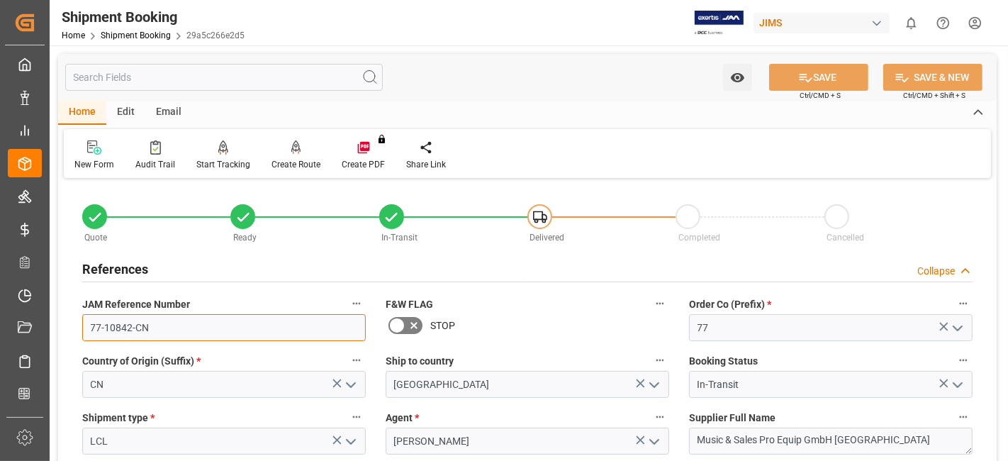
drag, startPoint x: 180, startPoint y: 325, endPoint x: 38, endPoint y: 310, distance: 142.6
click at [139, 274] on h2 "References" at bounding box center [115, 268] width 66 height 19
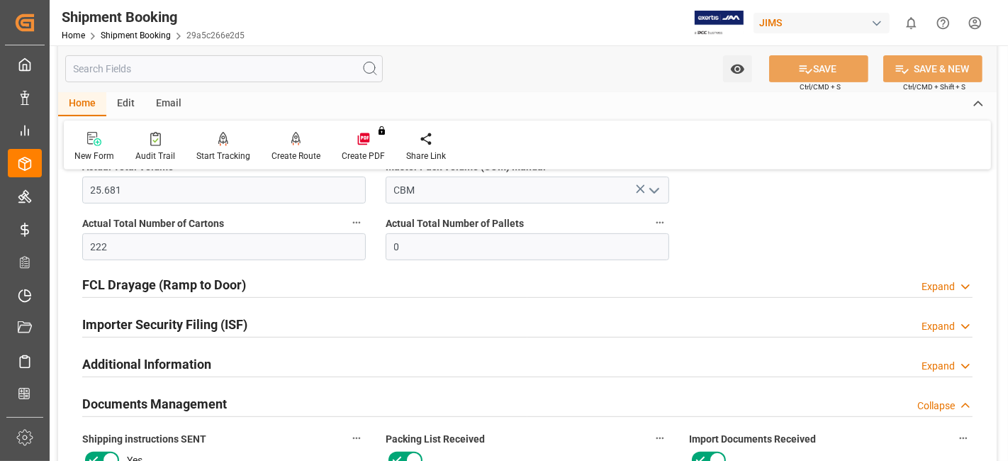
scroll to position [629, 0]
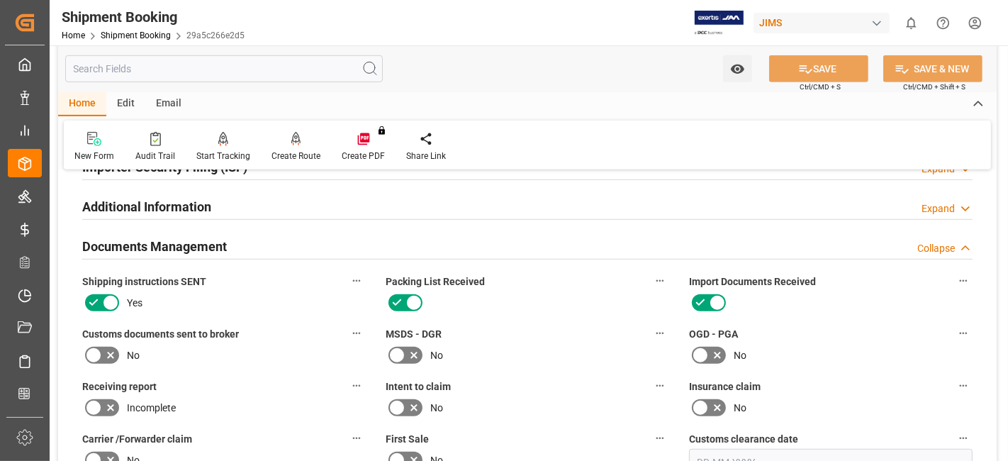
click at [142, 246] on h2 "Documents Management" at bounding box center [154, 246] width 145 height 19
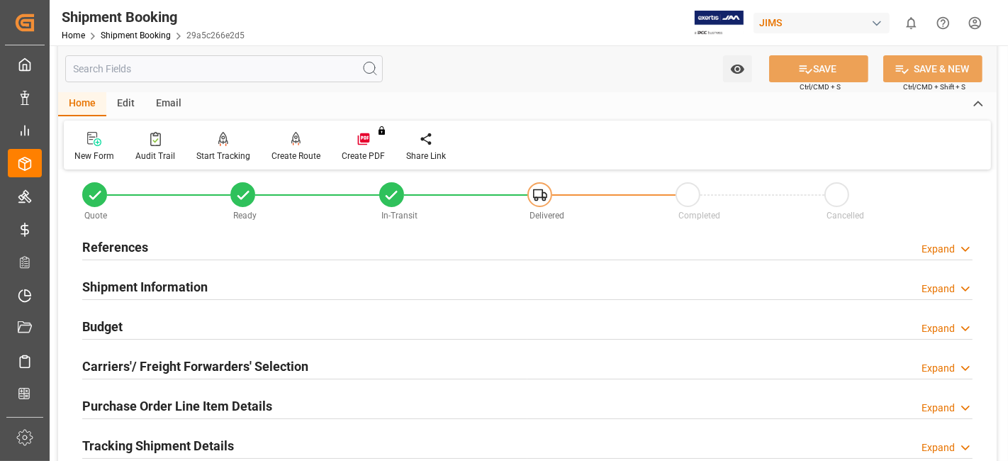
scroll to position [0, 0]
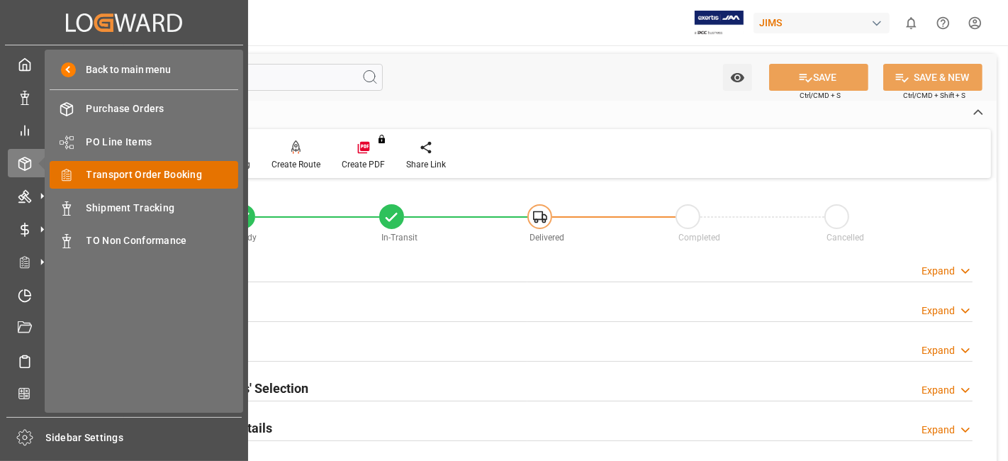
click at [149, 171] on span "Transport Order Booking" at bounding box center [162, 174] width 152 height 15
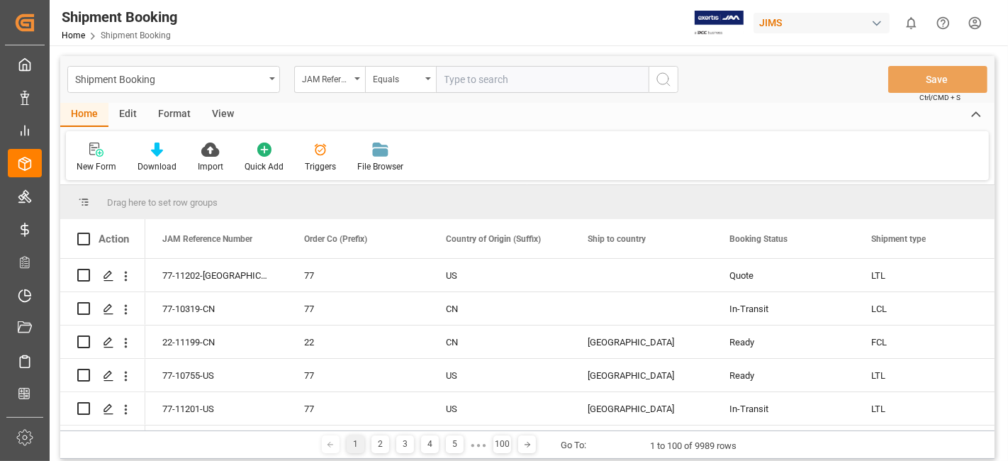
click at [486, 82] on input "text" at bounding box center [542, 79] width 213 height 27
type input "77-10755-US"
click at [659, 78] on icon "search button" at bounding box center [663, 79] width 17 height 17
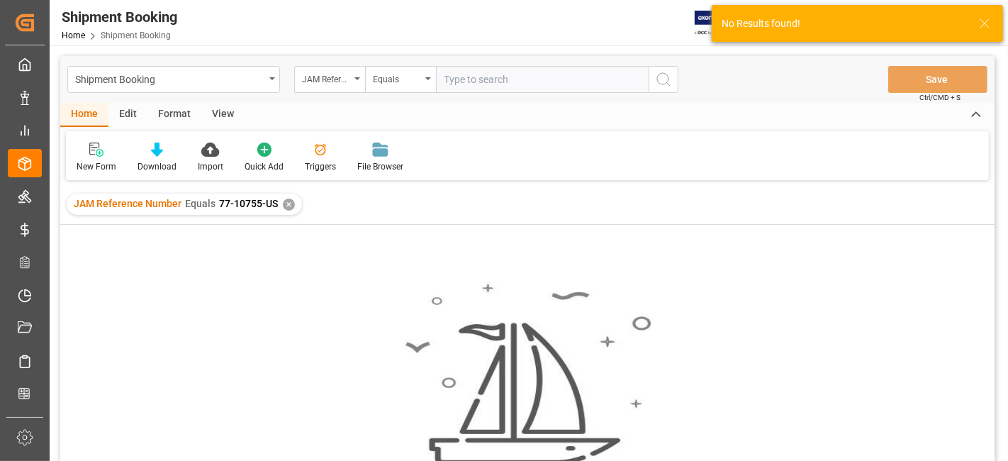
click at [288, 203] on div "✕" at bounding box center [289, 204] width 12 height 12
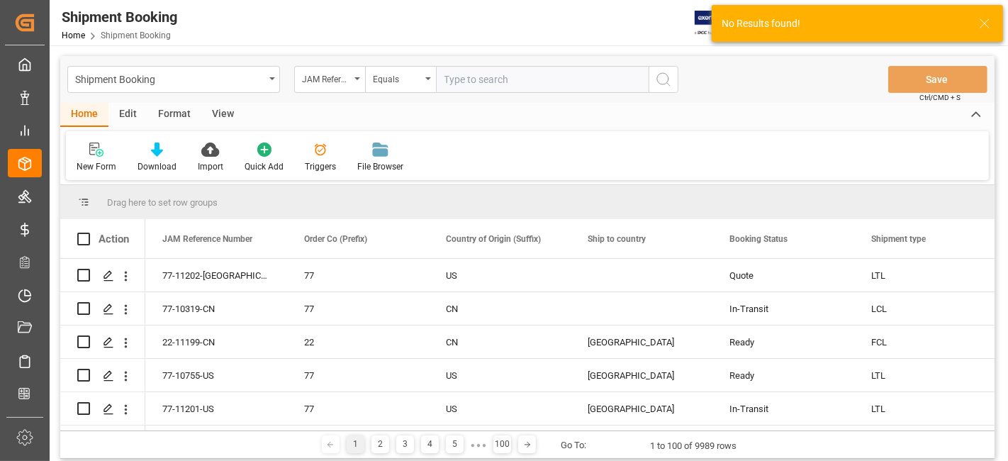
click at [455, 81] on input "text" at bounding box center [542, 79] width 213 height 27
paste input "77-10755-US"
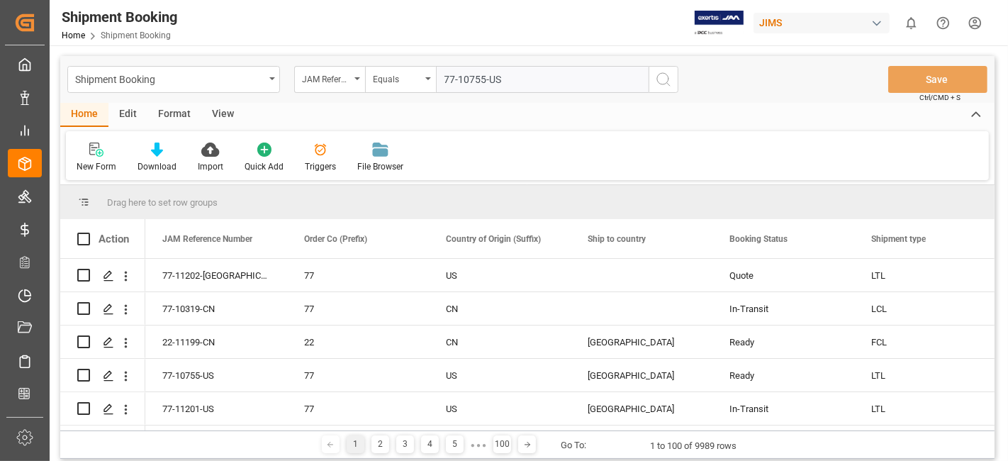
type input "77-10755-US"
click at [662, 84] on icon "search button" at bounding box center [663, 79] width 17 height 17
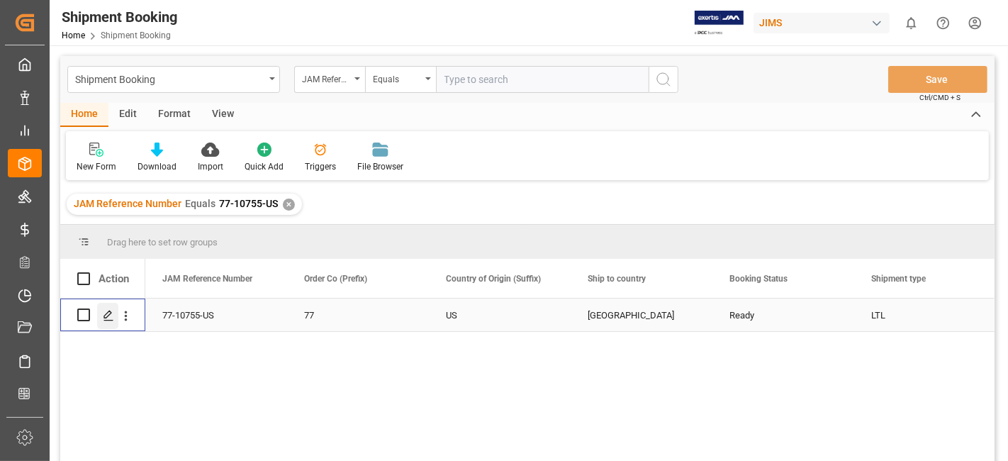
click at [105, 318] on icon "Press SPACE to select this row." at bounding box center [108, 315] width 11 height 11
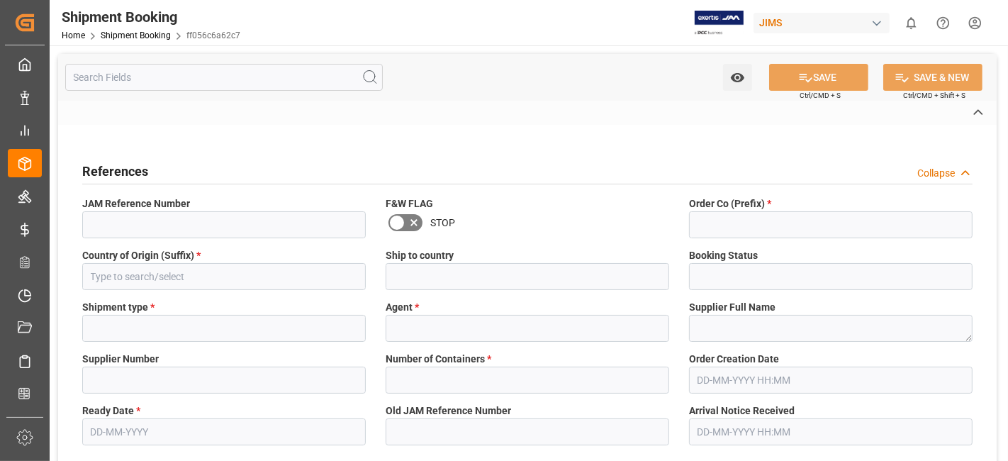
type textarea "13391-69294509-7"
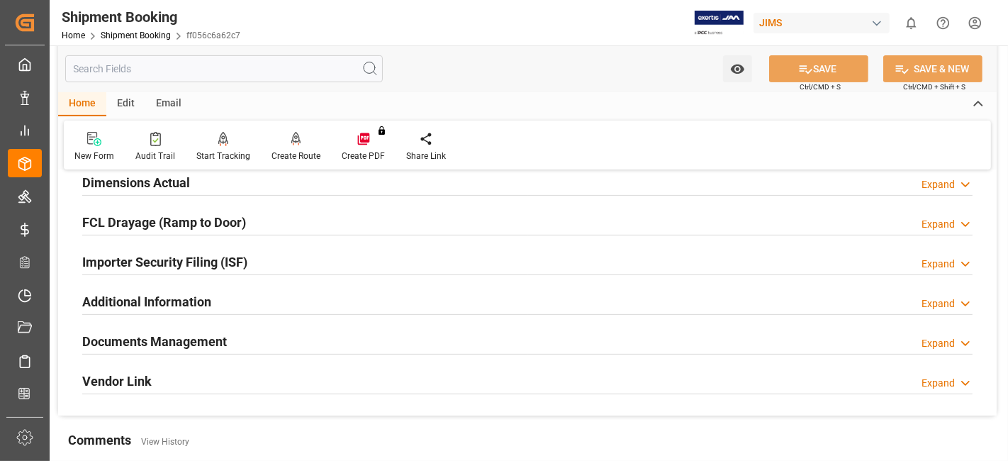
scroll to position [472, 0]
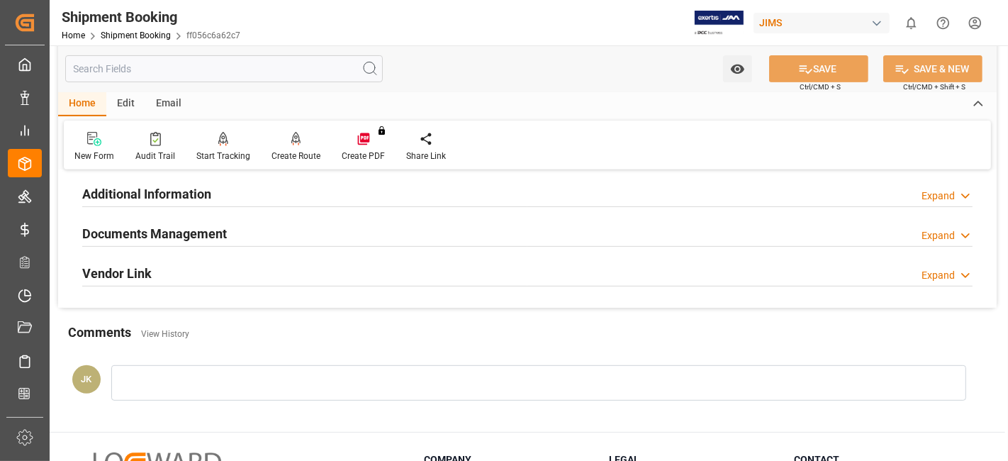
click at [120, 232] on h2 "Documents Management" at bounding box center [154, 233] width 145 height 19
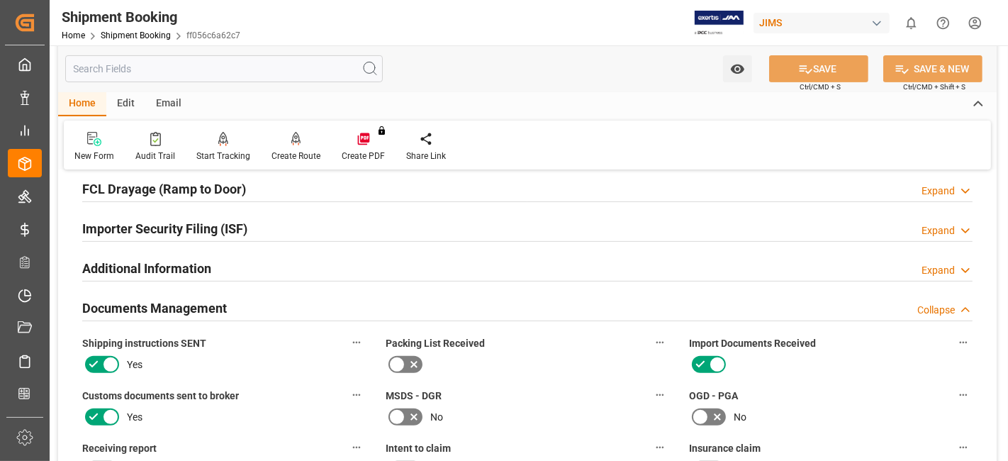
scroll to position [393, 0]
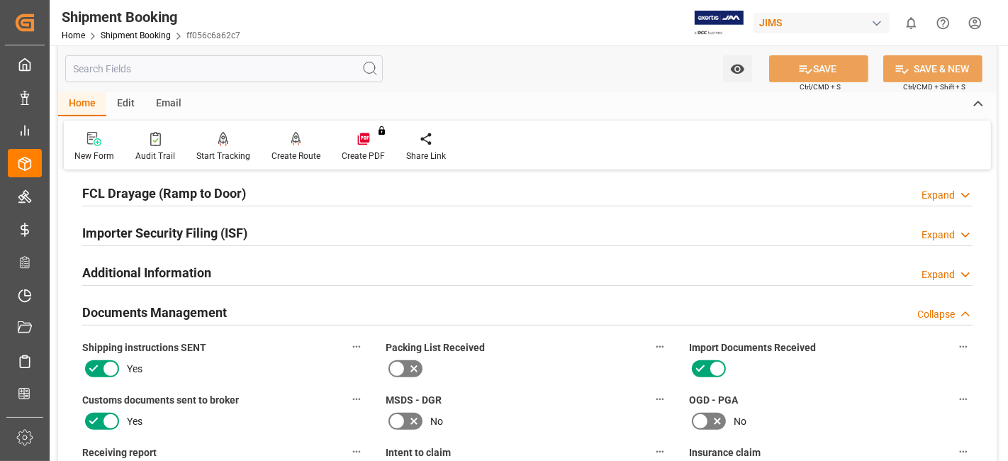
click at [251, 307] on div "Documents Management Collapse" at bounding box center [527, 311] width 890 height 27
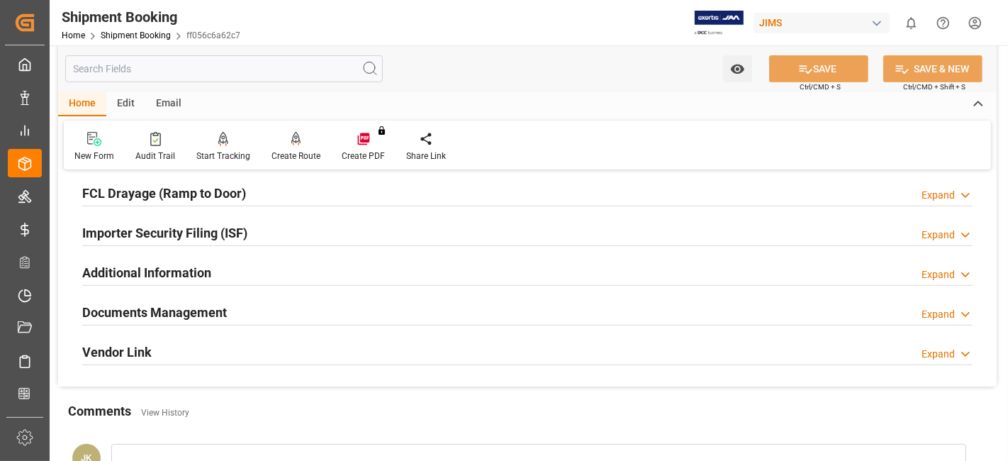
click at [265, 303] on div "Documents Management Expand" at bounding box center [527, 311] width 890 height 27
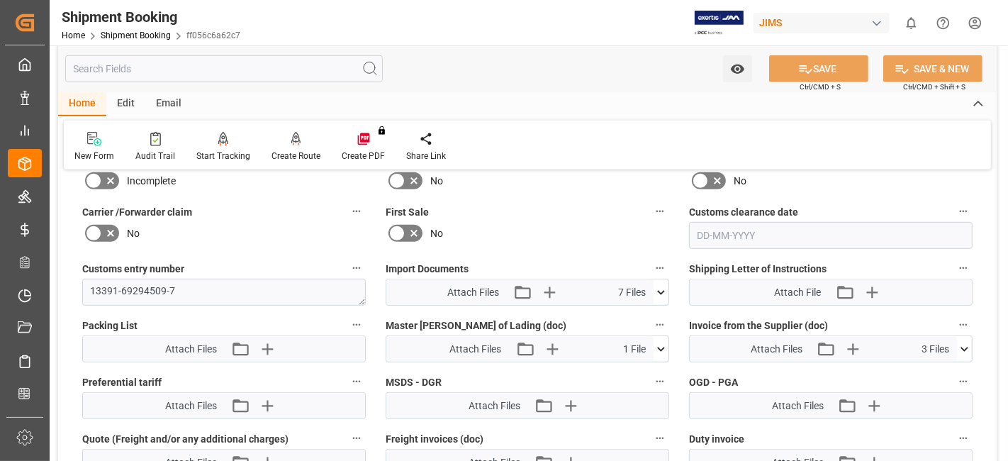
scroll to position [709, 0]
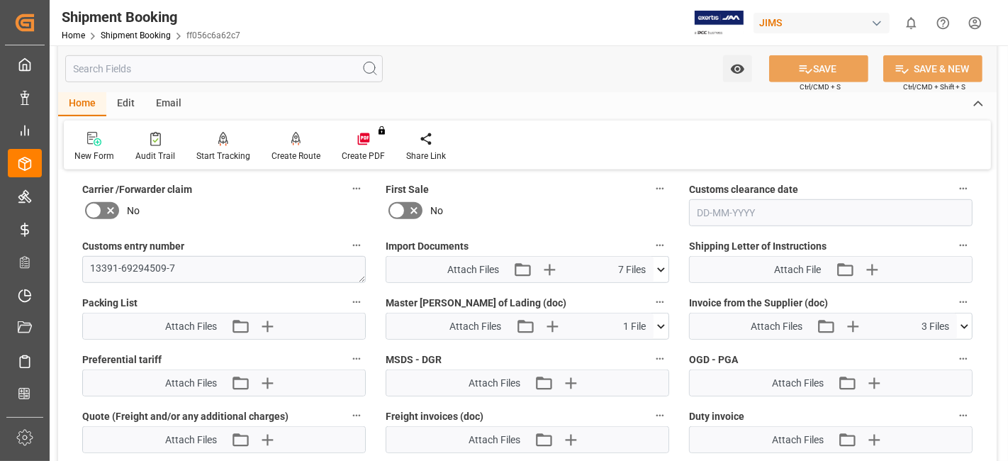
click at [660, 266] on icon at bounding box center [660, 269] width 15 height 15
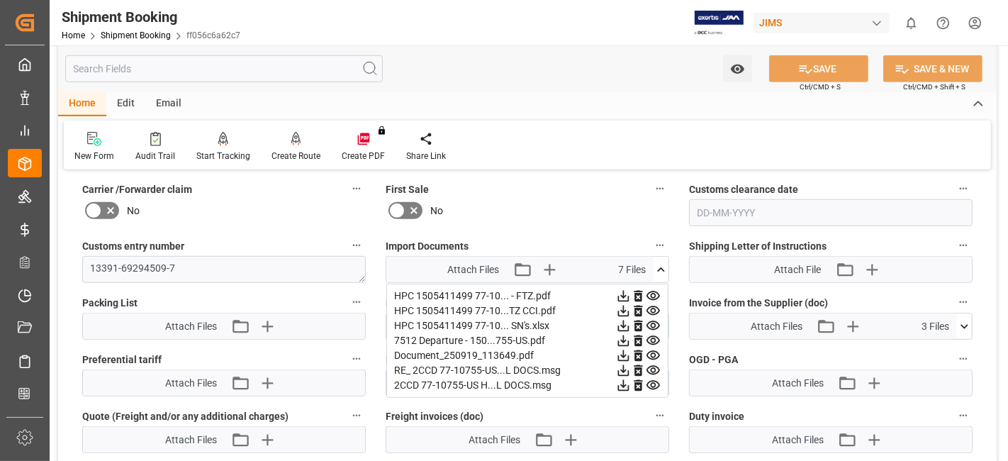
click at [660, 267] on icon at bounding box center [660, 269] width 15 height 15
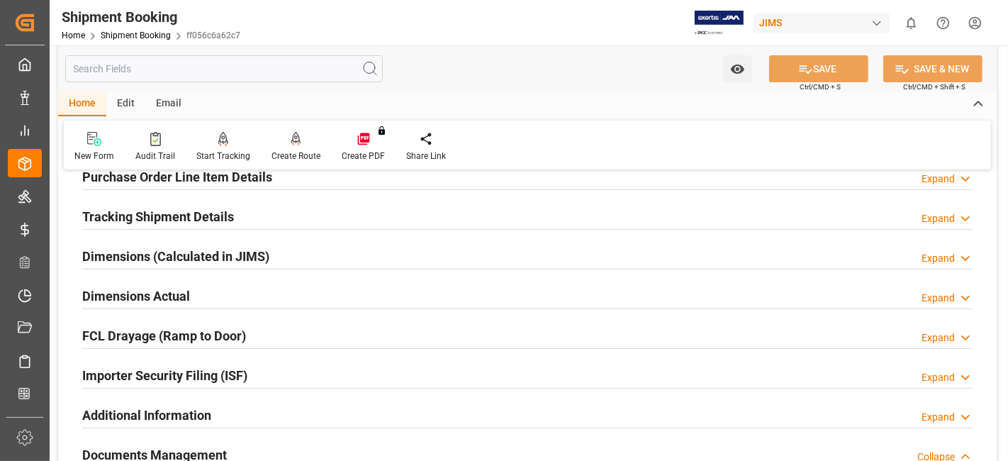
scroll to position [236, 0]
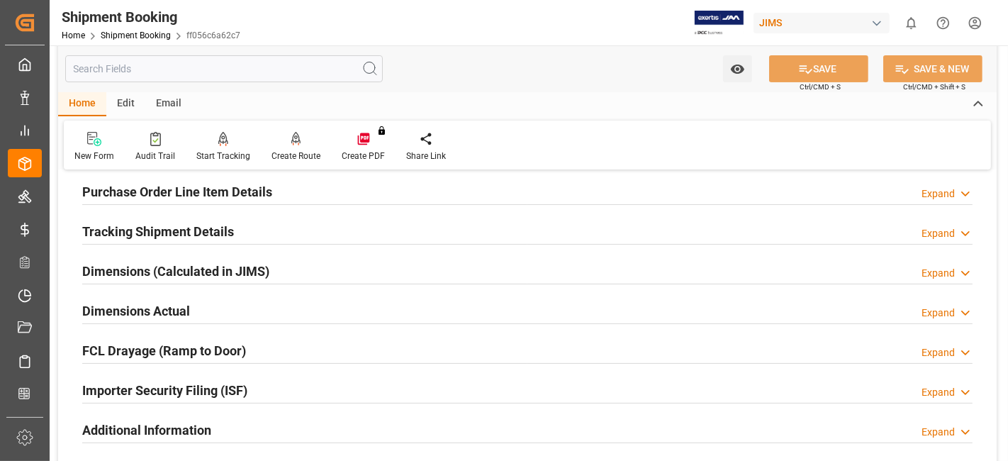
click at [168, 223] on h2 "Tracking Shipment Details" at bounding box center [158, 231] width 152 height 19
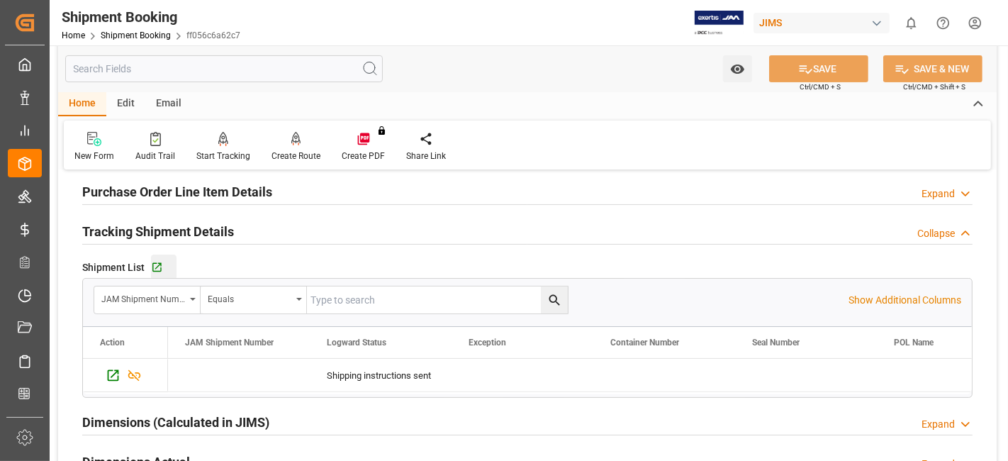
click at [162, 270] on div "Go to Shipment Tracking Grid" at bounding box center [164, 268] width 26 height 12
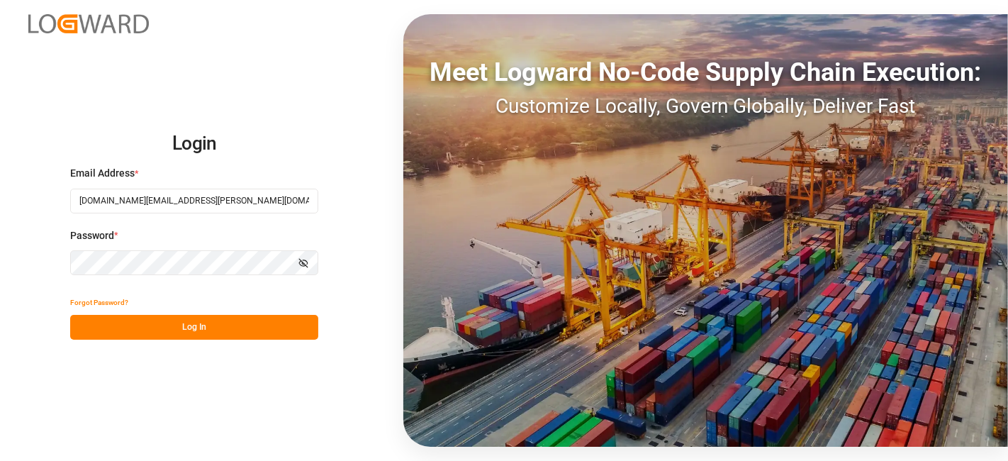
click at [190, 322] on button "Log In" at bounding box center [194, 327] width 248 height 25
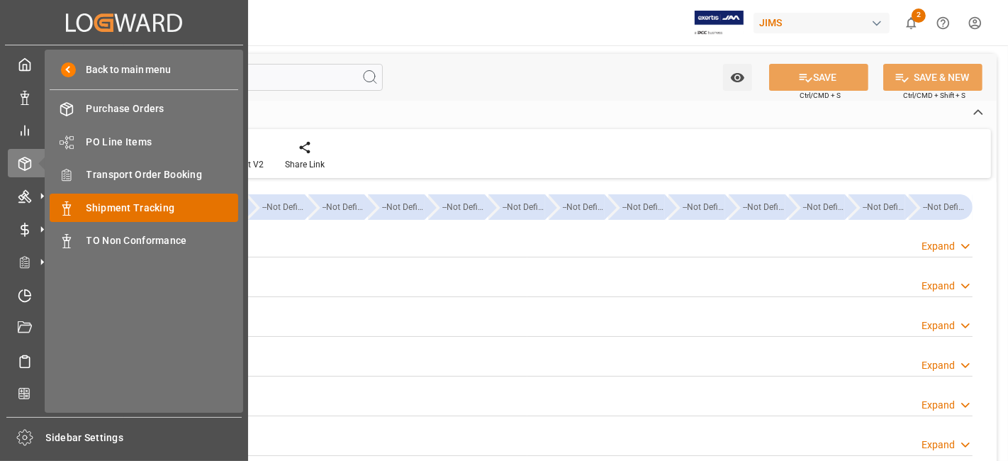
click at [153, 207] on span "Shipment Tracking" at bounding box center [162, 208] width 152 height 15
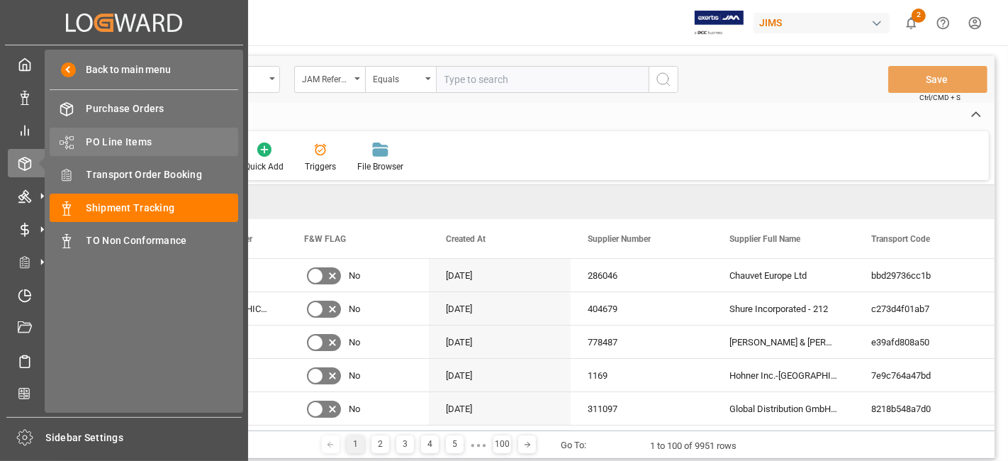
click at [135, 142] on span "PO Line Items" at bounding box center [162, 142] width 152 height 15
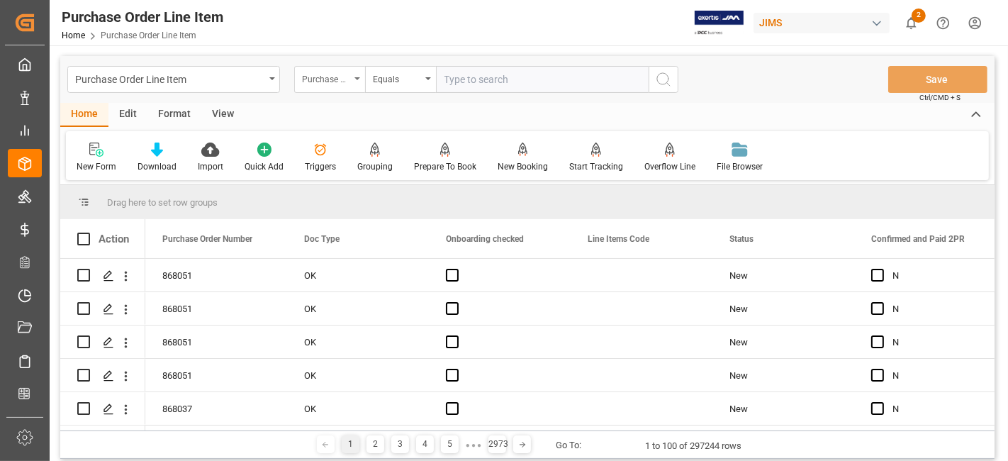
click at [354, 84] on div "Purchase Order Number" at bounding box center [329, 79] width 71 height 27
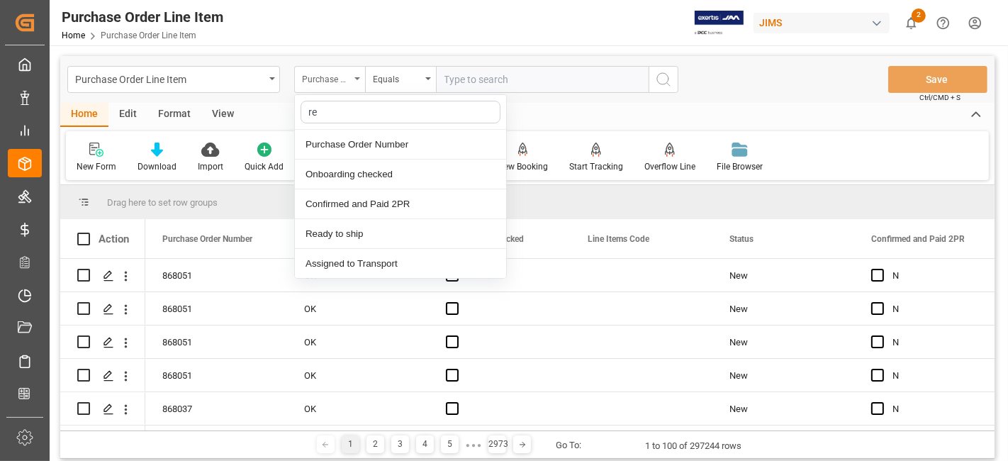
type input "ref"
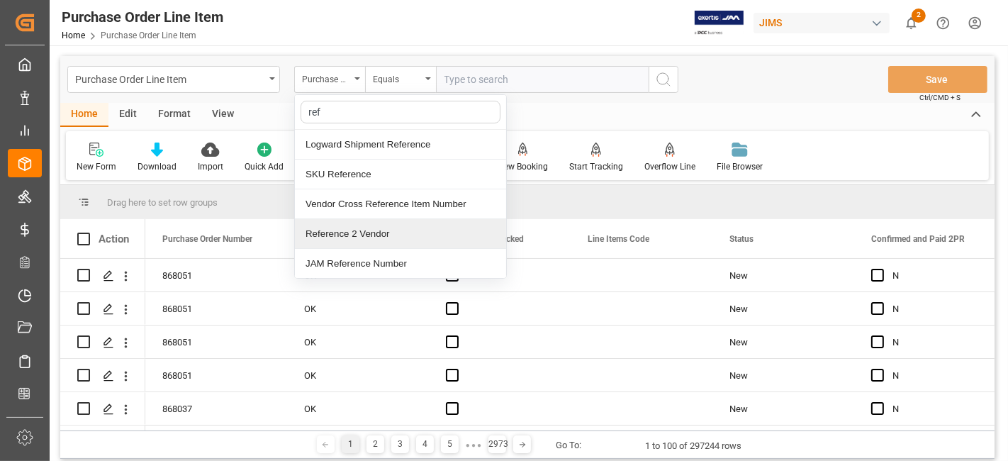
click at [355, 233] on div "Reference 2 Vendor" at bounding box center [400, 234] width 211 height 30
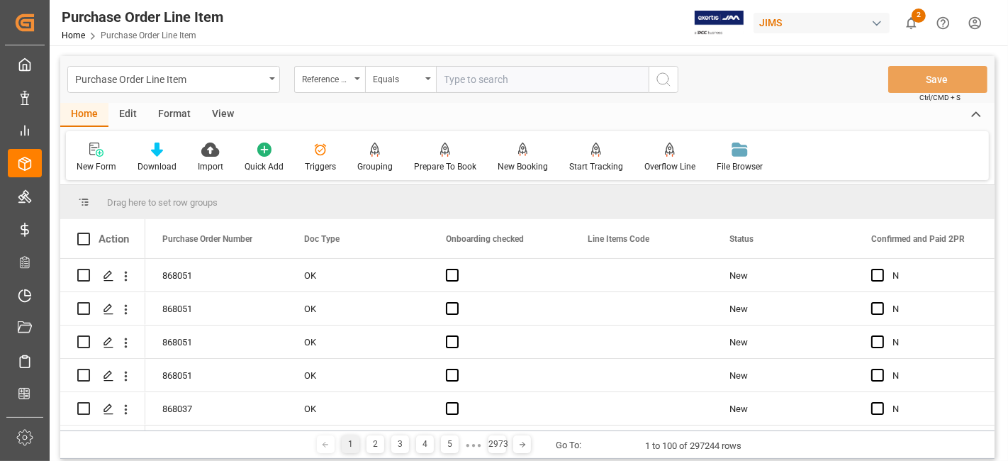
click at [488, 76] on input "text" at bounding box center [542, 79] width 213 height 27
paste input "77-10755-US"
type input "77-10755-US"
click at [663, 81] on icon "search button" at bounding box center [663, 79] width 17 height 17
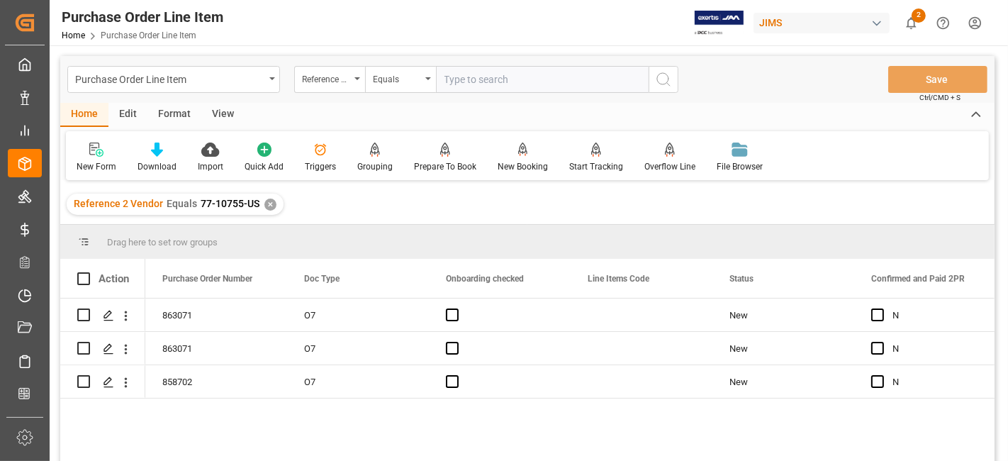
drag, startPoint x: 225, startPoint y: 115, endPoint x: 218, endPoint y: 113, distance: 7.2
click at [225, 114] on div "View" at bounding box center [222, 115] width 43 height 24
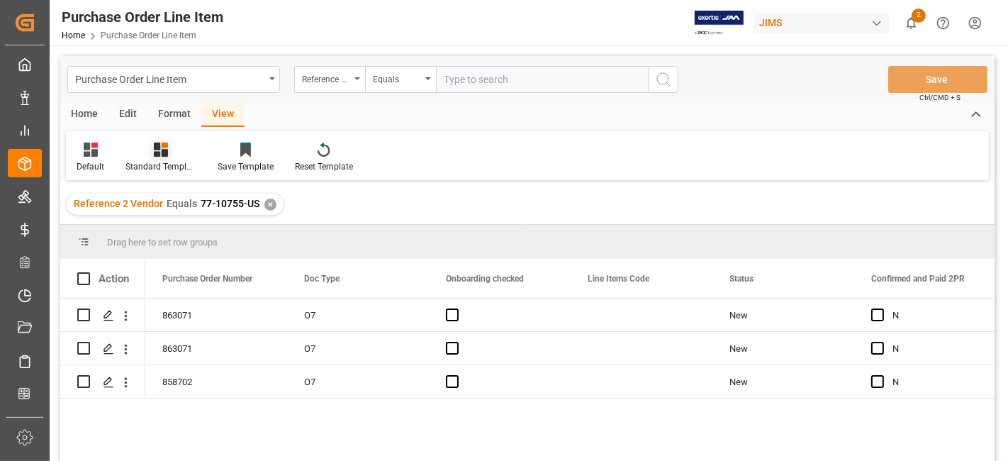
click at [174, 155] on div at bounding box center [160, 149] width 71 height 15
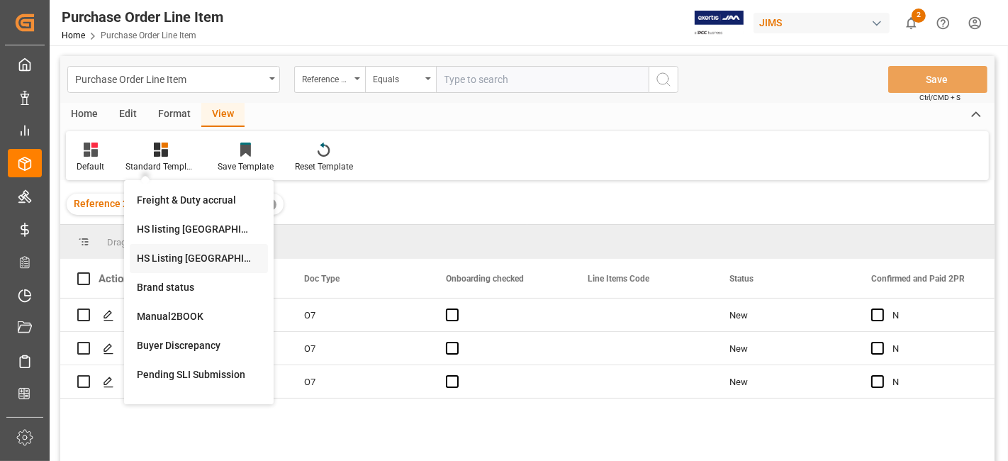
click at [196, 264] on div "HS Listing CANADA" at bounding box center [199, 258] width 124 height 15
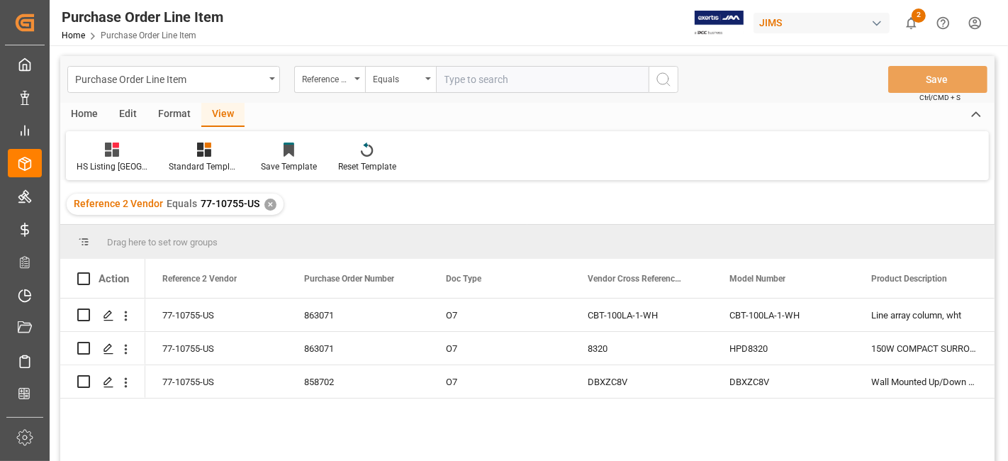
click at [83, 112] on div "Home" at bounding box center [84, 115] width 48 height 24
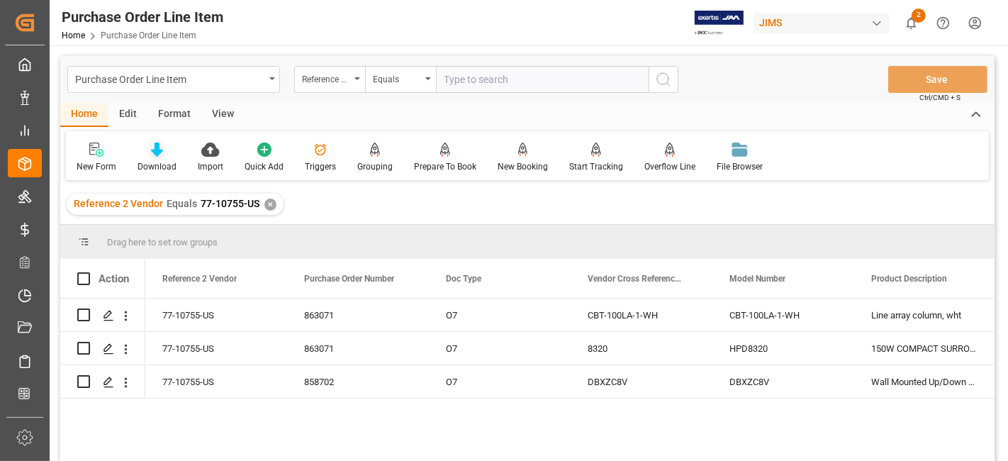
click at [142, 155] on div at bounding box center [157, 149] width 39 height 15
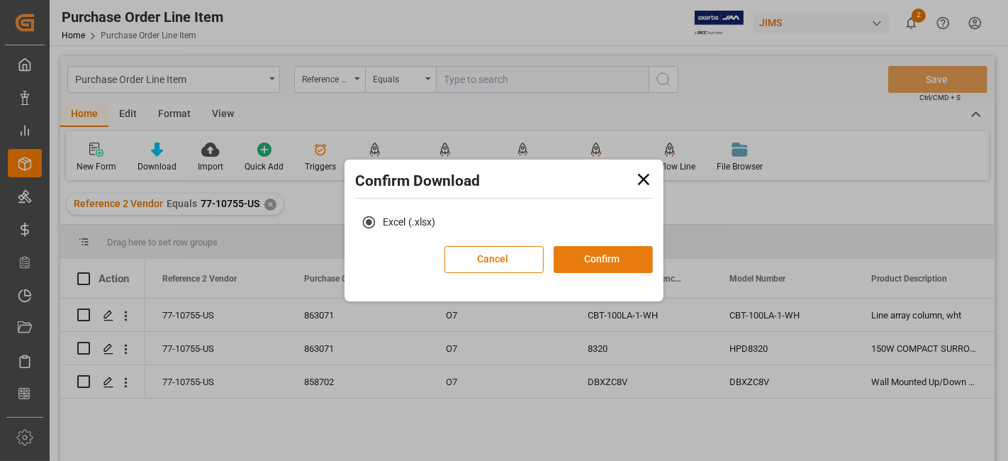
click at [573, 255] on button "Confirm" at bounding box center [603, 259] width 99 height 27
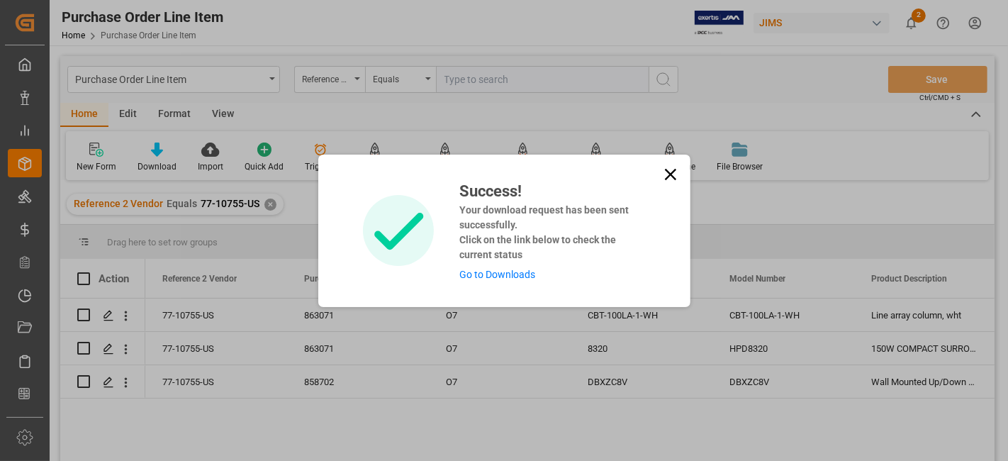
click at [500, 270] on link "Go to Downloads" at bounding box center [497, 274] width 76 height 11
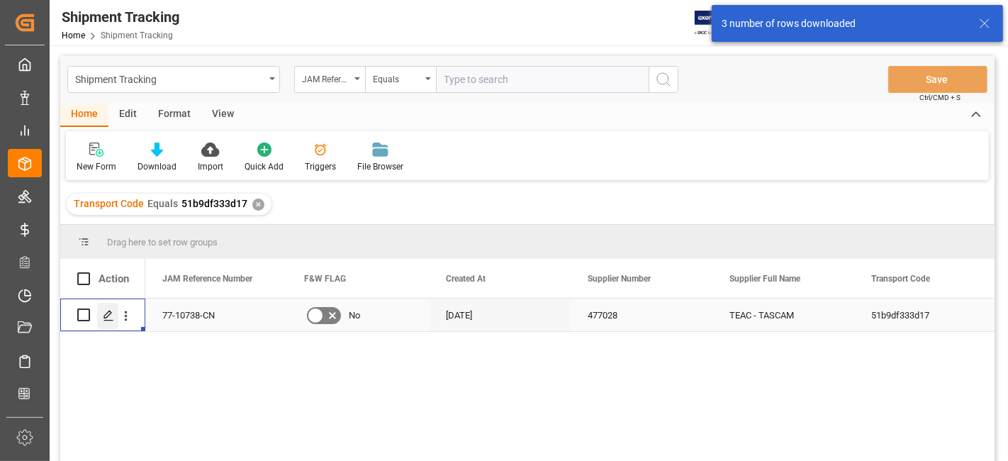
click at [107, 320] on line "Press SPACE to select this row." at bounding box center [108, 320] width 9 height 0
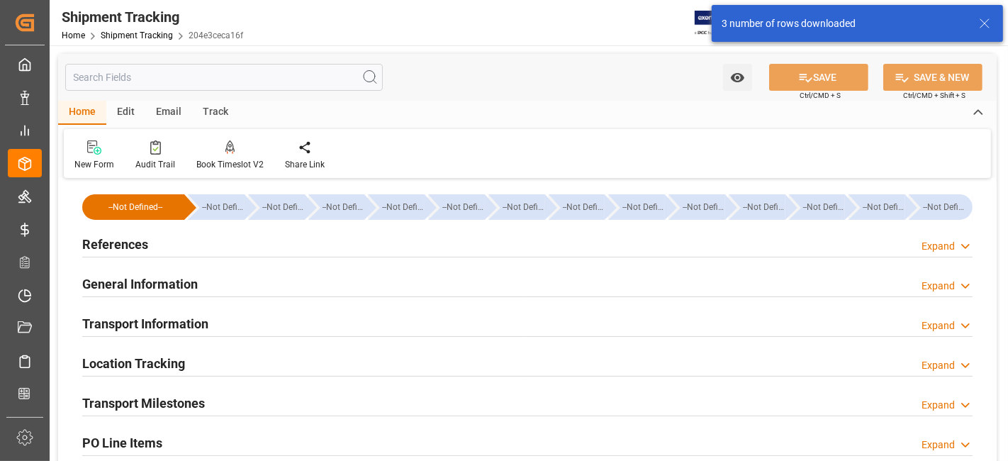
type input "09-09-2025 00:00"
type input "16-09-2025 00:00"
type input "19-09-2025 00:00"
type input "26-09-2025 00:00"
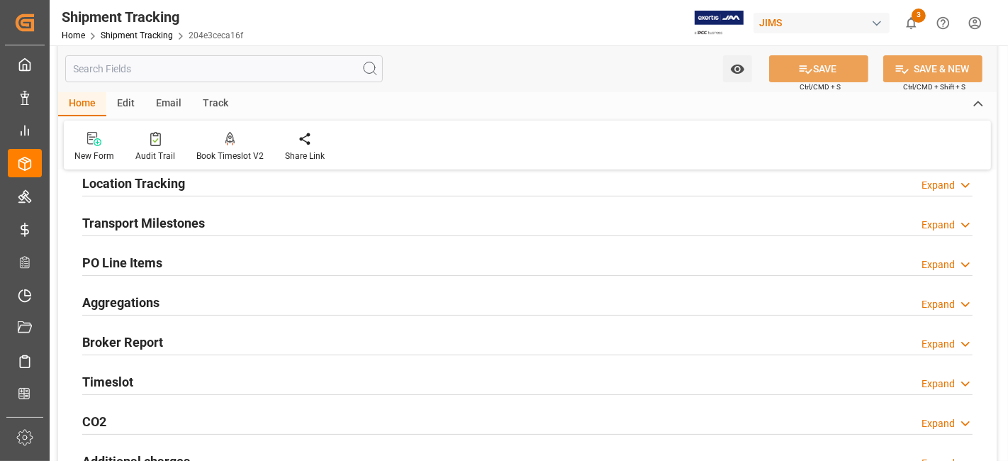
scroll to position [157, 0]
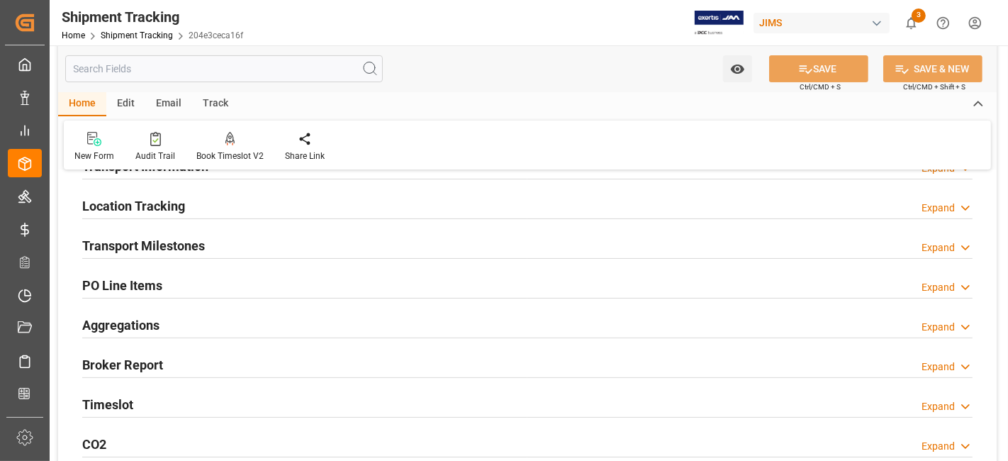
click at [223, 252] on div "Transport Milestones Expand" at bounding box center [527, 244] width 890 height 27
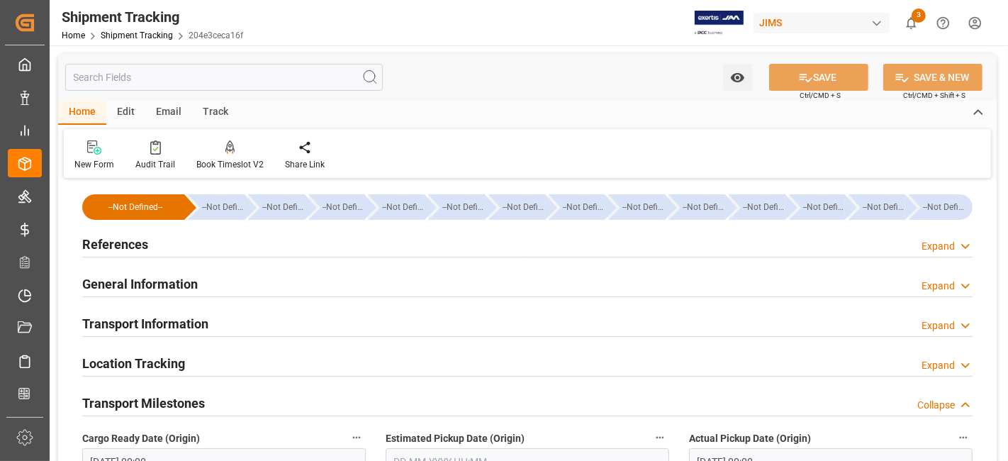
scroll to position [0, 0]
click at [174, 314] on div "Transport Information" at bounding box center [145, 322] width 126 height 27
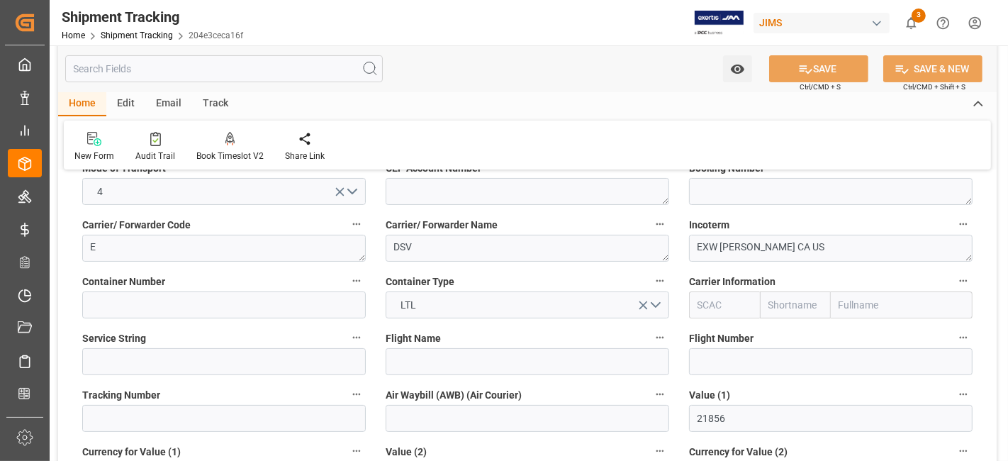
scroll to position [157, 0]
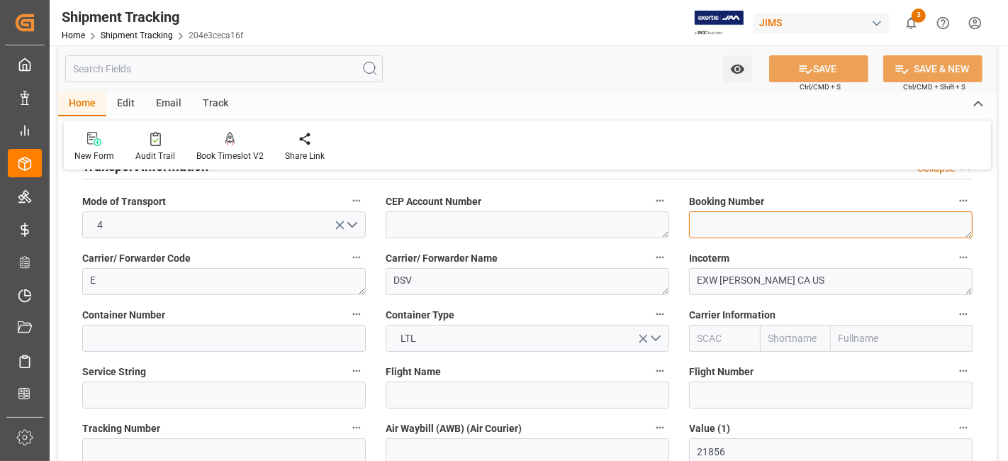
click at [710, 237] on textarea at bounding box center [831, 224] width 284 height 27
paste textarea "HKG1357079"
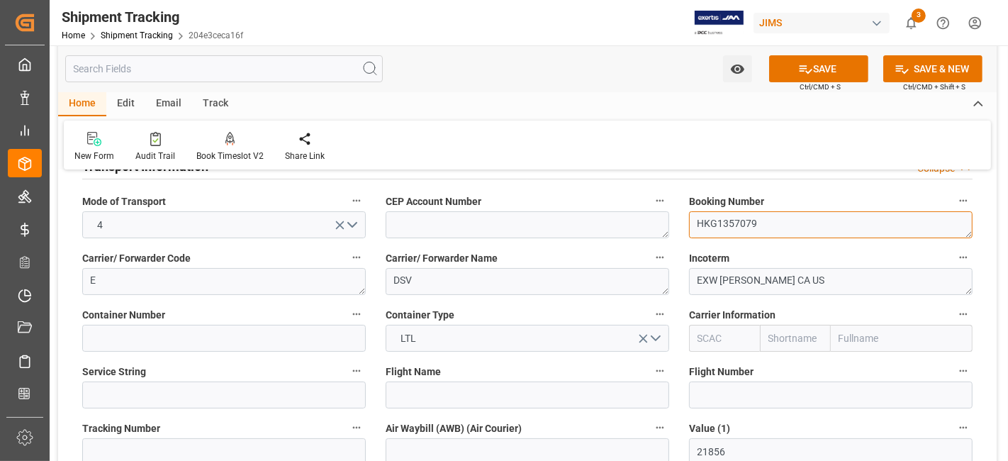
scroll to position [393, 0]
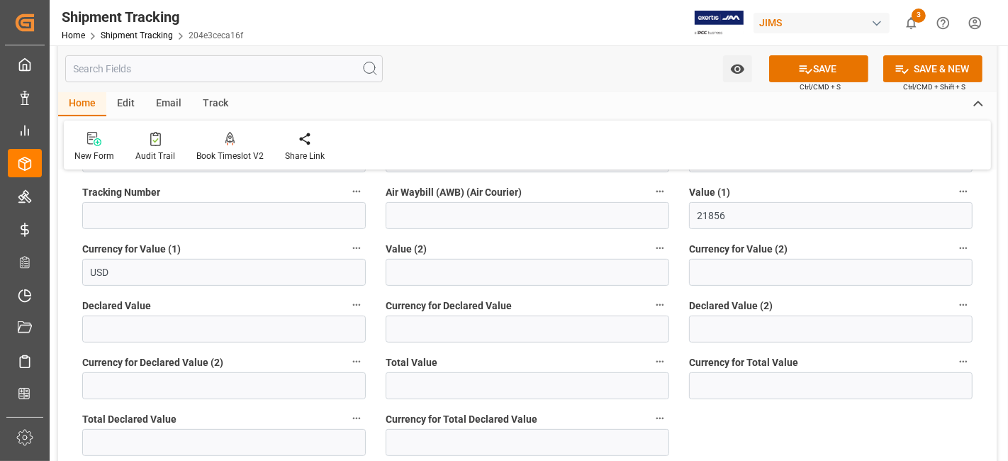
type textarea "HKG1357079"
click at [125, 219] on input at bounding box center [224, 215] width 284 height 27
paste input "HKG1357079"
type input "HKG1357079"
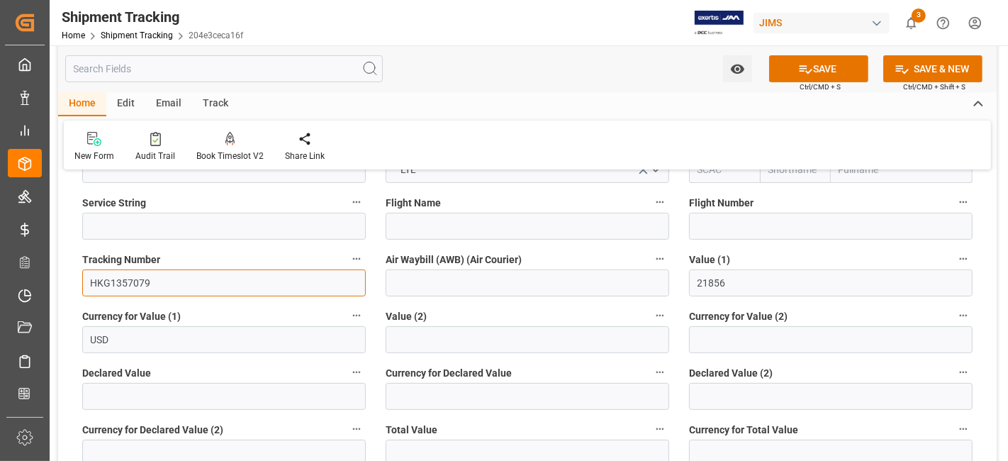
scroll to position [315, 0]
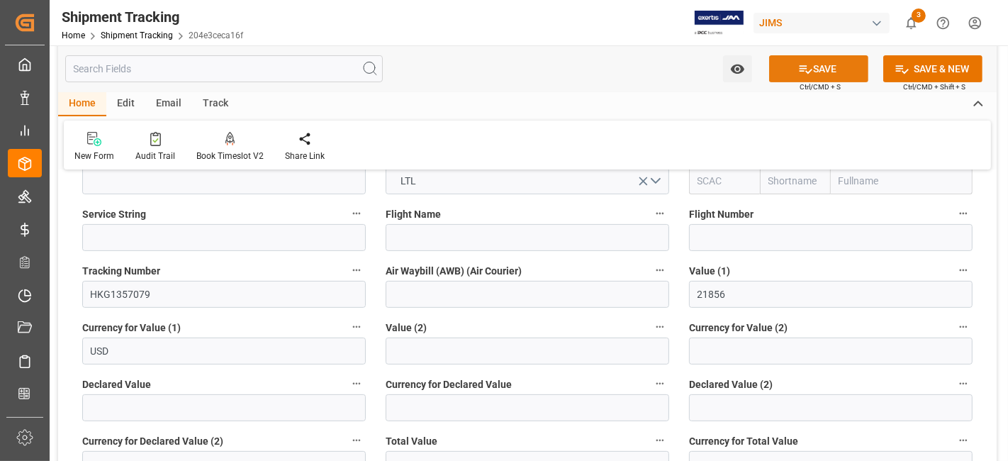
click at [817, 74] on button "SAVE" at bounding box center [818, 68] width 99 height 27
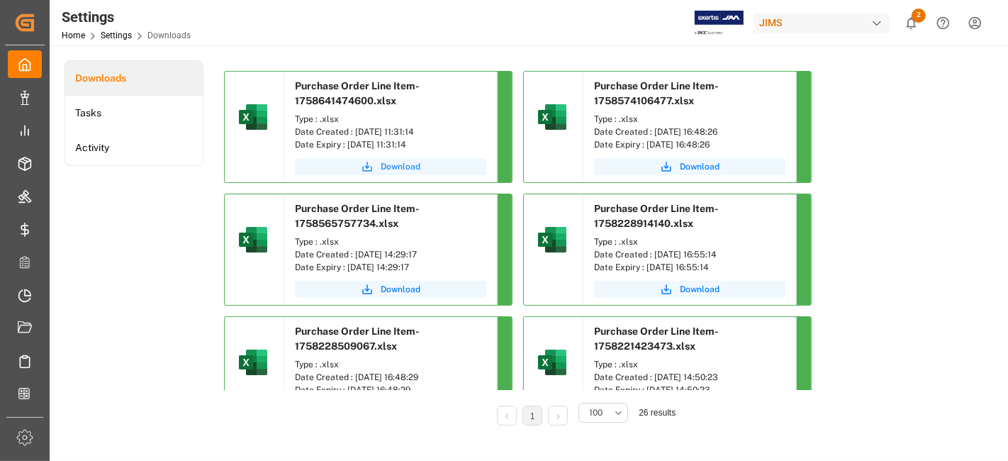
click at [395, 164] on span "Download" at bounding box center [401, 166] width 40 height 13
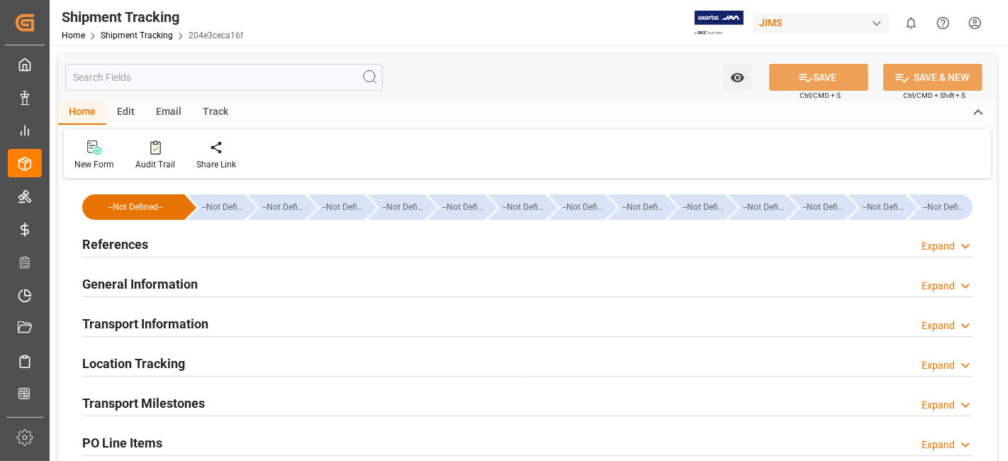
type input "21856"
click at [223, 315] on div "Transport Information Expand" at bounding box center [527, 322] width 890 height 27
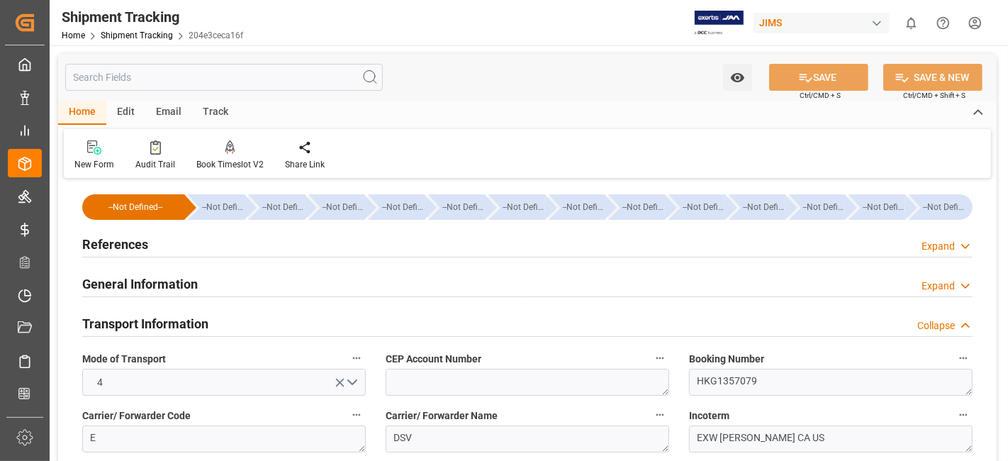
click at [199, 324] on h2 "Transport Information" at bounding box center [145, 323] width 126 height 19
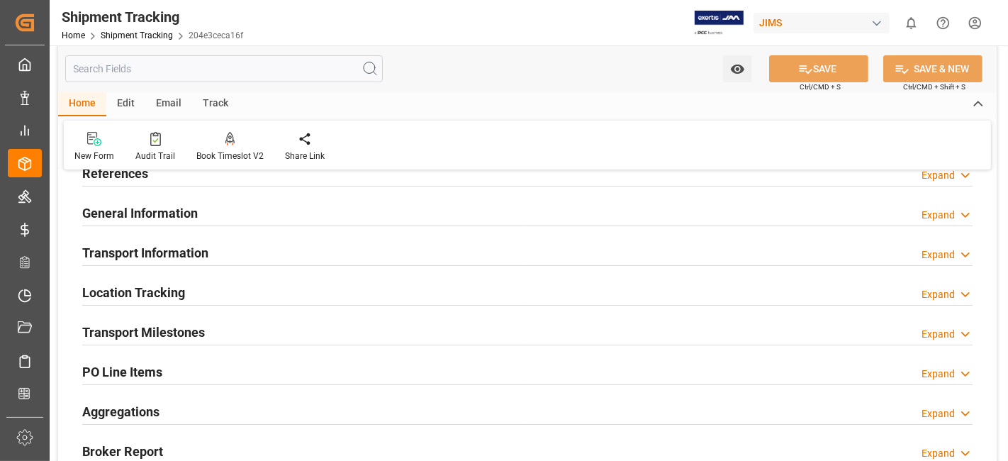
scroll to position [79, 0]
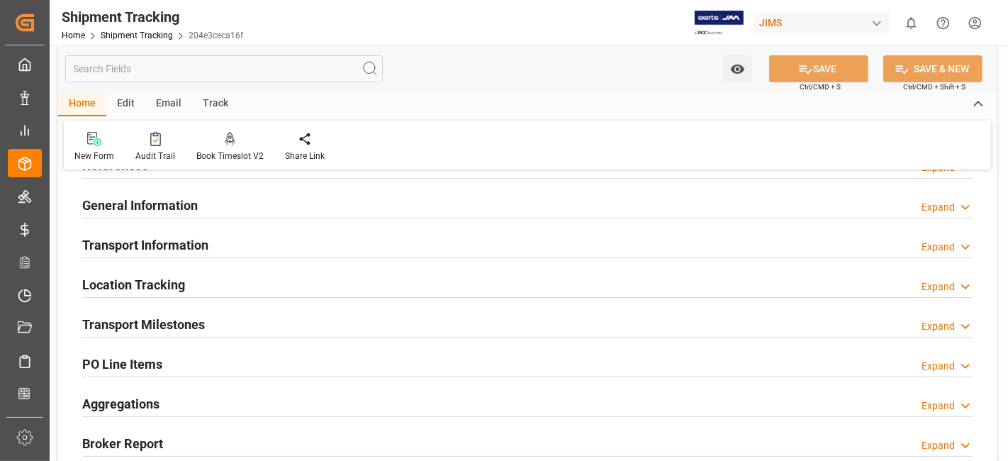
click at [220, 319] on div "Transport Milestones Expand" at bounding box center [527, 323] width 890 height 27
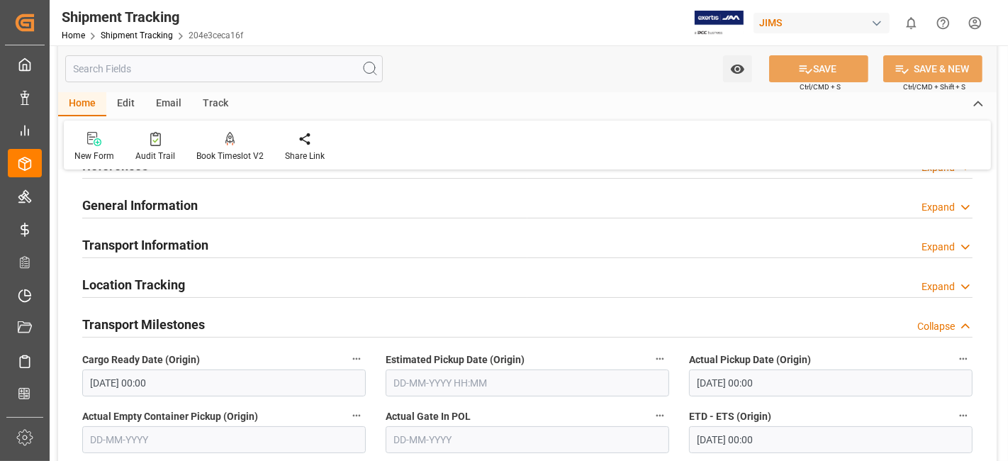
click at [220, 320] on div "Transport Milestones Collapse" at bounding box center [527, 323] width 890 height 27
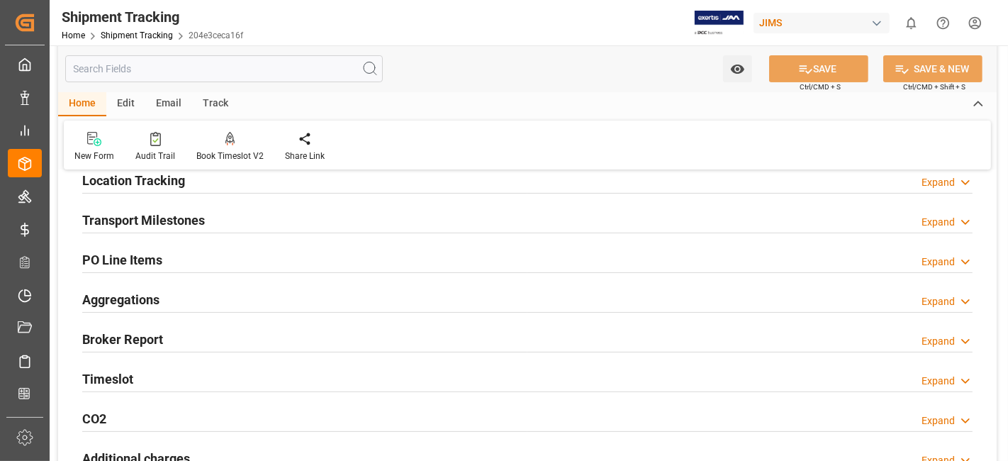
scroll to position [236, 0]
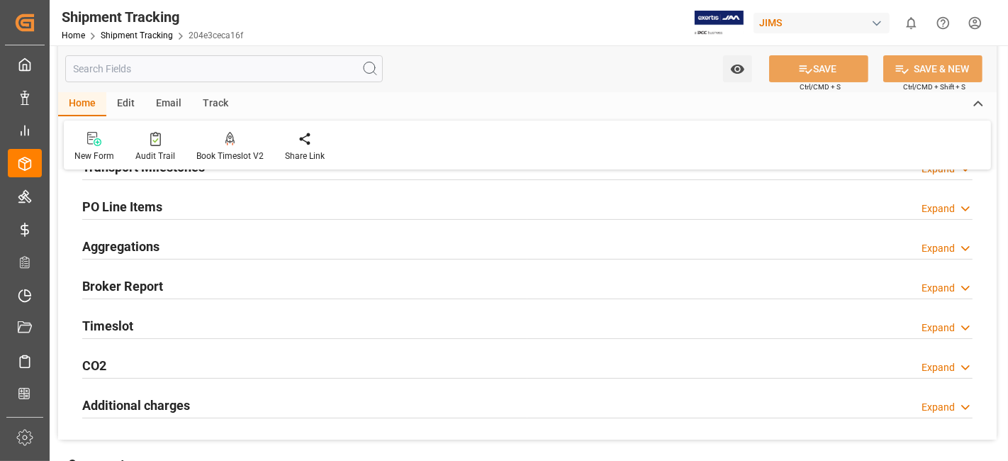
click at [198, 252] on div "Aggregations Expand" at bounding box center [527, 245] width 890 height 27
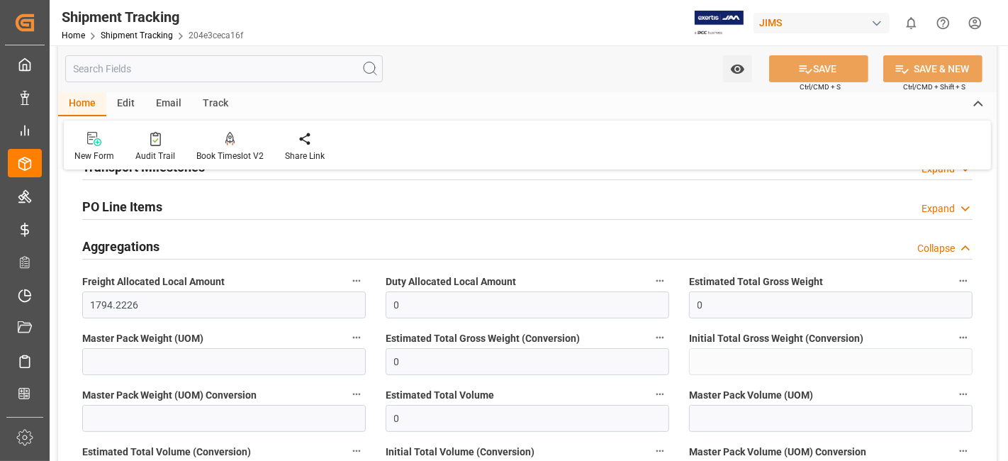
click at [198, 252] on div "Aggregations Collapse" at bounding box center [527, 245] width 890 height 27
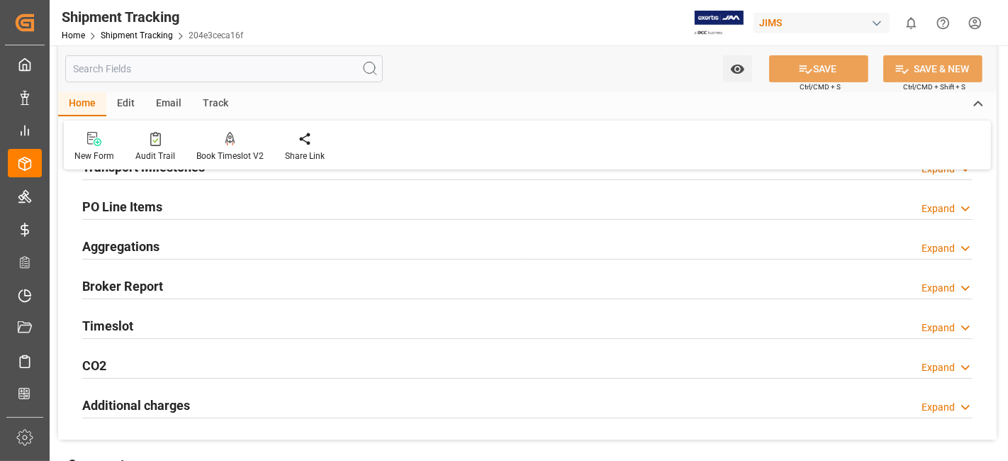
click at [198, 252] on div "Aggregations Expand" at bounding box center [527, 245] width 890 height 27
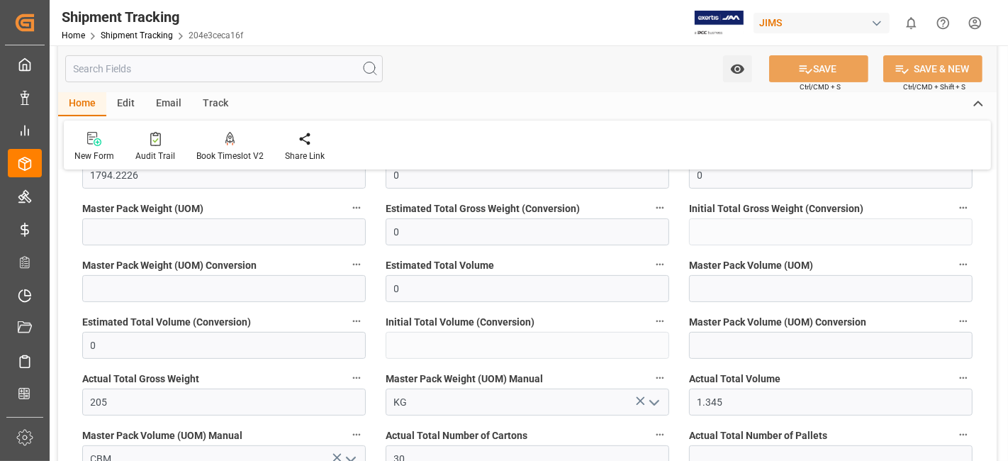
scroll to position [551, 0]
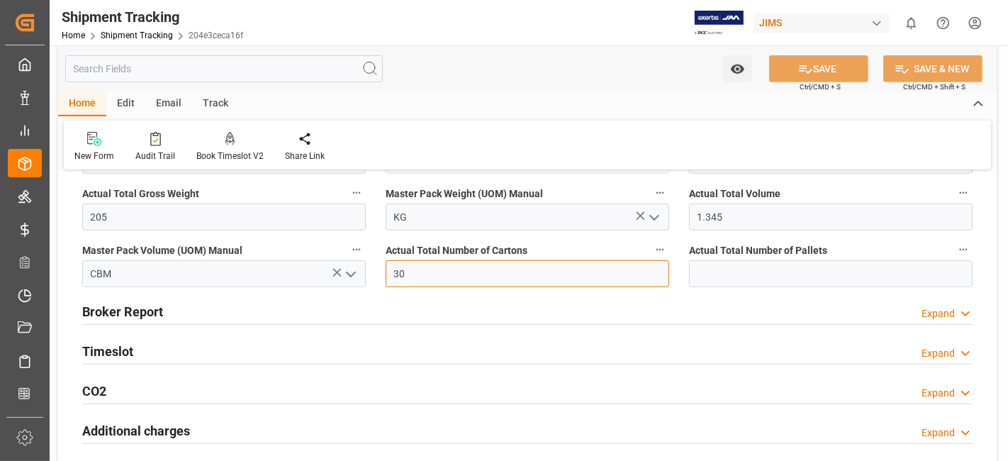
click at [403, 274] on input "30" at bounding box center [528, 273] width 284 height 27
type input "19"
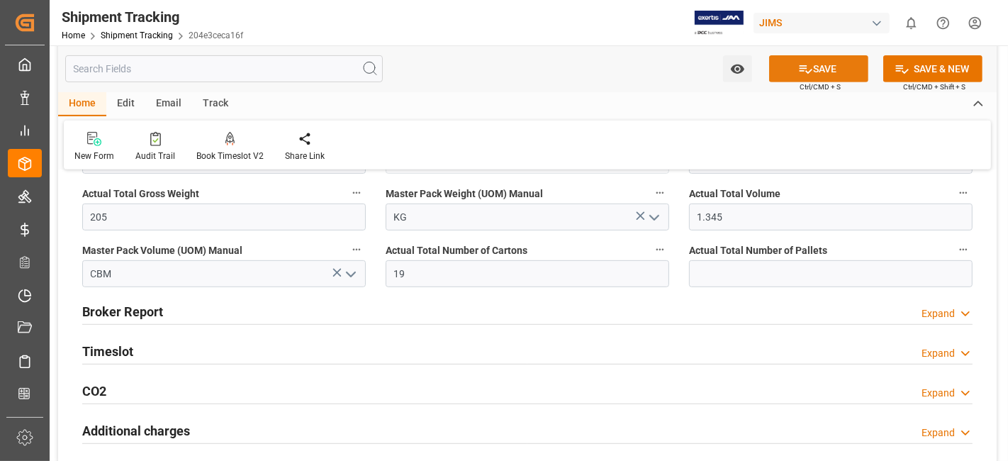
click at [840, 69] on button "SAVE" at bounding box center [818, 68] width 99 height 27
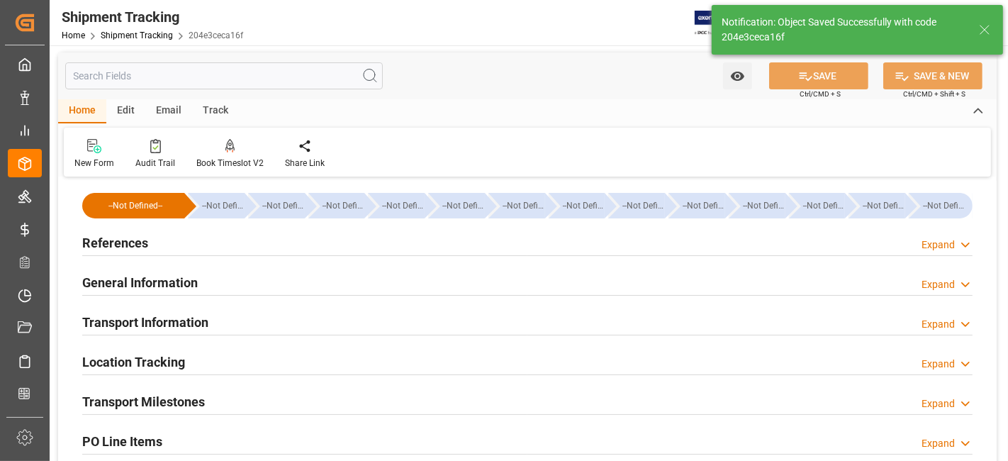
scroll to position [0, 0]
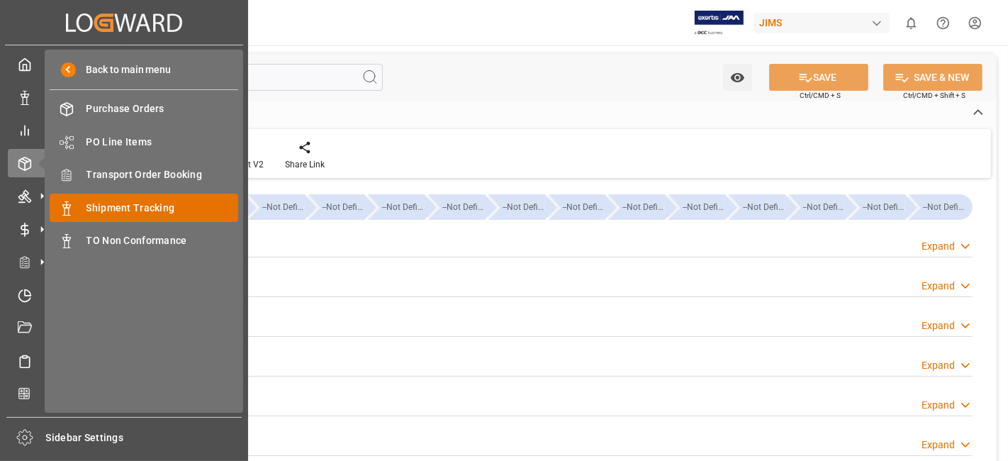
click at [156, 207] on span "Shipment Tracking" at bounding box center [162, 208] width 152 height 15
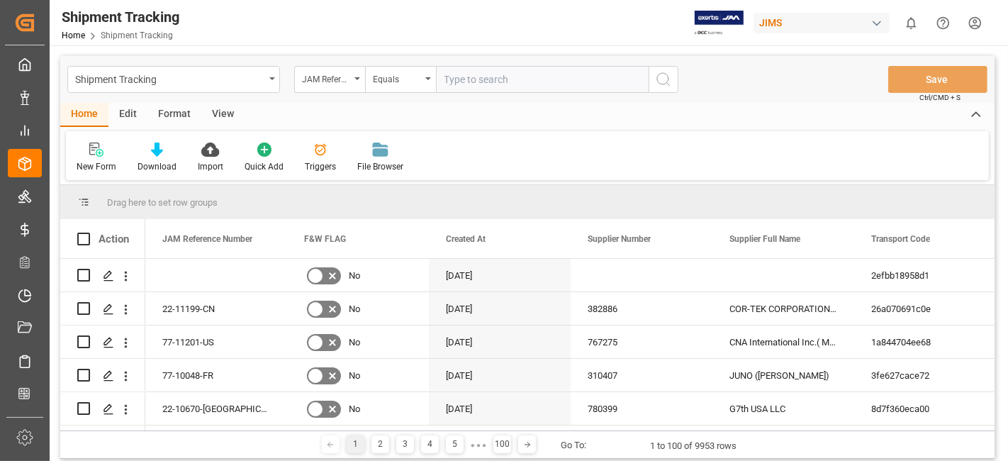
drag, startPoint x: 484, startPoint y: 82, endPoint x: 515, endPoint y: 82, distance: 31.2
click at [484, 82] on input "text" at bounding box center [542, 79] width 213 height 27
paste input "77-10842-CN"
type input "77-10842-CN"
click at [666, 81] on icon "search button" at bounding box center [663, 79] width 17 height 17
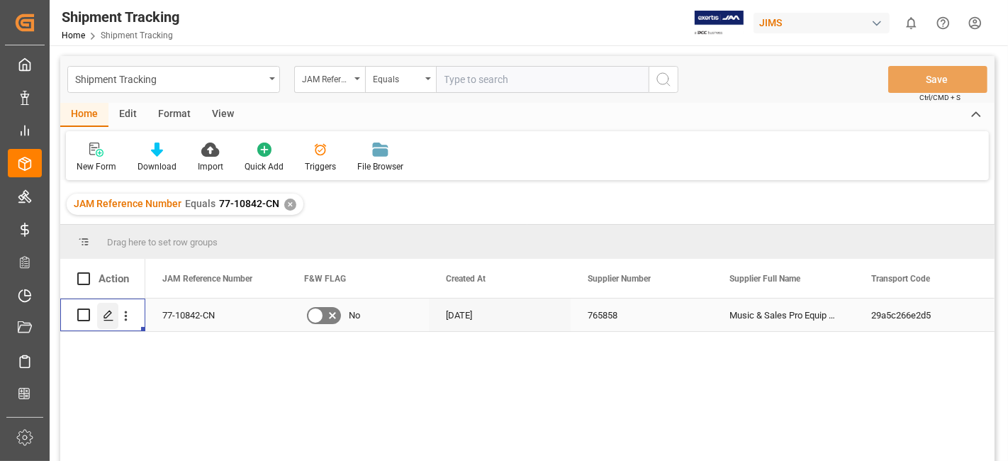
click at [108, 320] on line "Press SPACE to select this row." at bounding box center [108, 320] width 9 height 0
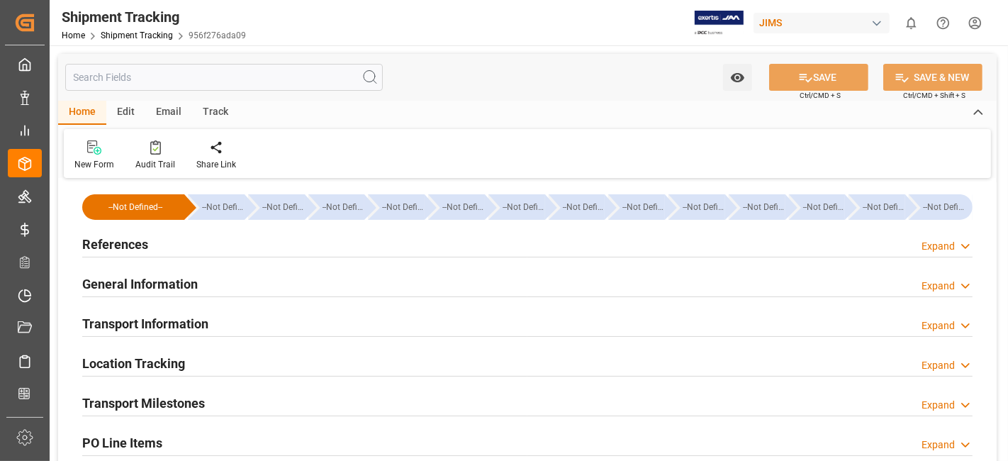
type input "15-09-2025 00:00"
type input "18-09-2025 00:00"
type input "21-09-2025 00:00"
type input "04-10-2025"
type input "24-10-2025 00:00"
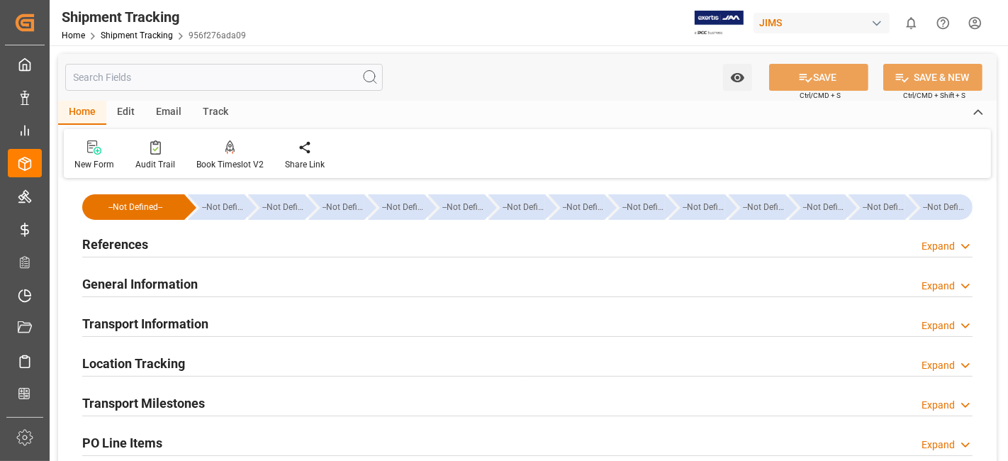
scroll to position [157, 0]
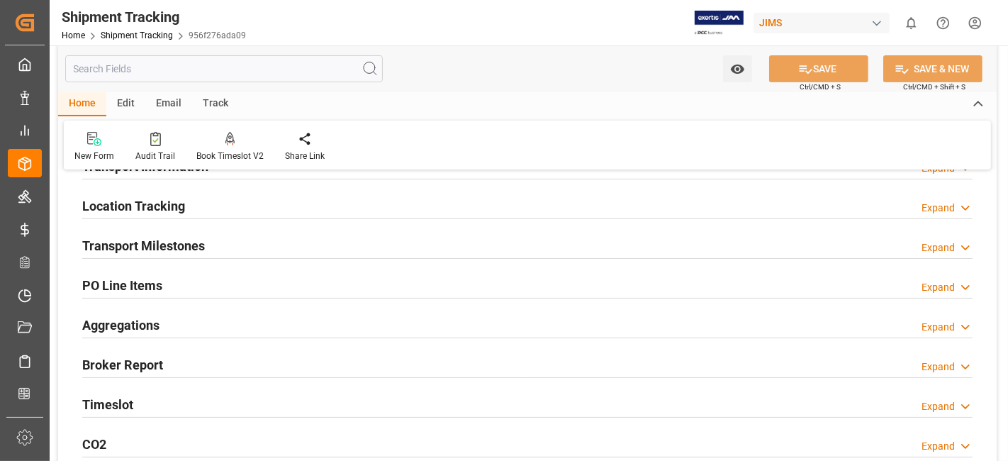
click at [142, 245] on h2 "Transport Milestones" at bounding box center [143, 245] width 123 height 19
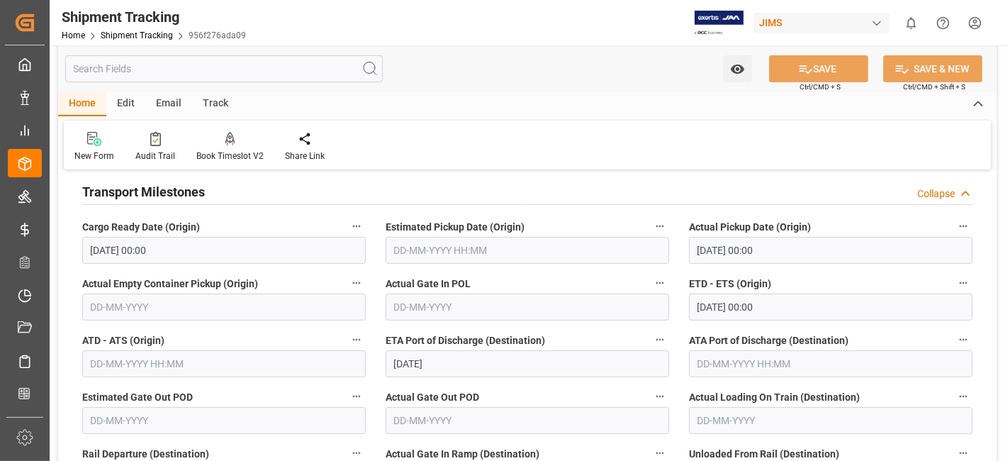
scroll to position [236, 0]
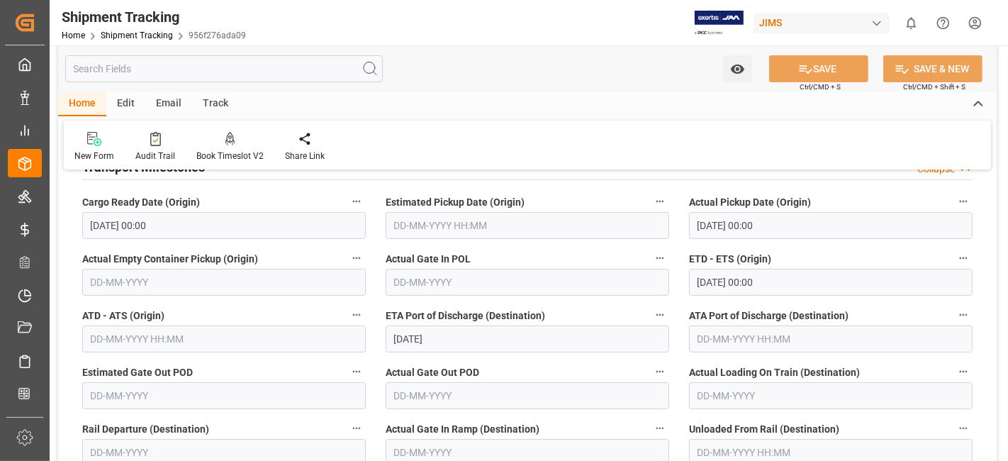
click at [806, 286] on input "21-09-2025 00:00" at bounding box center [831, 282] width 284 height 27
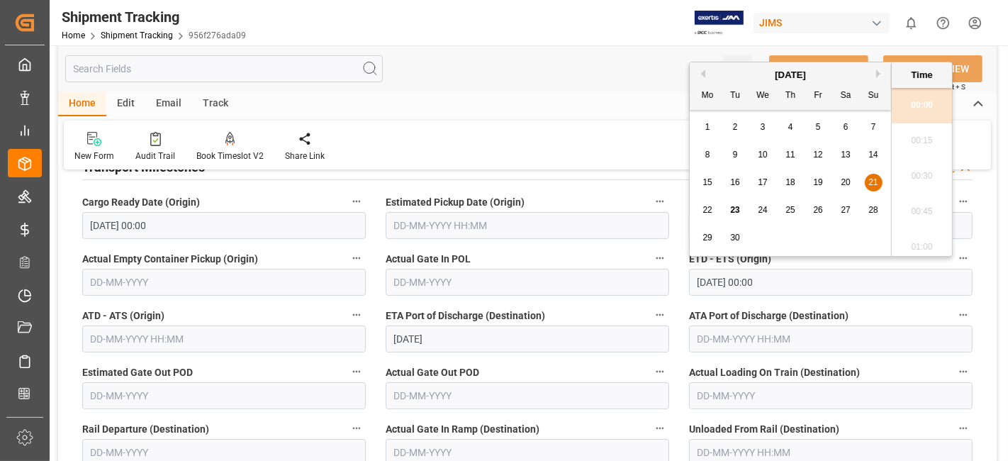
click at [848, 207] on span "27" at bounding box center [845, 210] width 9 height 10
type input "27-09-2025 00:00"
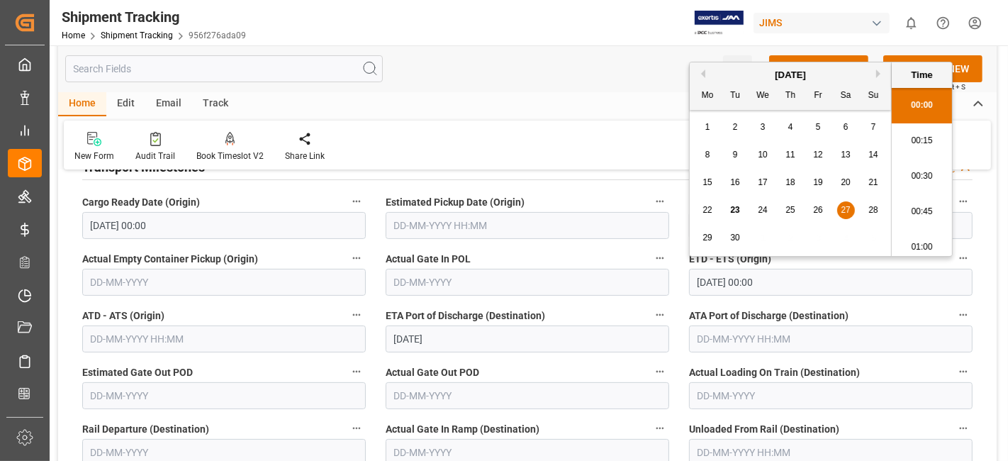
click at [568, 155] on div "New Form Audit Trail Book Timeslot V2 Book a Timeslot for the shipment Share Li…" at bounding box center [527, 144] width 927 height 49
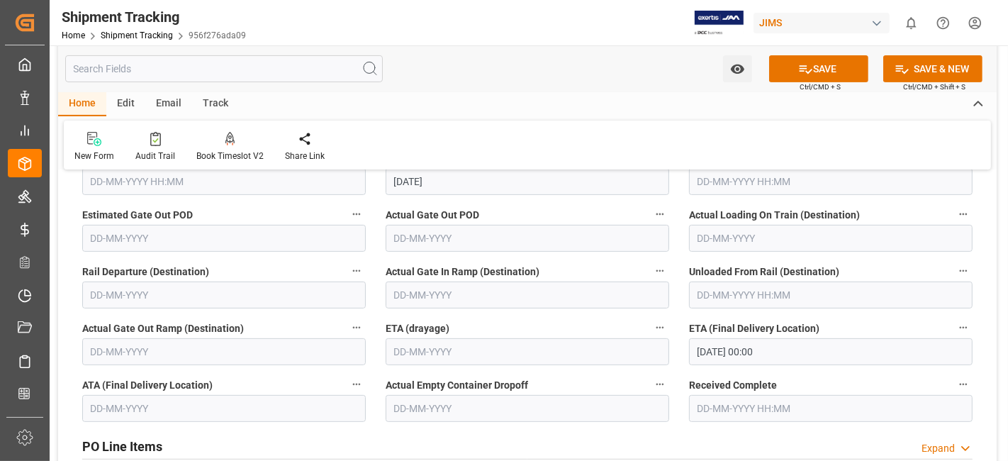
scroll to position [315, 0]
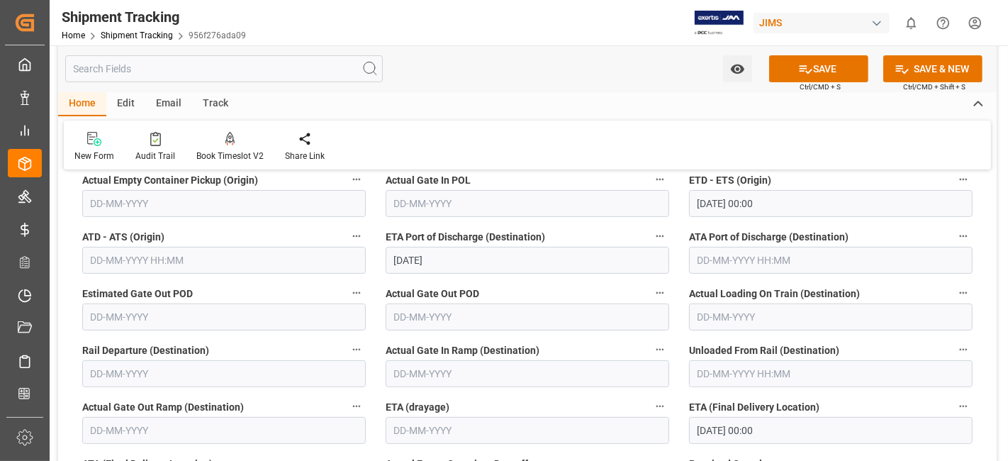
click at [464, 252] on input "04-10-2025" at bounding box center [528, 260] width 284 height 27
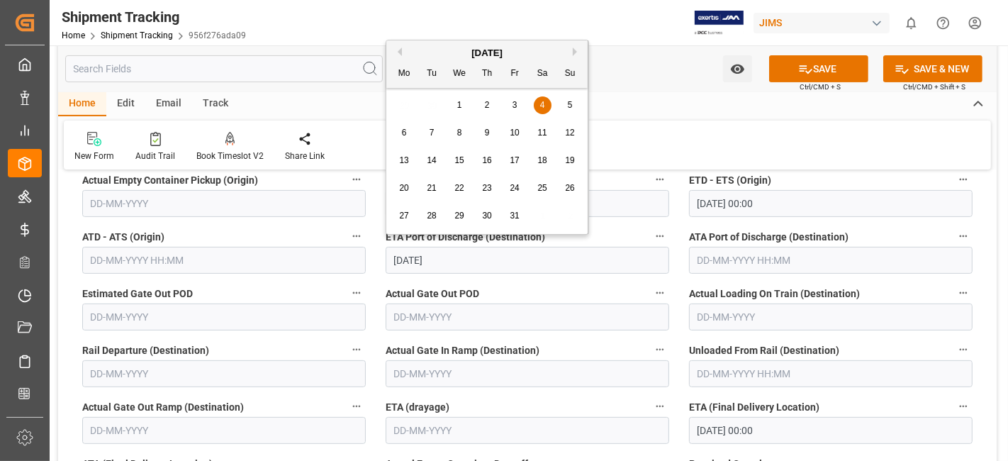
click at [515, 135] on span "10" at bounding box center [514, 133] width 9 height 10
type input "10-10-2025"
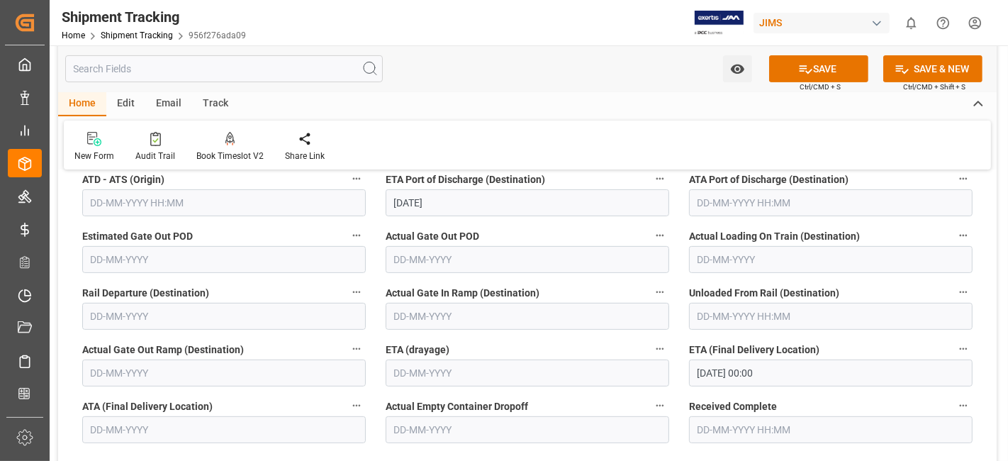
scroll to position [393, 0]
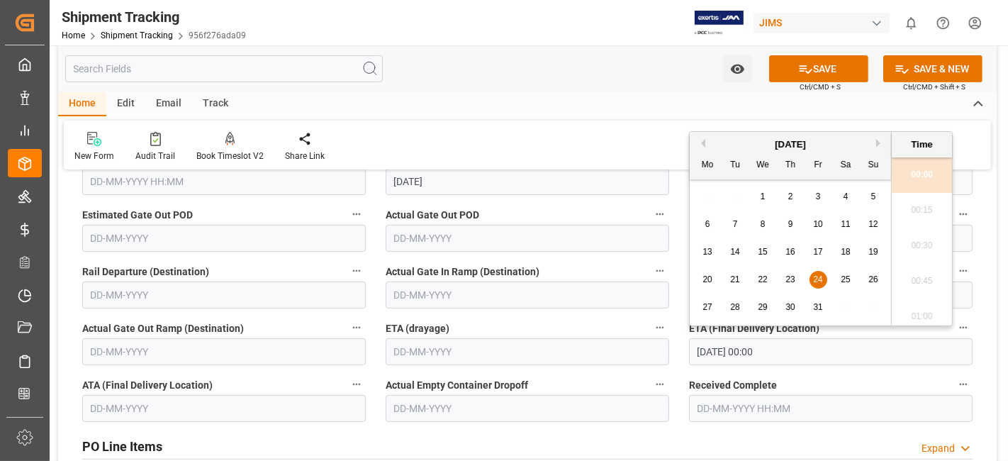
click at [814, 345] on input "24-10-2025 00:00" at bounding box center [831, 351] width 284 height 27
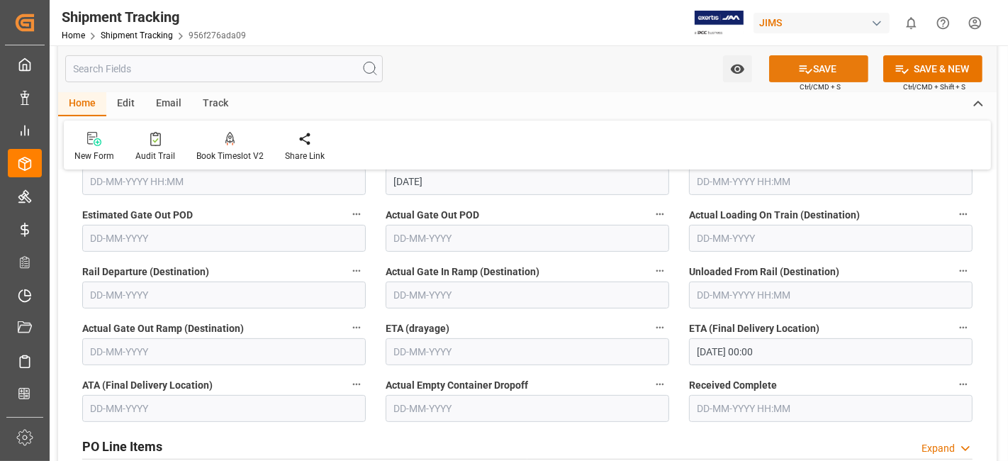
click at [832, 70] on button "SAVE" at bounding box center [818, 68] width 99 height 27
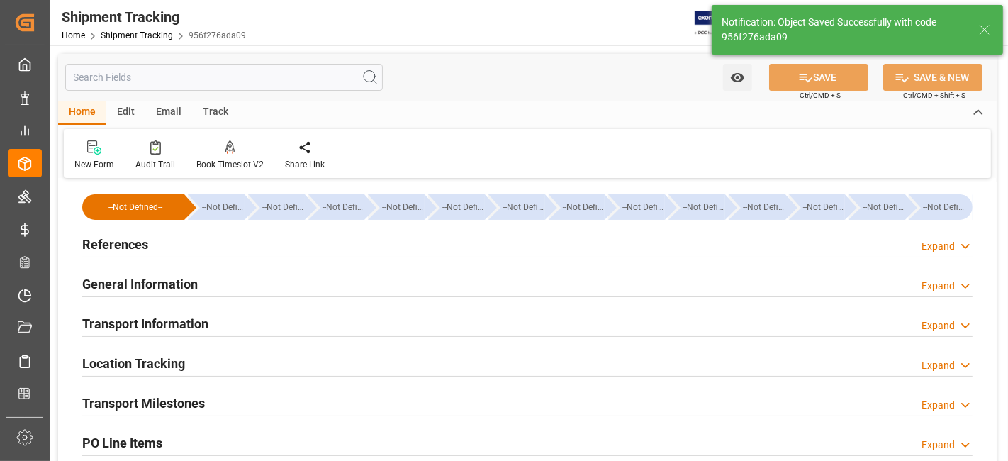
scroll to position [0, 0]
click at [148, 242] on div "References Expand" at bounding box center [527, 243] width 890 height 27
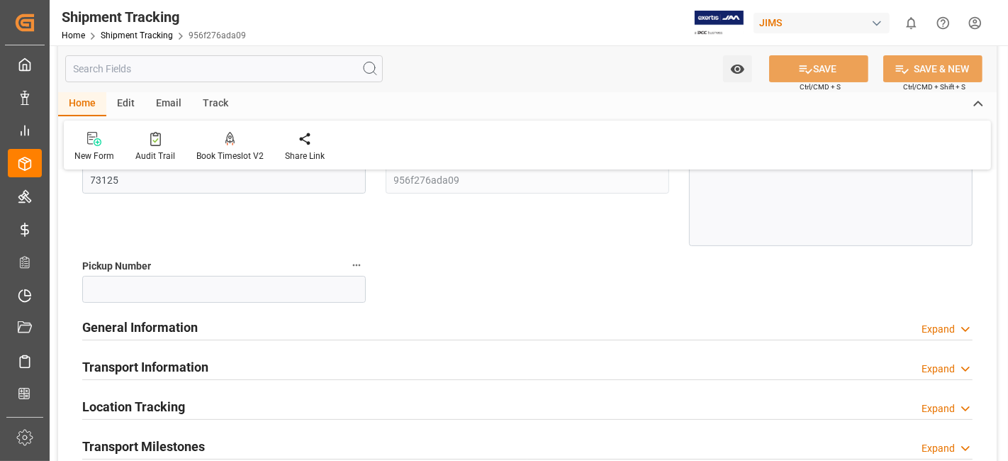
click at [150, 325] on h2 "General Information" at bounding box center [140, 327] width 116 height 19
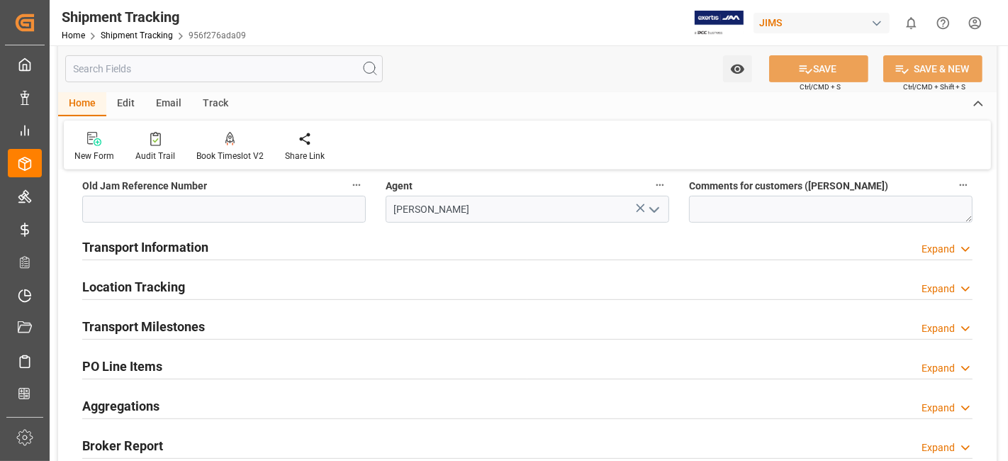
scroll to position [472, 0]
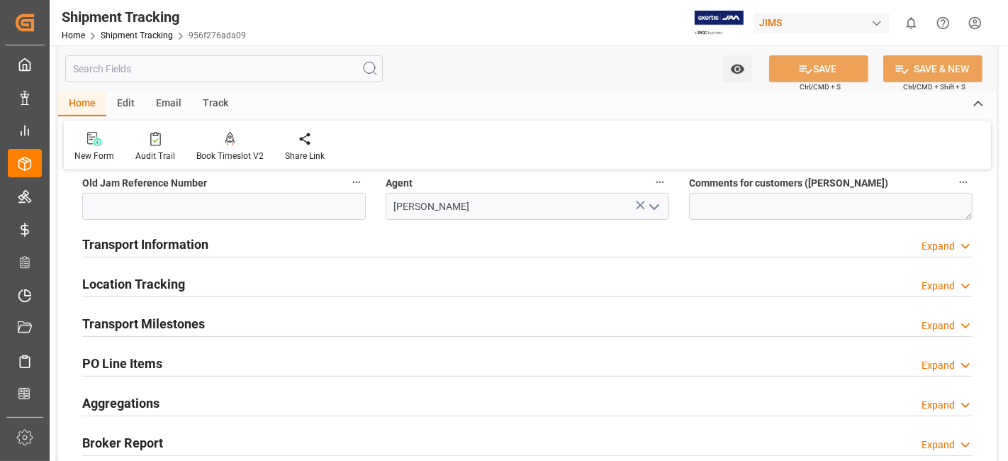
click at [175, 235] on h2 "Transport Information" at bounding box center [145, 244] width 126 height 19
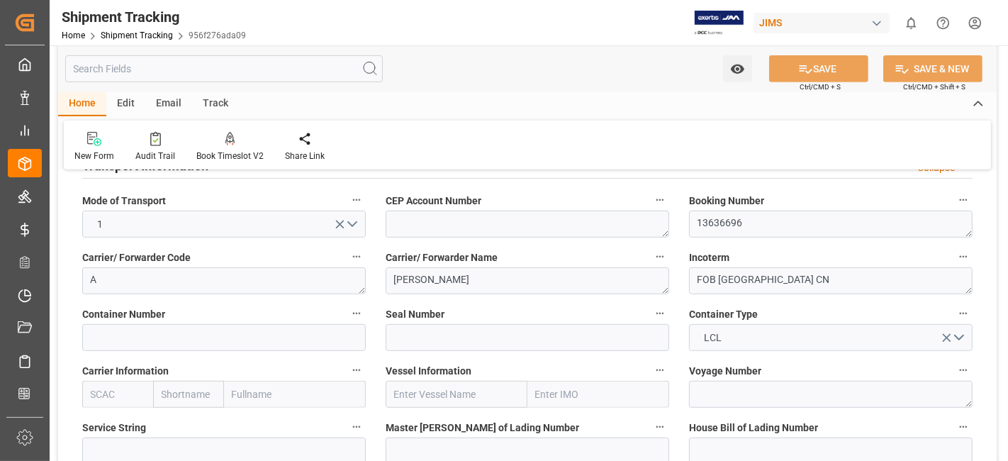
scroll to position [709, 0]
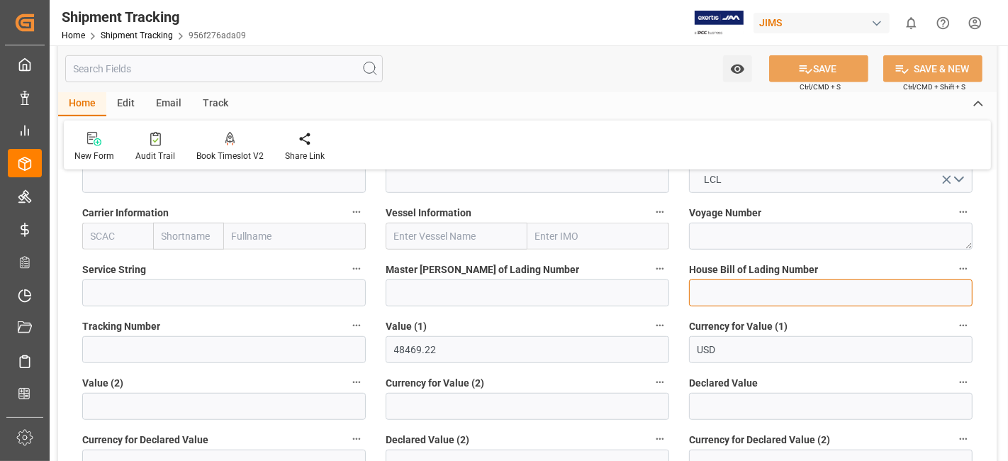
click at [769, 288] on input at bounding box center [831, 292] width 284 height 27
paste input "DMCNSY086709"
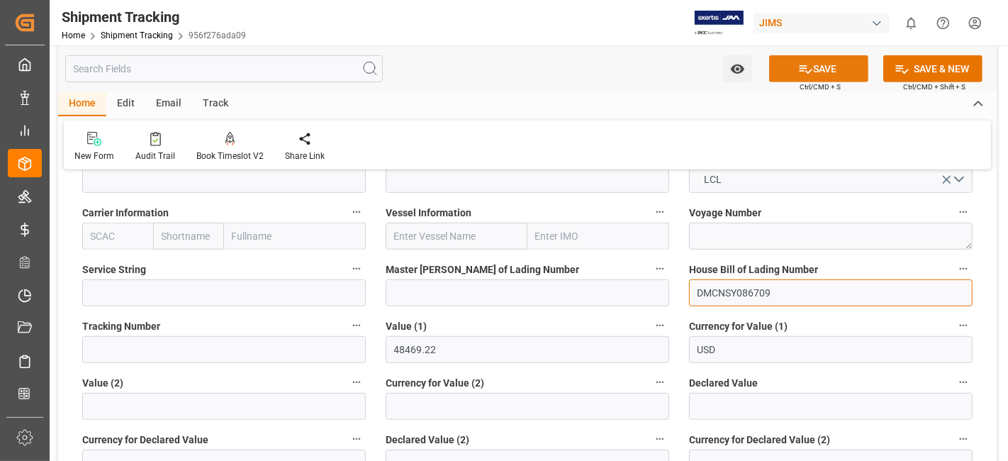
type input "DMCNSY086709"
click at [802, 64] on icon at bounding box center [805, 69] width 15 height 15
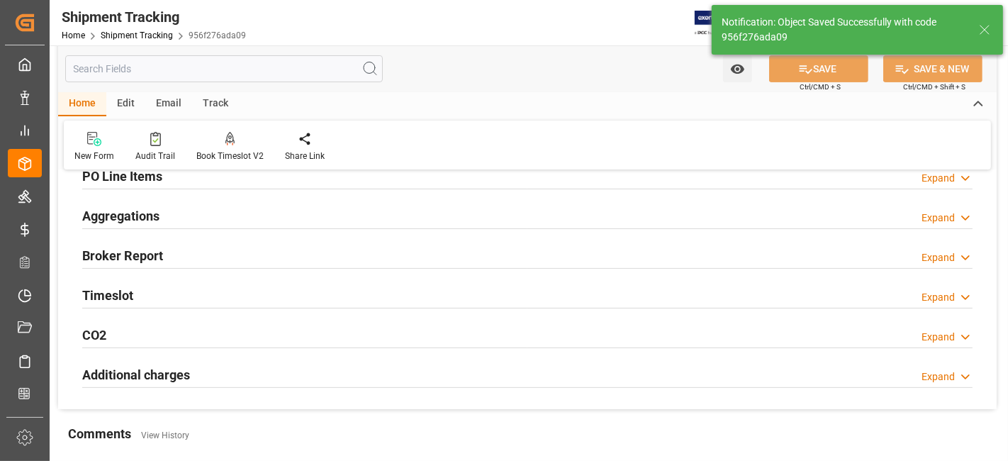
scroll to position [180, 0]
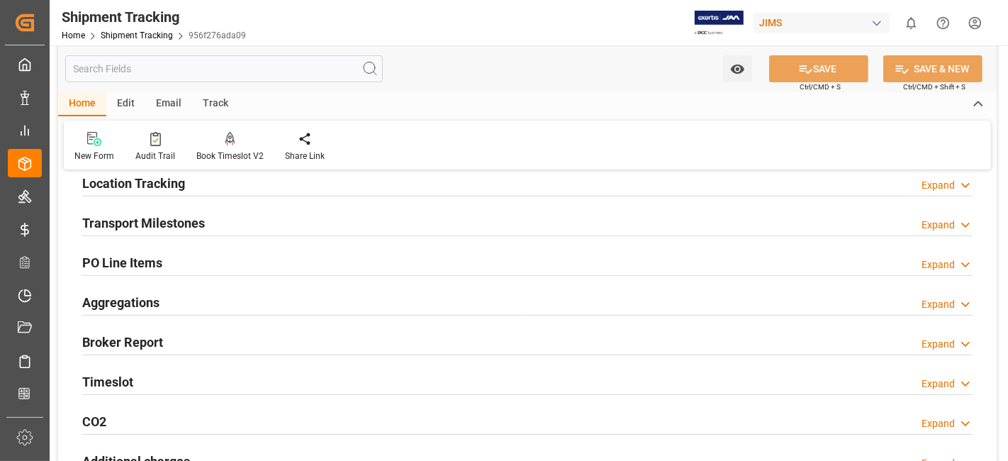
click at [158, 301] on h2 "Aggregations" at bounding box center [120, 302] width 77 height 19
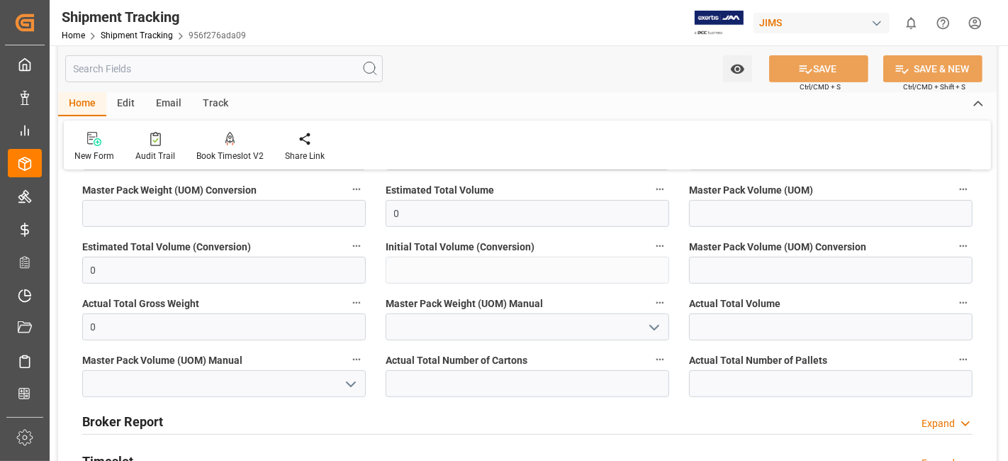
scroll to position [417, 0]
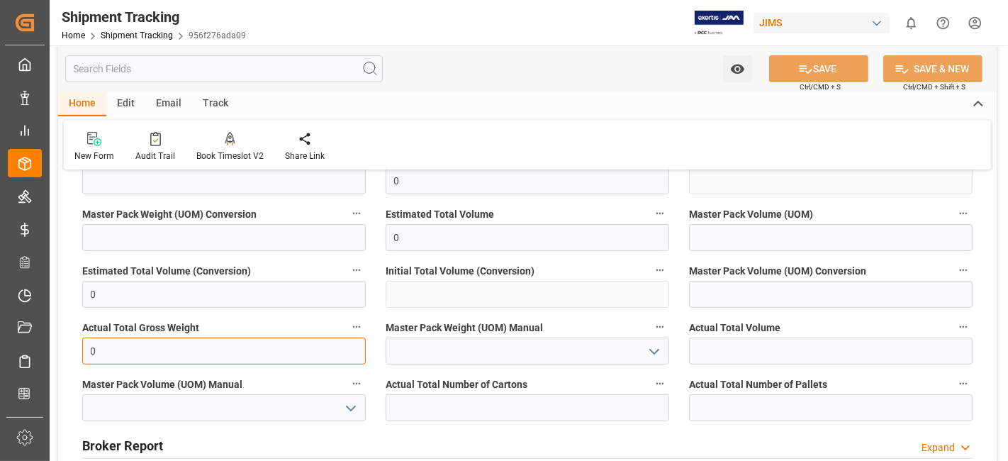
click at [150, 349] on input "0" at bounding box center [224, 350] width 284 height 27
type input "4003"
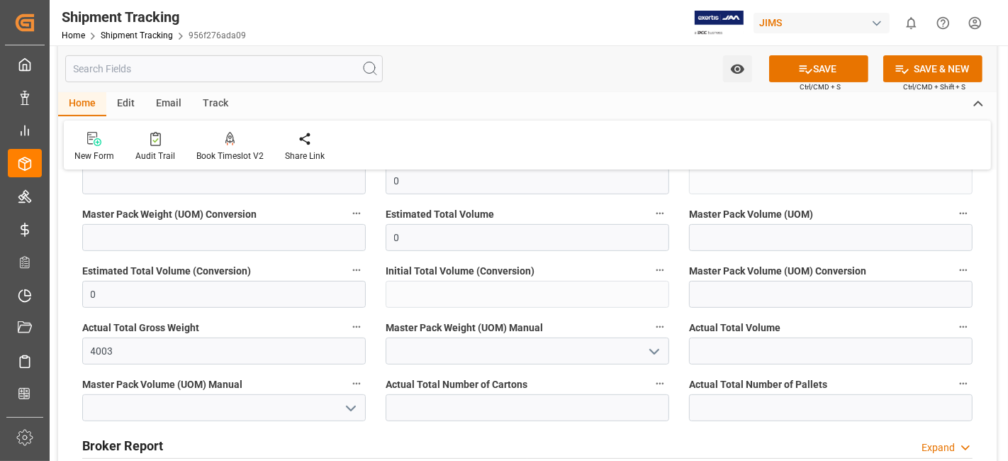
click at [661, 353] on icon "open menu" at bounding box center [654, 351] width 17 height 17
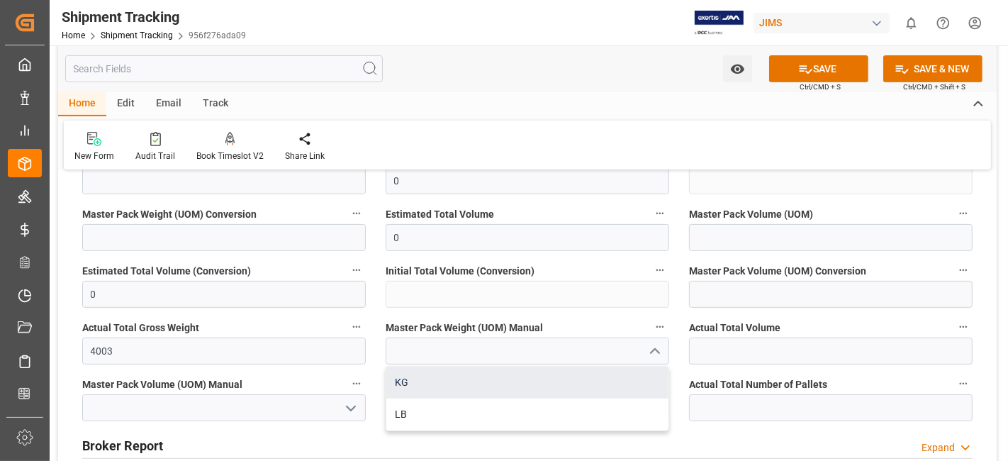
click at [518, 379] on div "KG" at bounding box center [527, 382] width 282 height 32
type input "KG"
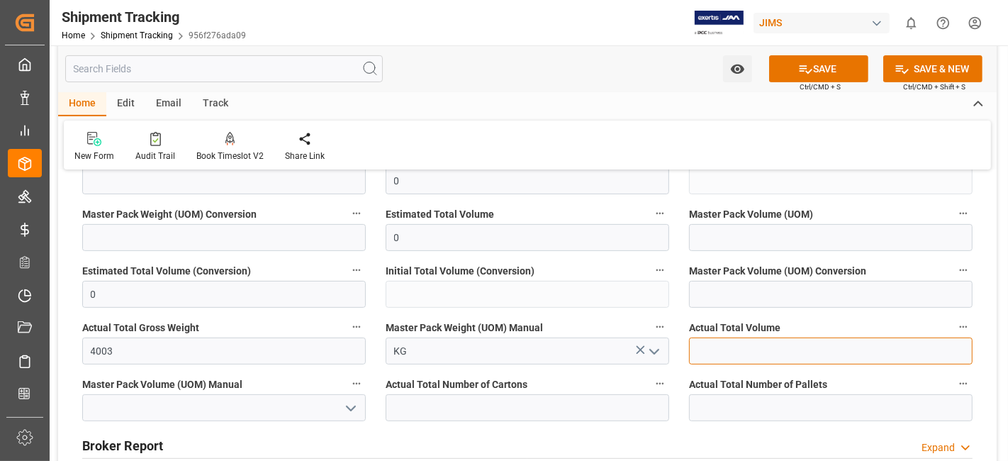
click at [726, 352] on input "text" at bounding box center [831, 350] width 284 height 27
type input "27.5"
click at [343, 406] on icon "open menu" at bounding box center [350, 408] width 17 height 17
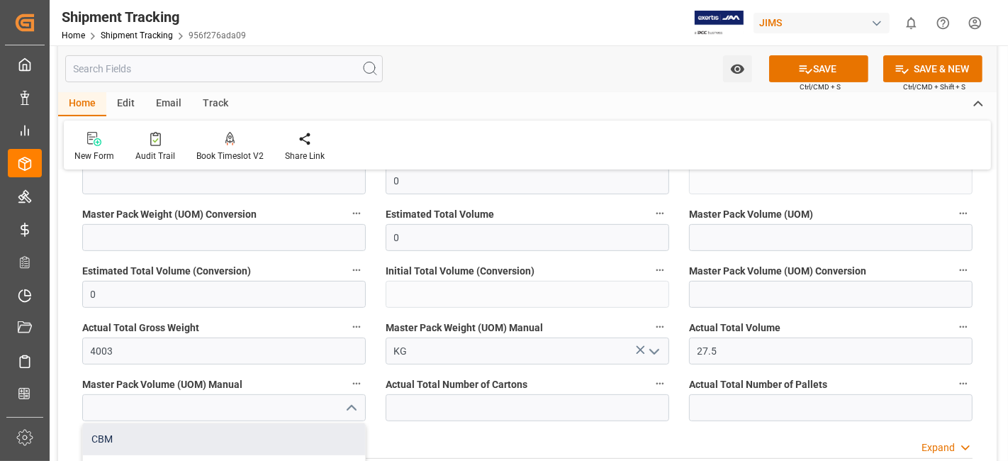
click at [178, 436] on div "CBM" at bounding box center [224, 439] width 282 height 32
type input "CBM"
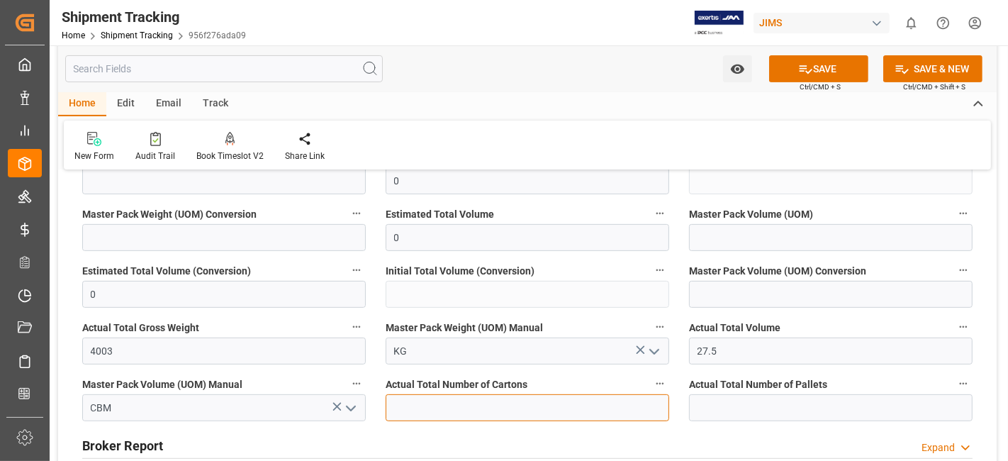
click at [476, 402] on input "text" at bounding box center [528, 407] width 284 height 27
type input "222"
click at [788, 68] on button "SAVE" at bounding box center [818, 68] width 99 height 27
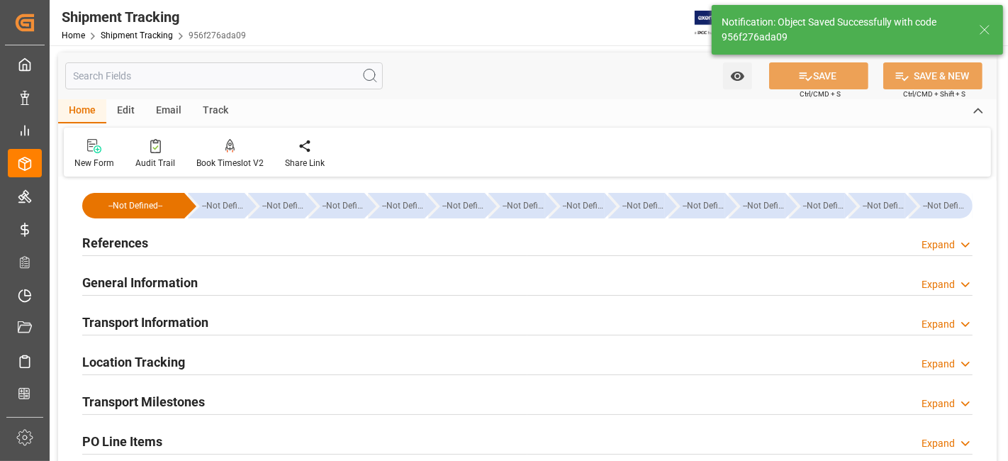
scroll to position [0, 0]
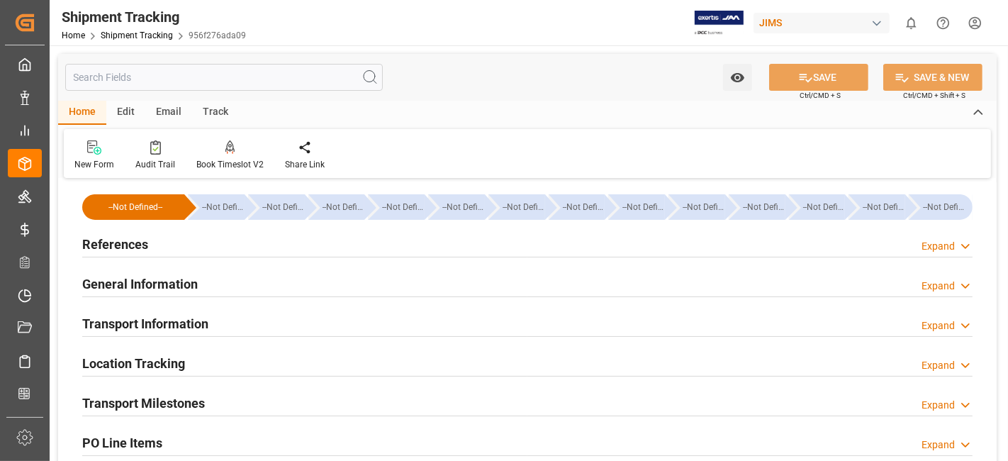
click at [165, 243] on div "References Expand" at bounding box center [527, 243] width 890 height 27
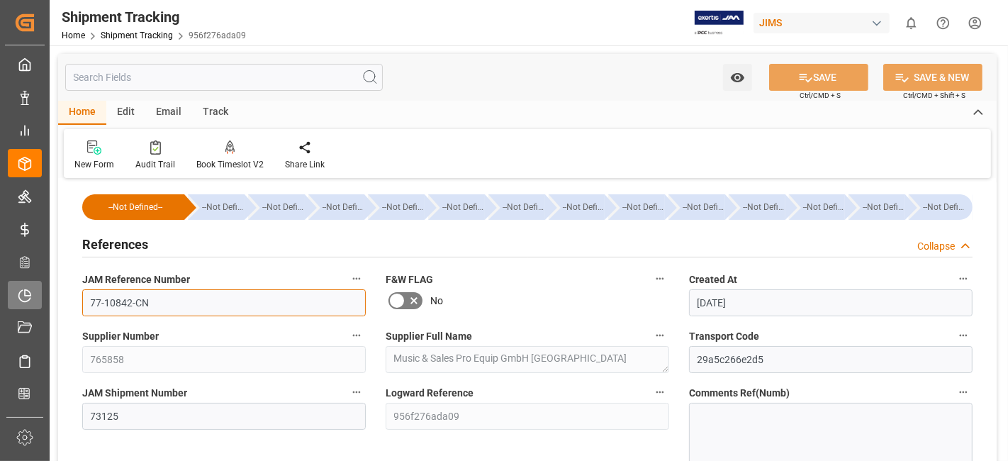
drag, startPoint x: 162, startPoint y: 303, endPoint x: 38, endPoint y: 294, distance: 123.7
click at [40, 298] on div "Created by potrace 1.15, written by Peter Selinger 2001-2017 Created by potrace…" at bounding box center [504, 230] width 1008 height 461
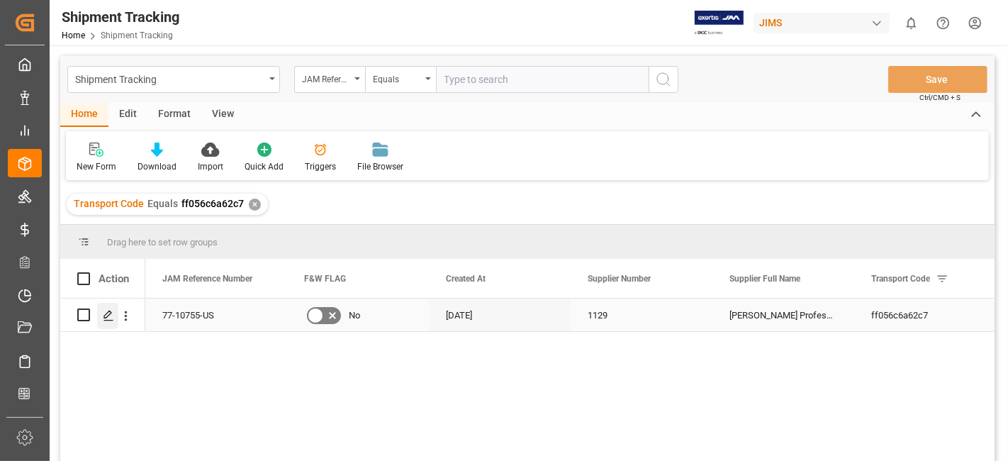
click at [113, 320] on icon "Press SPACE to select this row." at bounding box center [108, 315] width 11 height 11
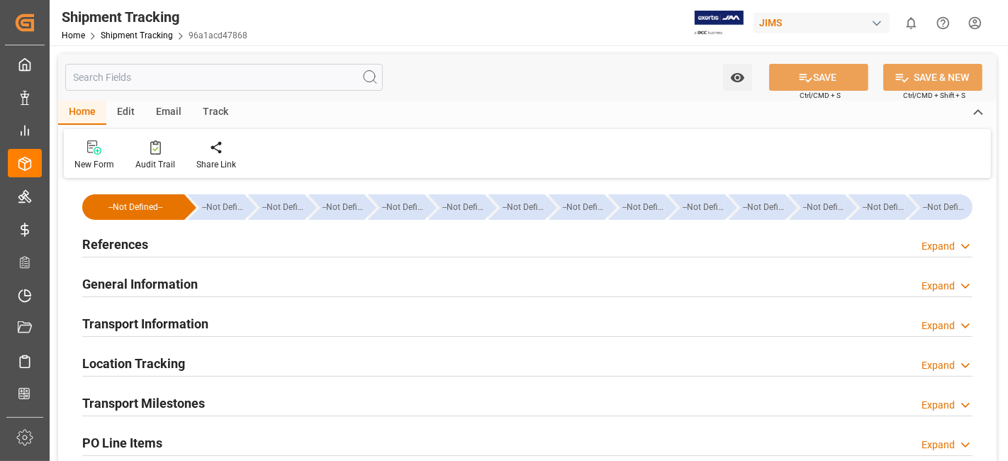
type input "[DATE] 00:00"
type input "22-09-2025 00:00"
type input "30-09-2025 00:00"
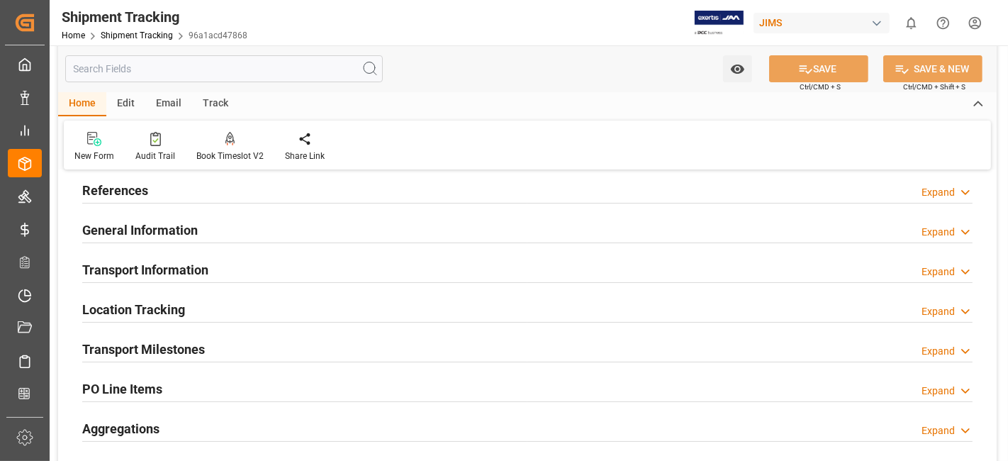
scroll to position [79, 0]
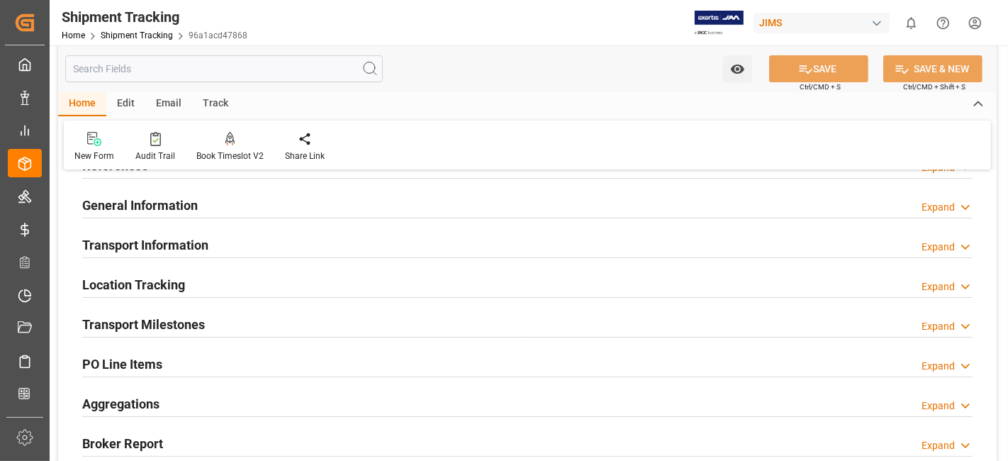
click at [239, 328] on div "Transport Milestones Expand" at bounding box center [527, 323] width 890 height 27
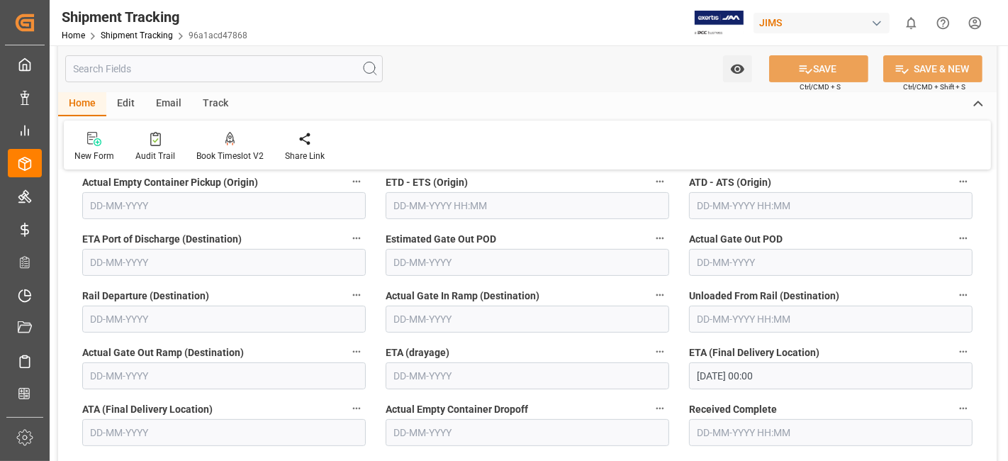
scroll to position [315, 0]
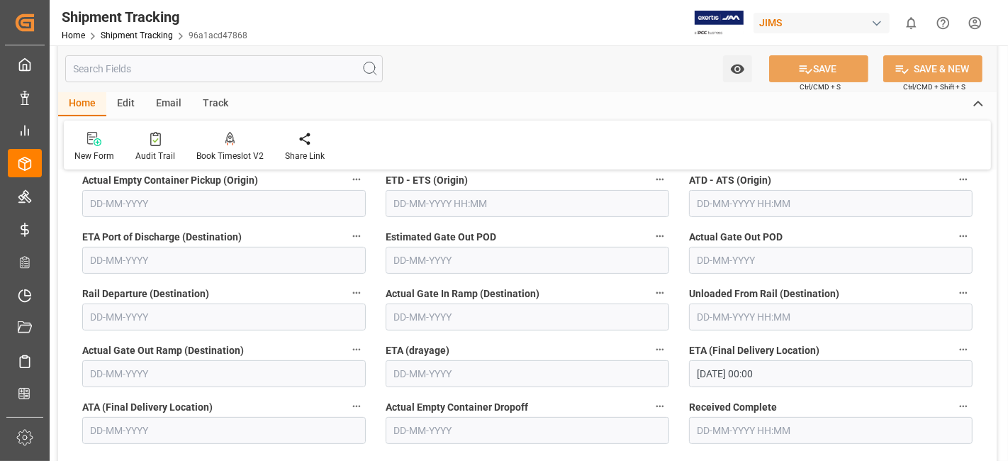
click at [797, 367] on input "30-09-2025 00:00" at bounding box center [831, 373] width 284 height 27
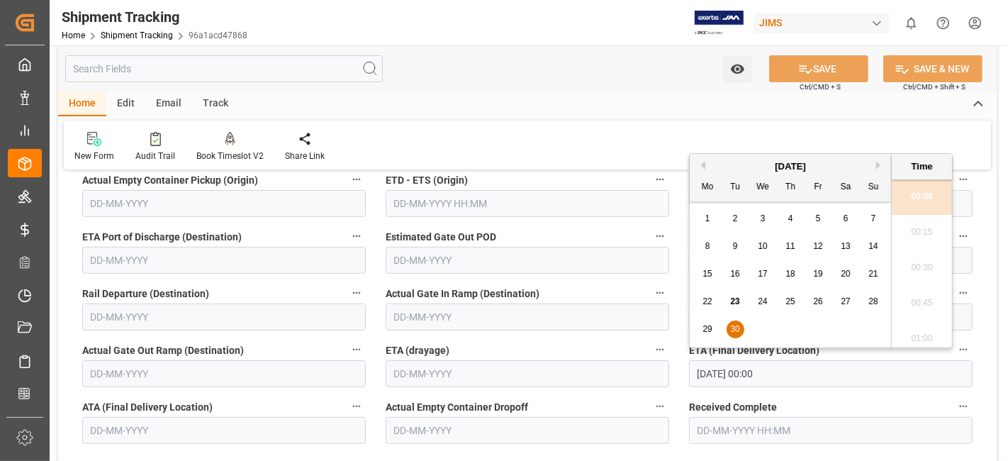
click at [565, 228] on label "Estimated Gate Out POD" at bounding box center [528, 237] width 284 height 20
click at [651, 228] on button "Estimated Gate Out POD" at bounding box center [660, 236] width 18 height 18
